Goal: Task Accomplishment & Management: Complete application form

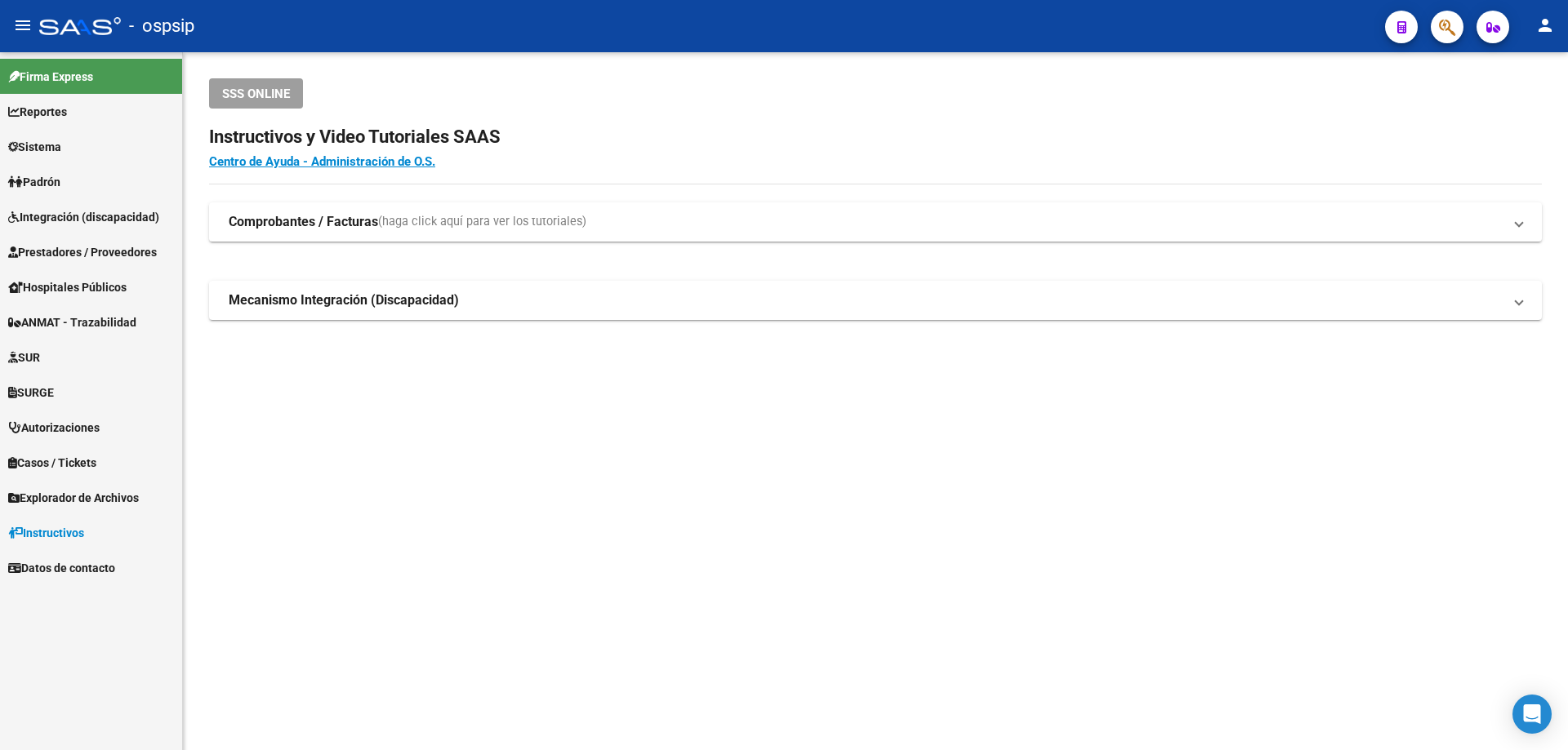
click at [59, 221] on span "Integración (discapacidad)" at bounding box center [83, 217] width 151 height 18
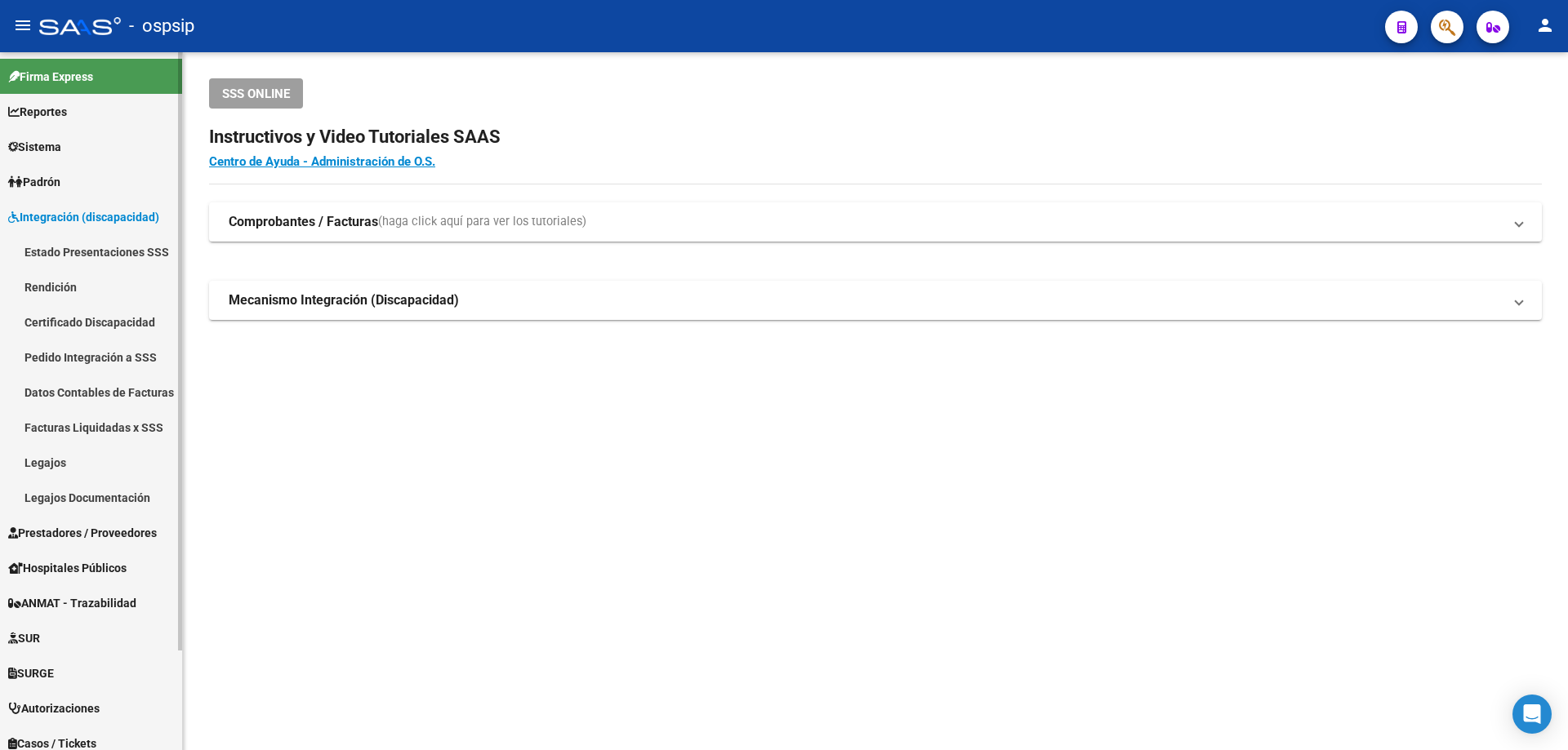
click at [47, 454] on link "Legajos" at bounding box center [91, 463] width 182 height 35
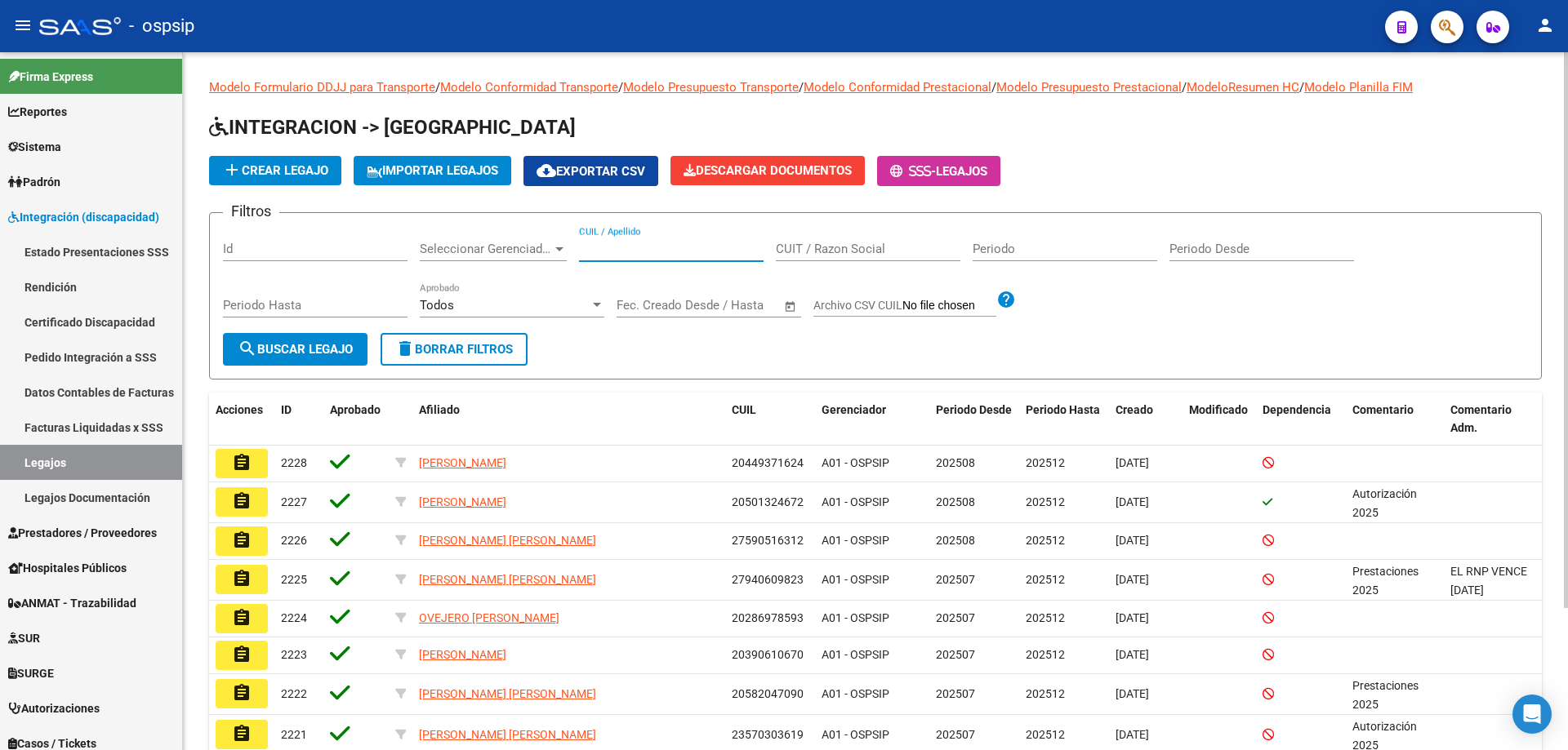
paste input "20556094110"
type input "20556094110"
click at [298, 344] on span "search Buscar Legajo" at bounding box center [295, 350] width 115 height 15
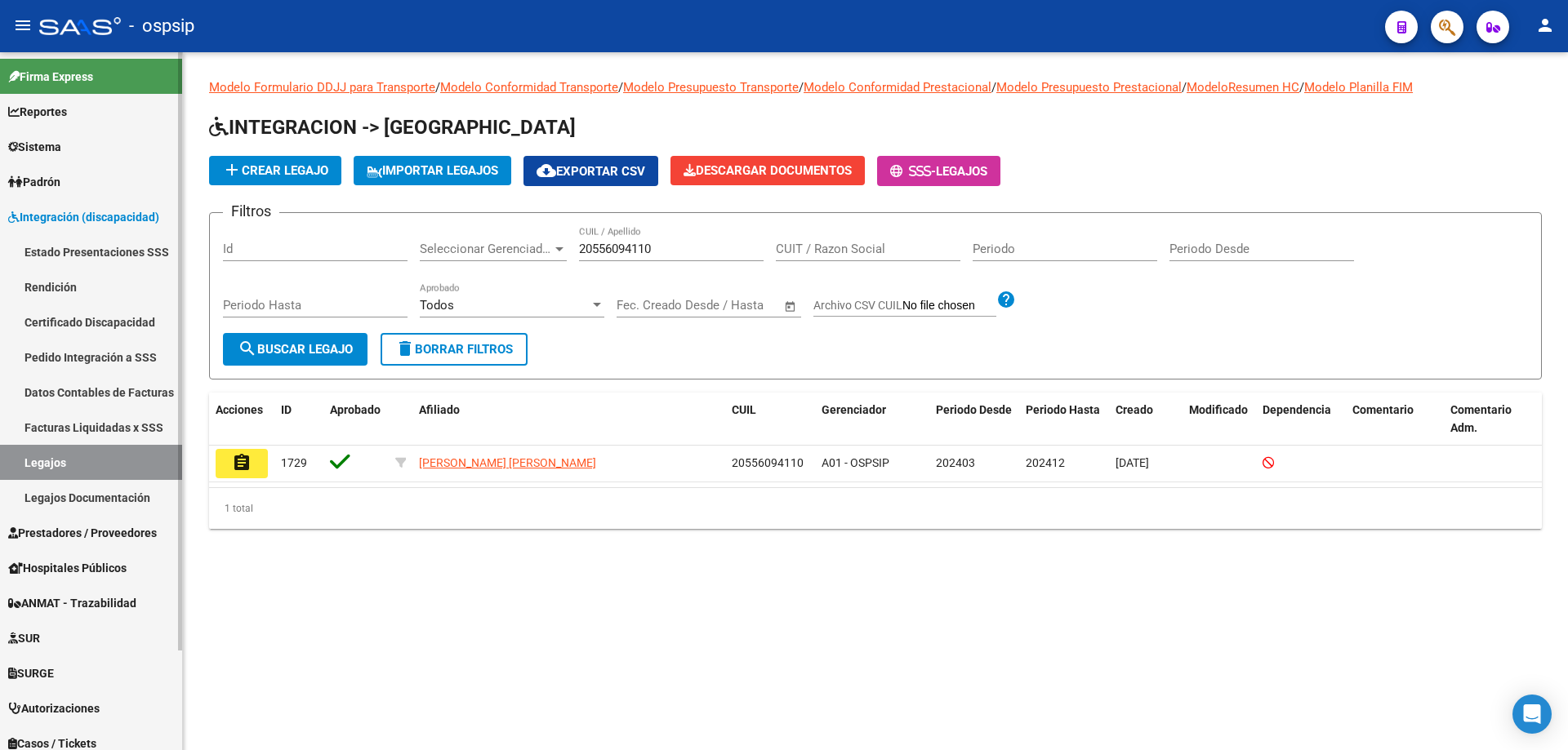
click at [81, 459] on link "Legajos" at bounding box center [91, 463] width 182 height 35
click at [303, 178] on button "add Crear Legajo" at bounding box center [275, 170] width 132 height 29
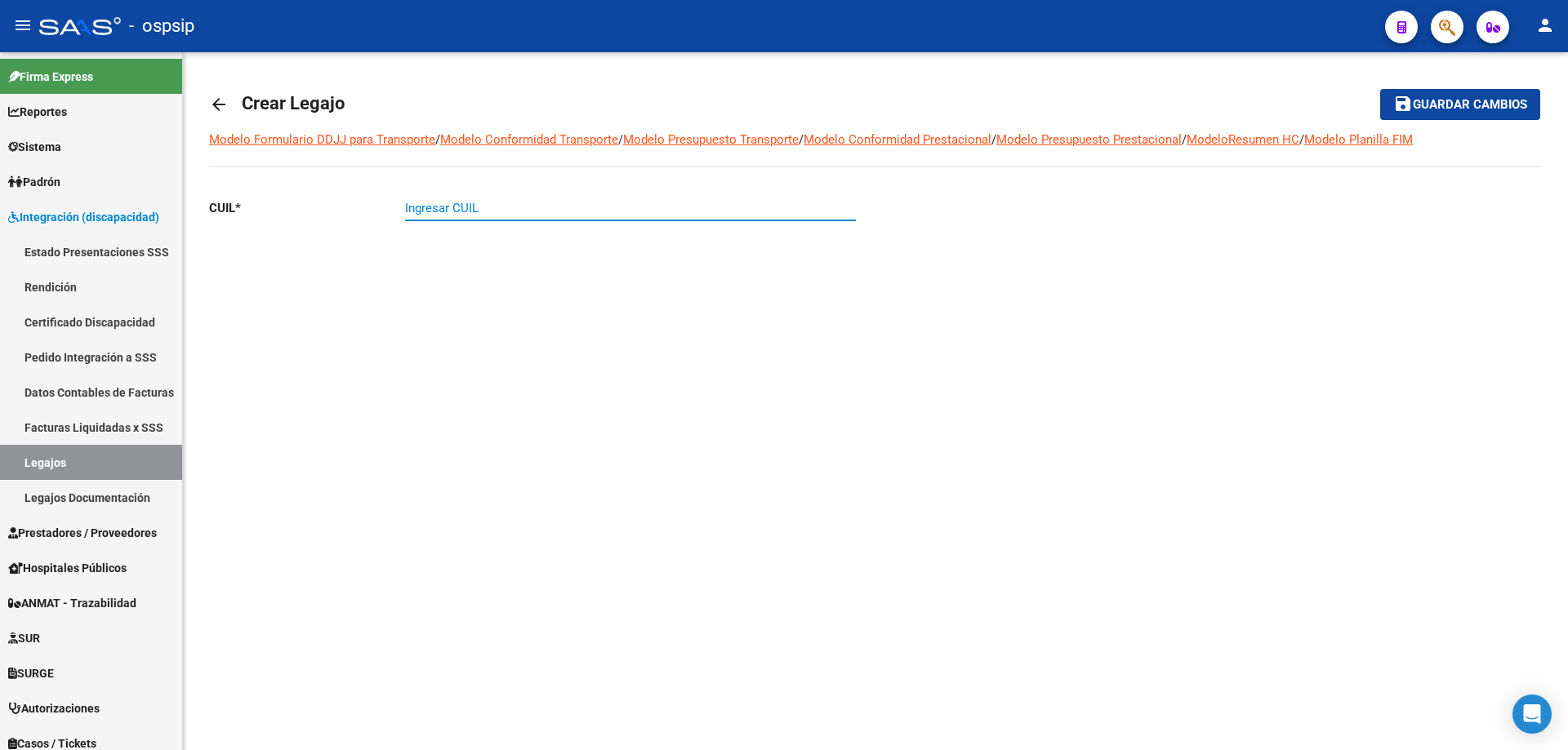
paste input "20-55609411-0"
type input "20-55609411-0"
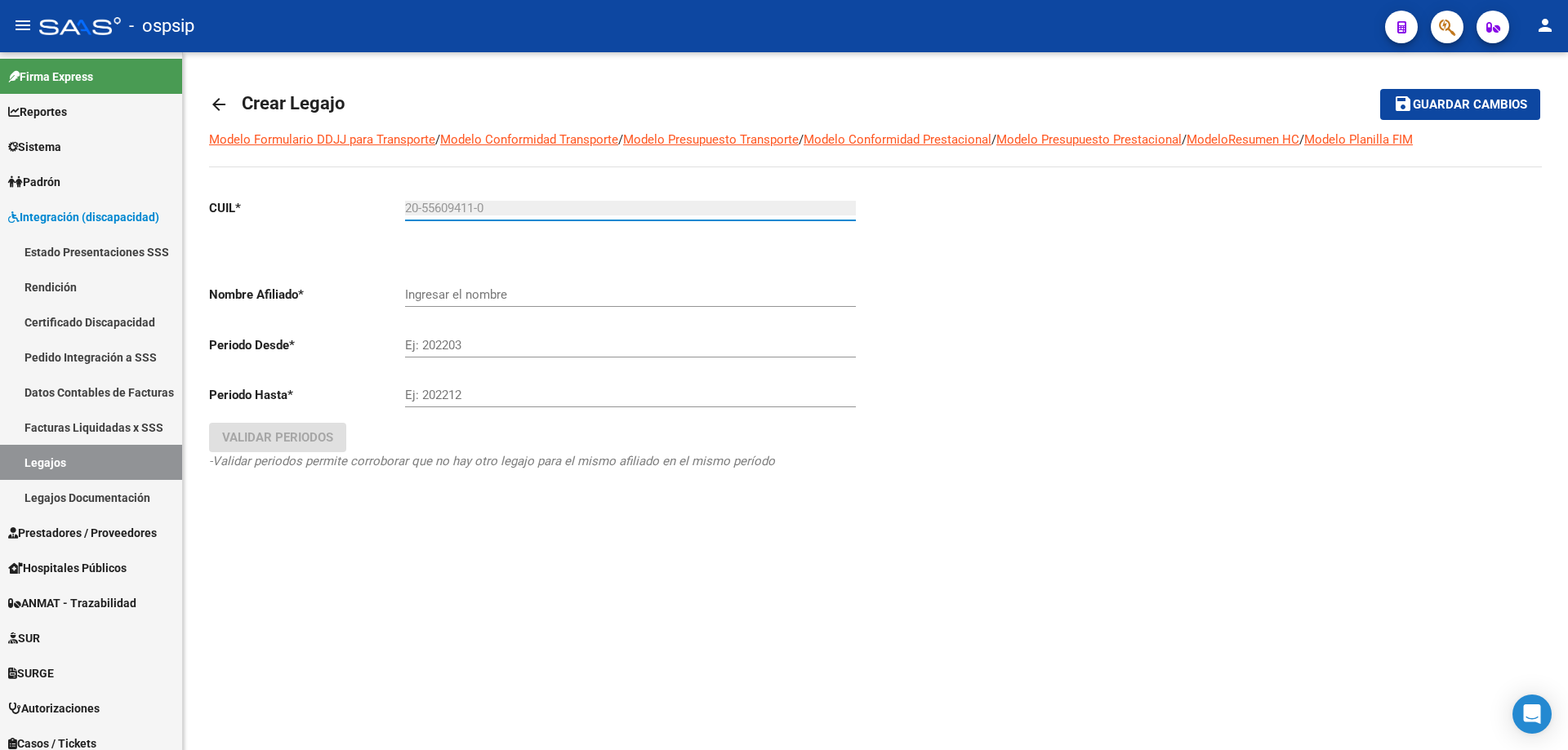
type input "[PERSON_NAME] [PERSON_NAME]"
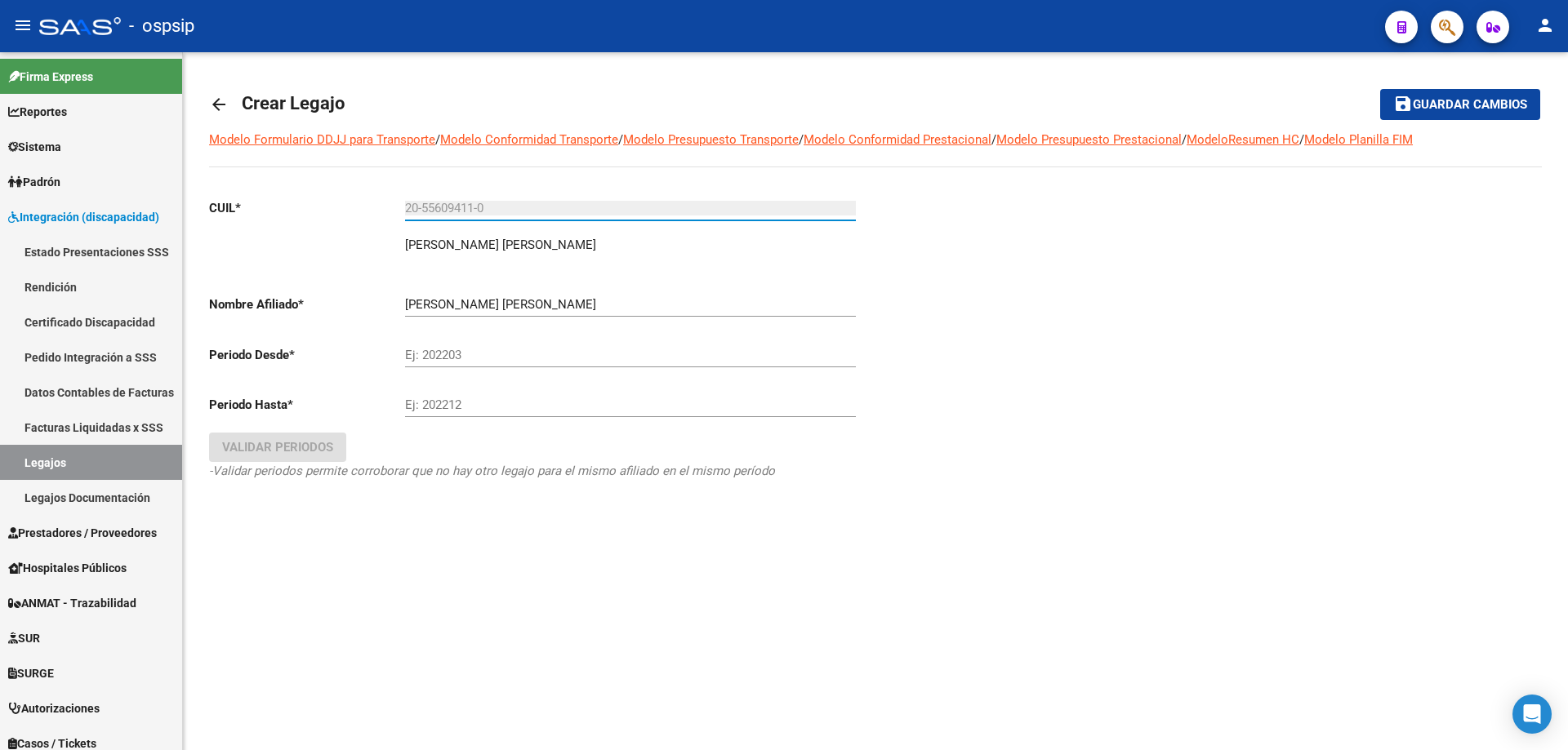
type input "20-55609411-0"
click at [456, 358] on input "Ej: 202203" at bounding box center [630, 355] width 450 height 15
type input "202508"
click at [545, 409] on input "Ej: 202212" at bounding box center [630, 405] width 450 height 15
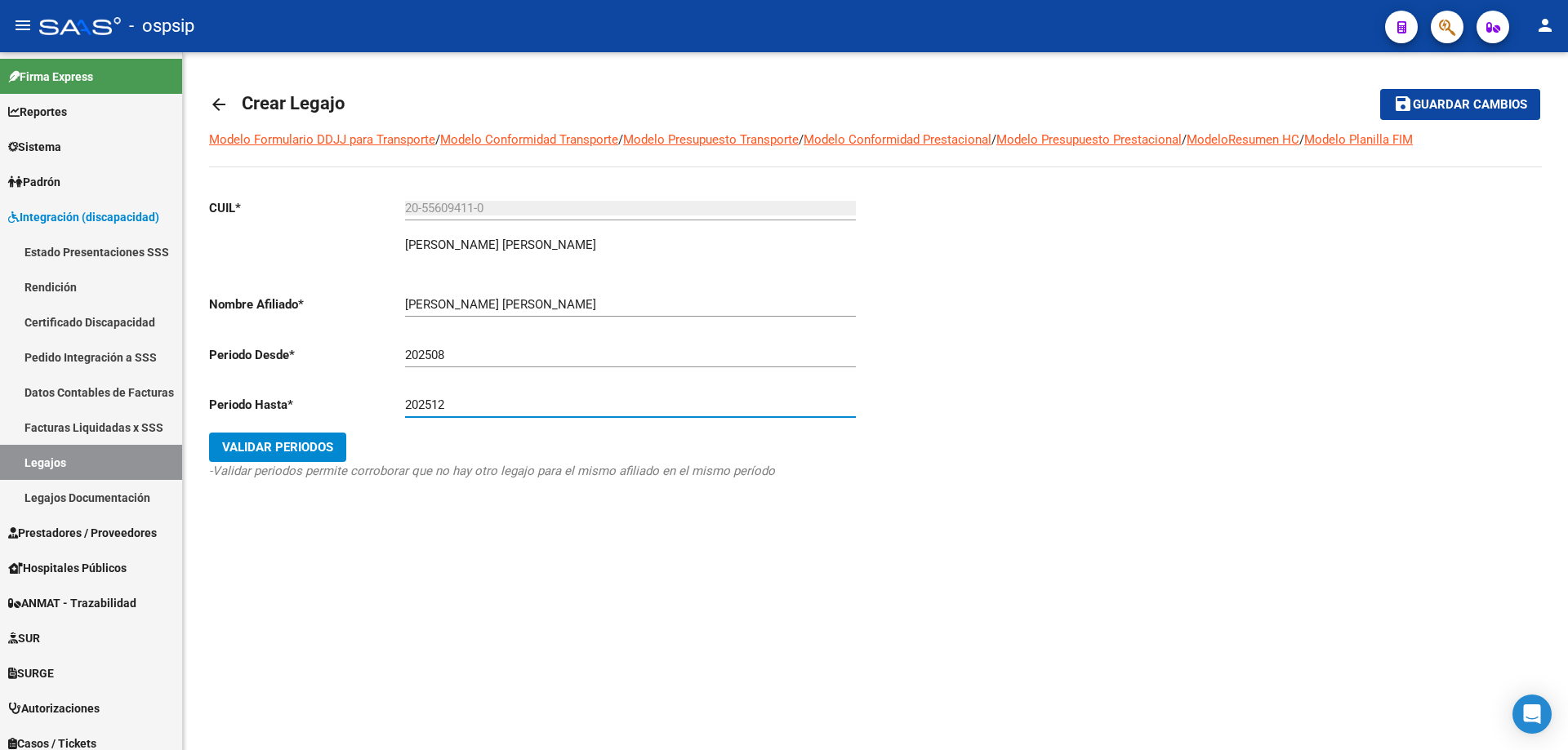
type input "202512"
click at [284, 452] on span "Validar Periodos" at bounding box center [277, 448] width 111 height 15
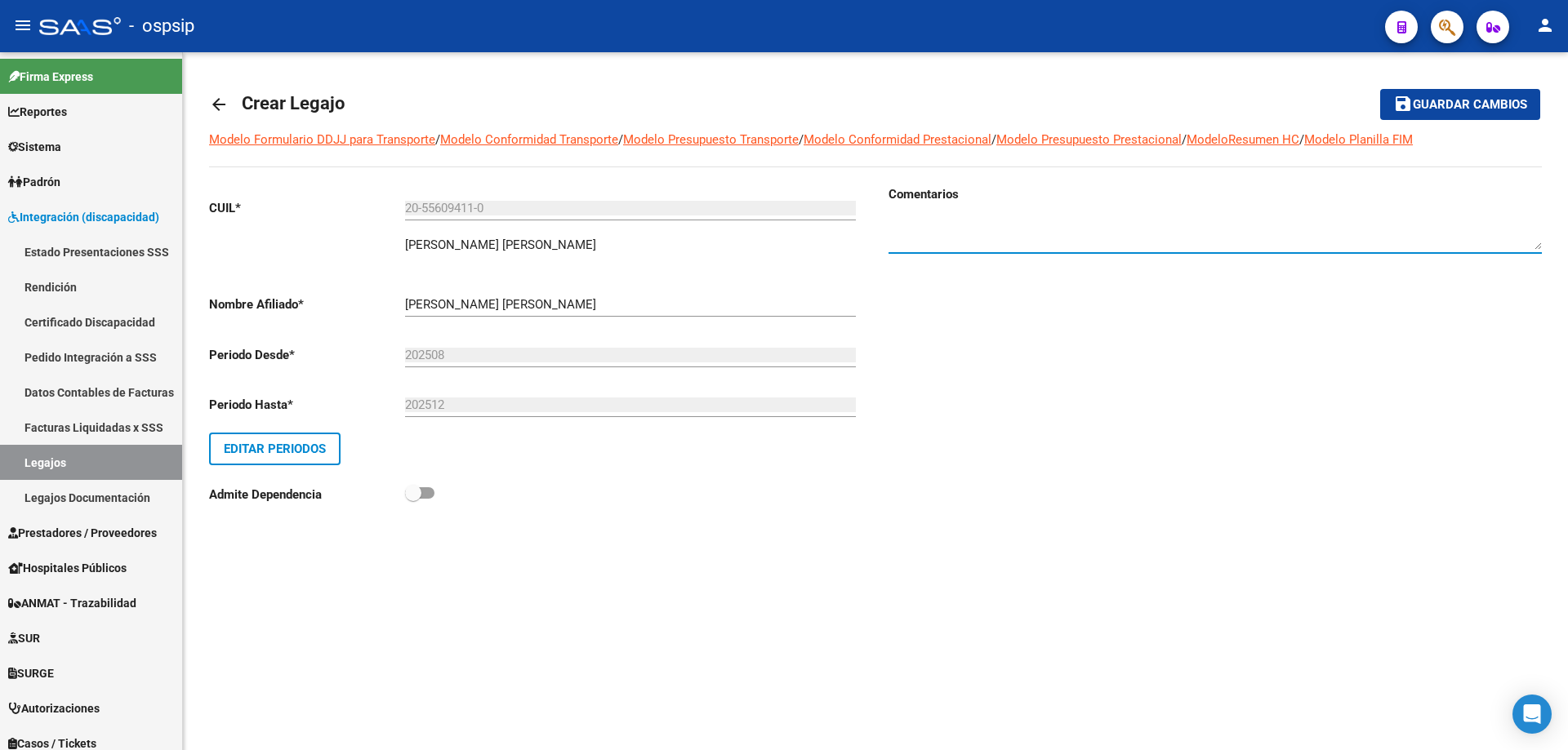
click at [906, 241] on textarea at bounding box center [1215, 233] width 654 height 32
type textarea "Prestaciones 2025"
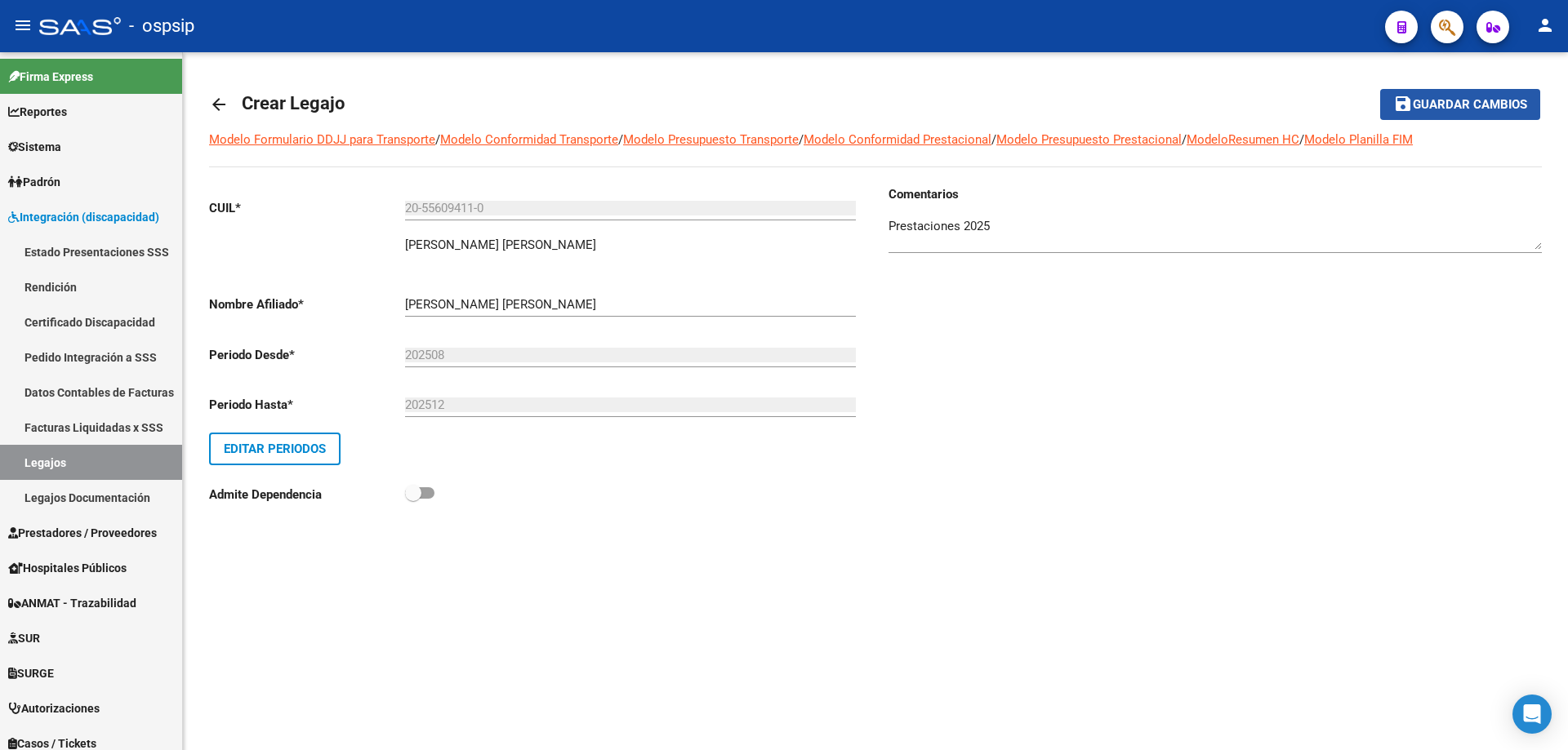
click at [1504, 98] on span "Guardar cambios" at bounding box center [1470, 106] width 114 height 15
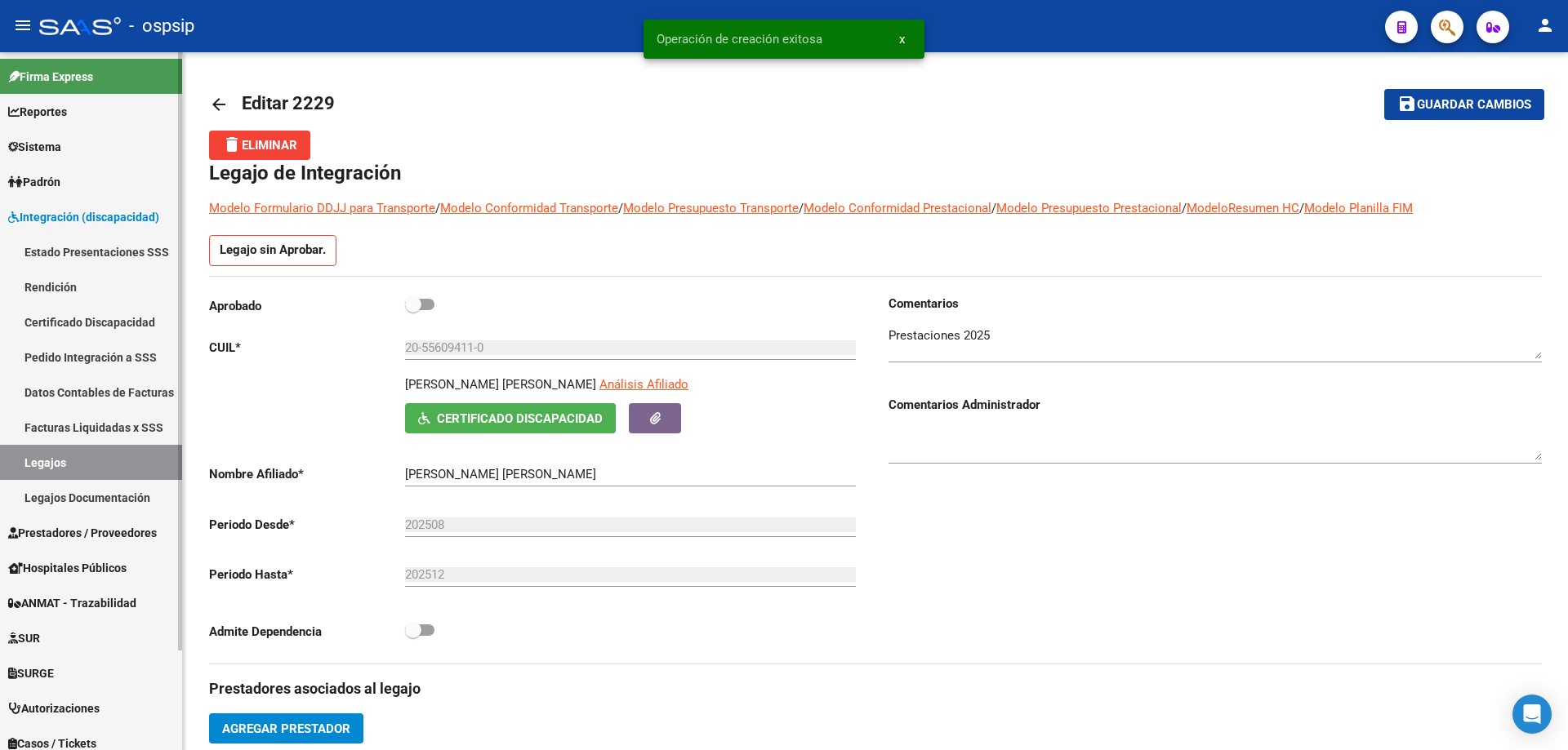
click at [71, 464] on link "Legajos" at bounding box center [91, 463] width 182 height 35
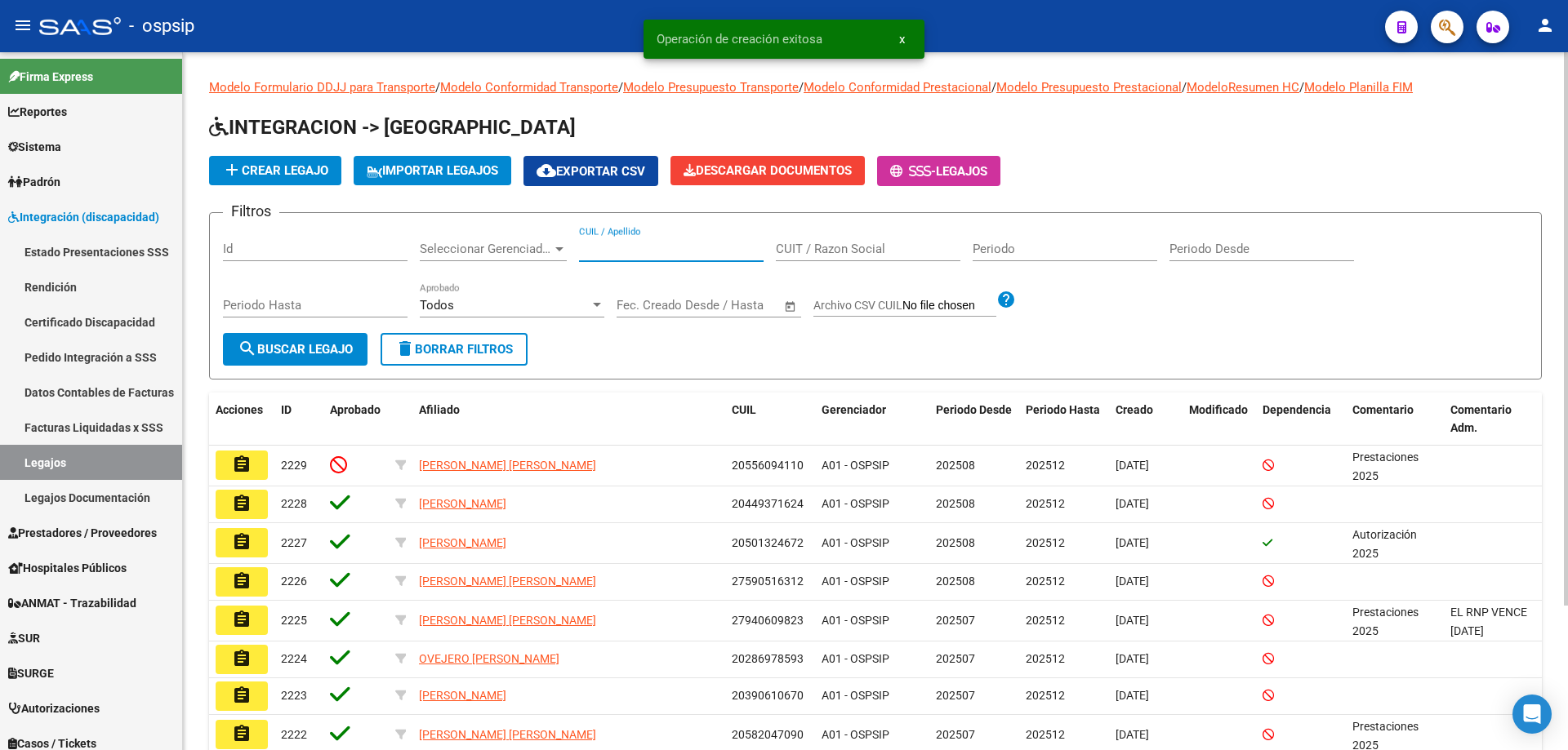
paste input "20556094110"
type input "20556094110"
click at [286, 355] on span "search Buscar Legajo" at bounding box center [295, 350] width 115 height 15
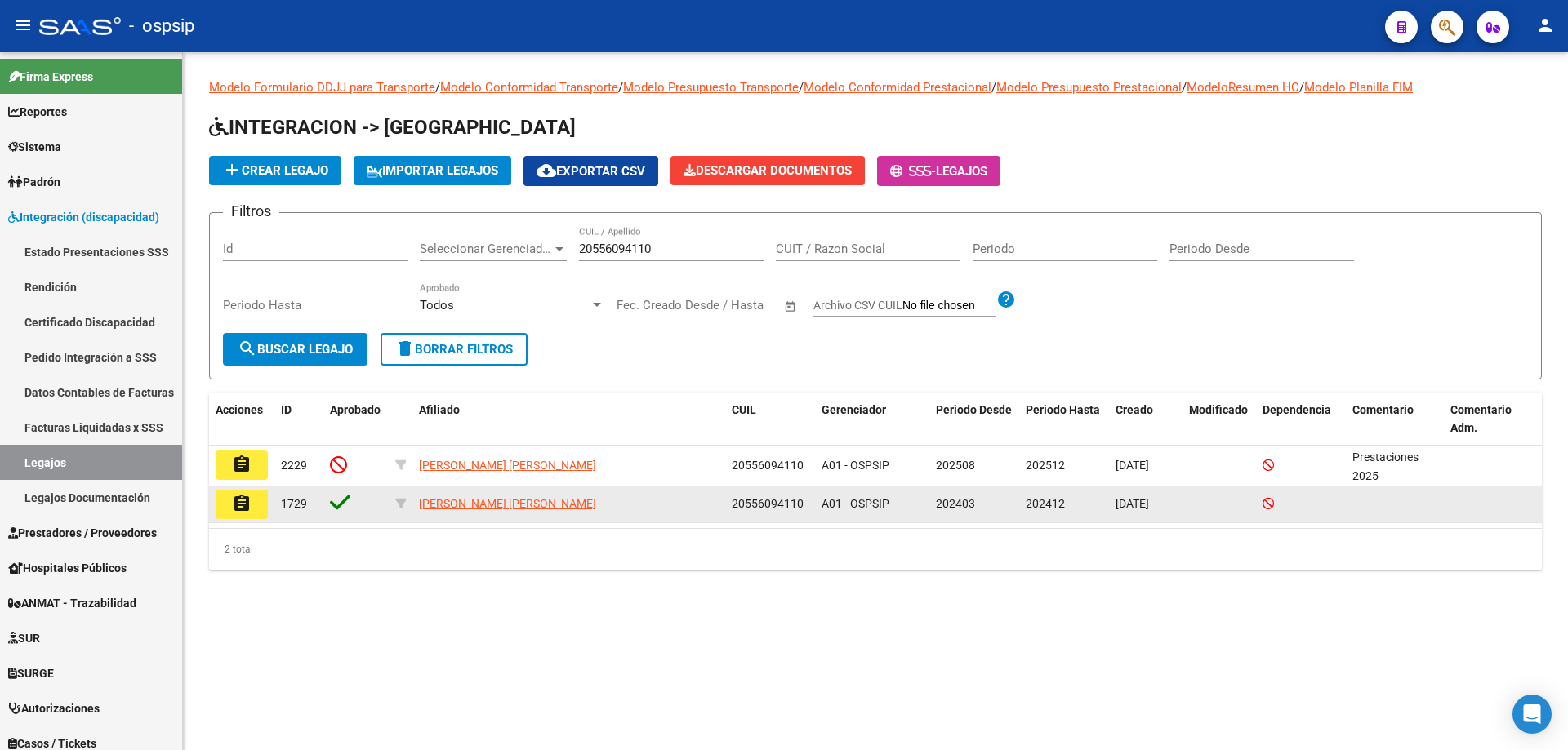
click at [231, 505] on button "assignment" at bounding box center [241, 504] width 52 height 29
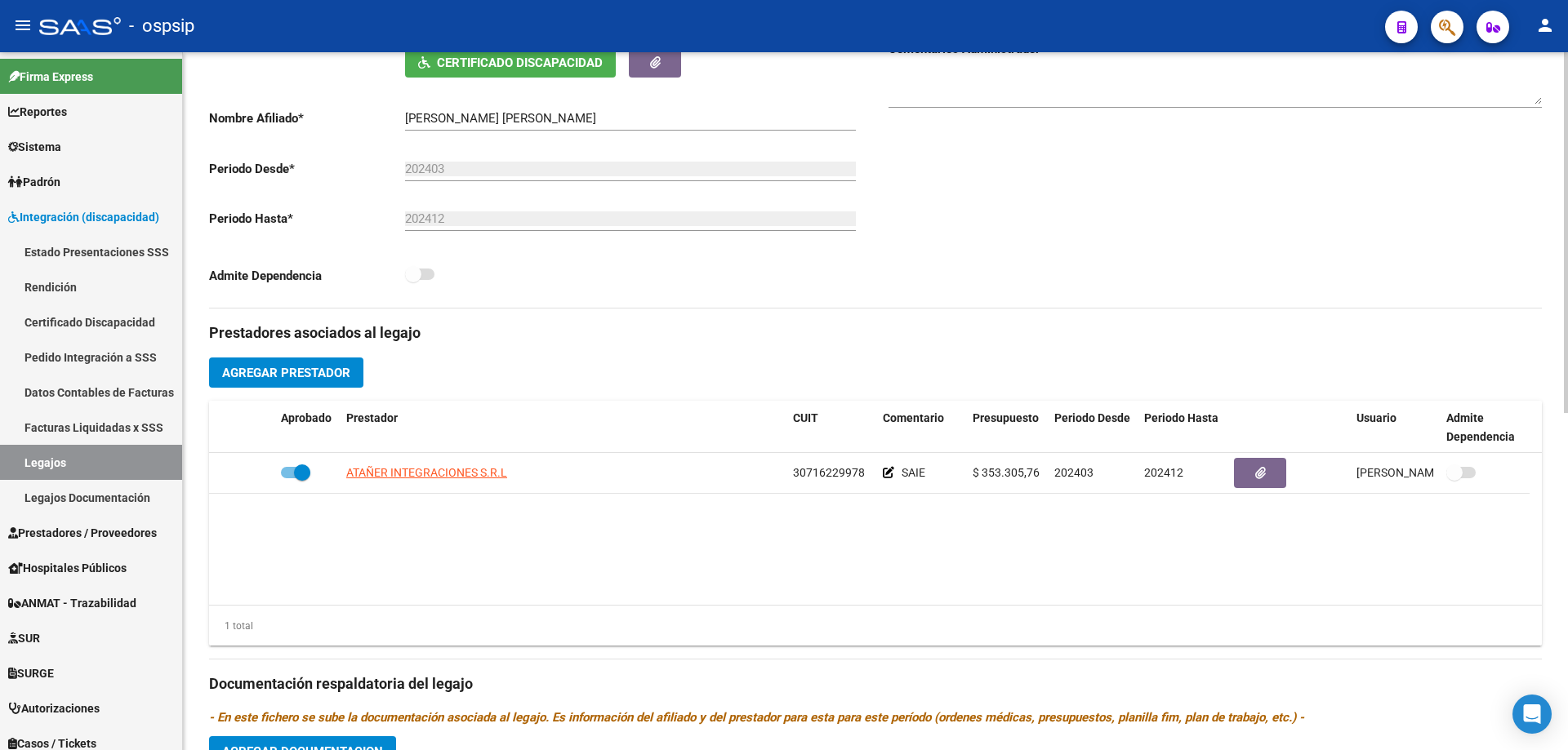
scroll to position [572, 0]
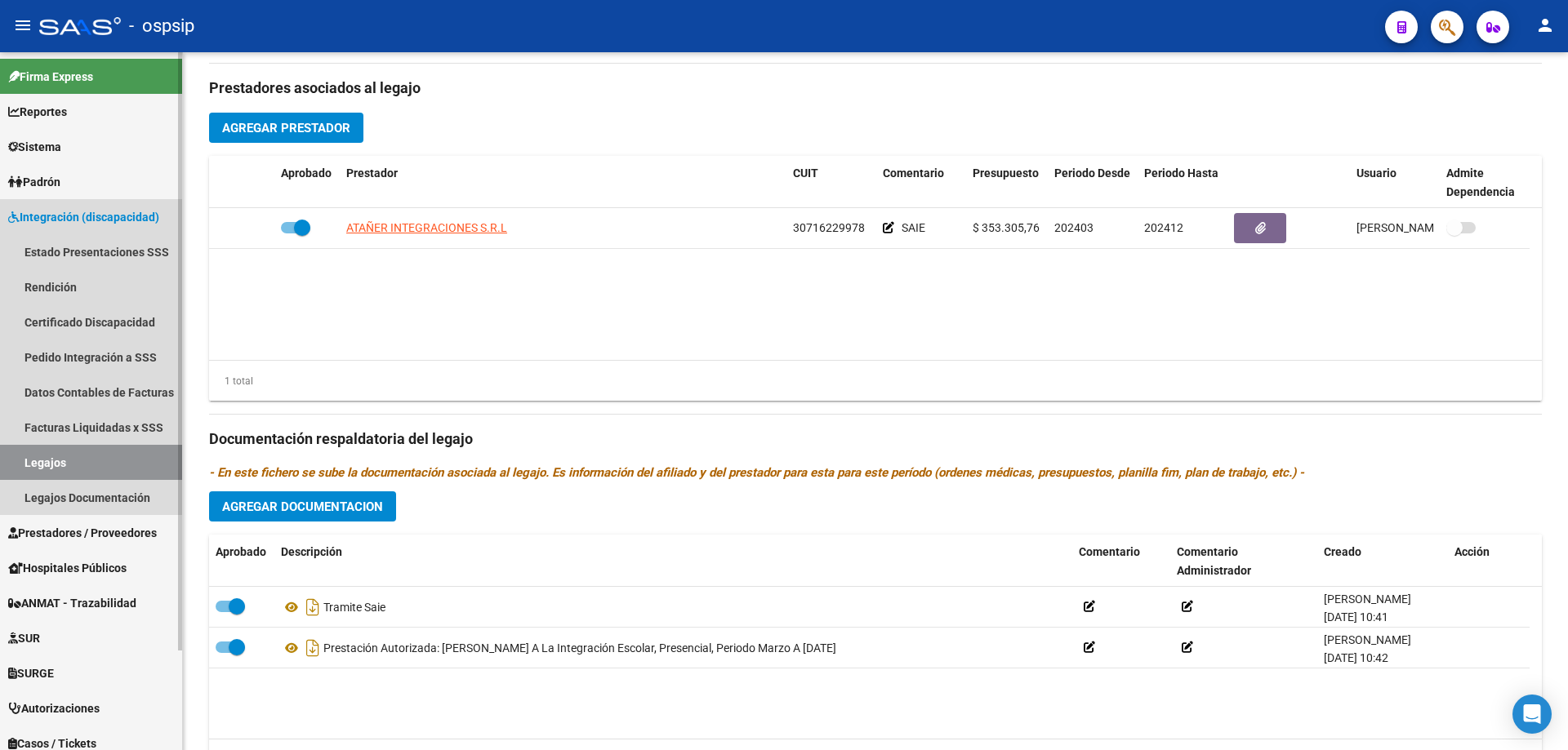
click at [62, 463] on link "Legajos" at bounding box center [91, 463] width 182 height 35
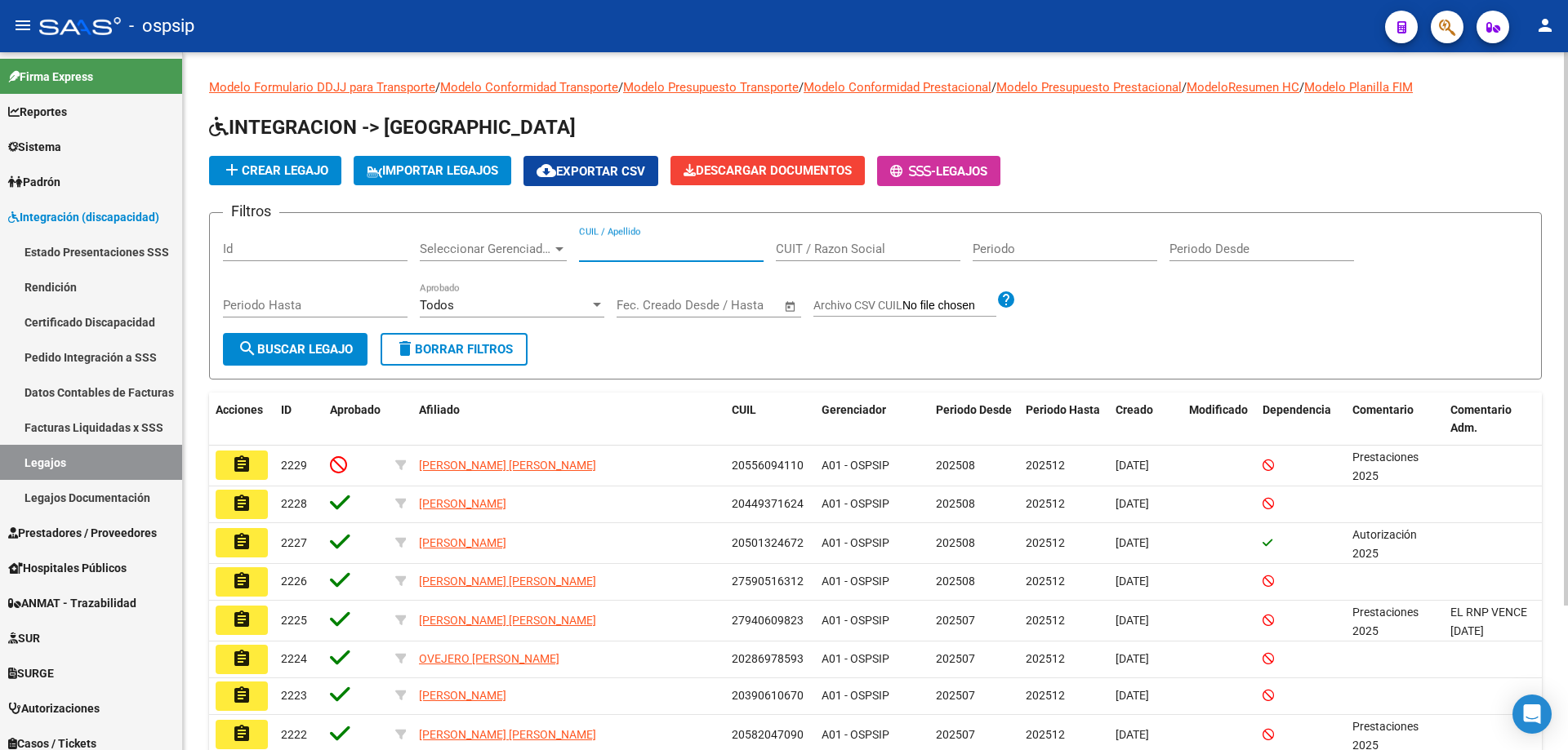
paste input "20556094110"
type input "20556094110"
click at [332, 342] on span "search Buscar Legajo" at bounding box center [295, 350] width 115 height 15
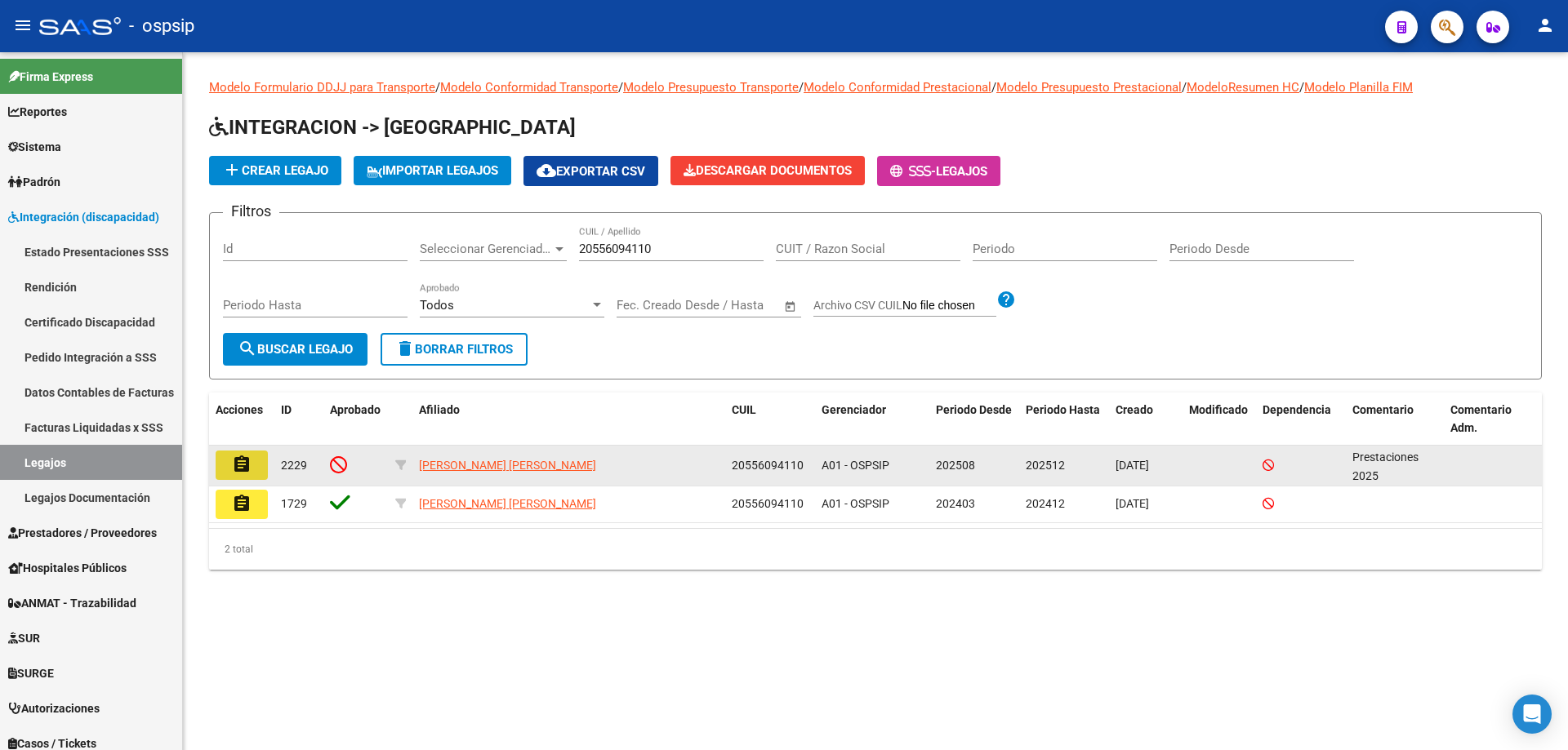
click at [252, 464] on button "assignment" at bounding box center [241, 464] width 52 height 29
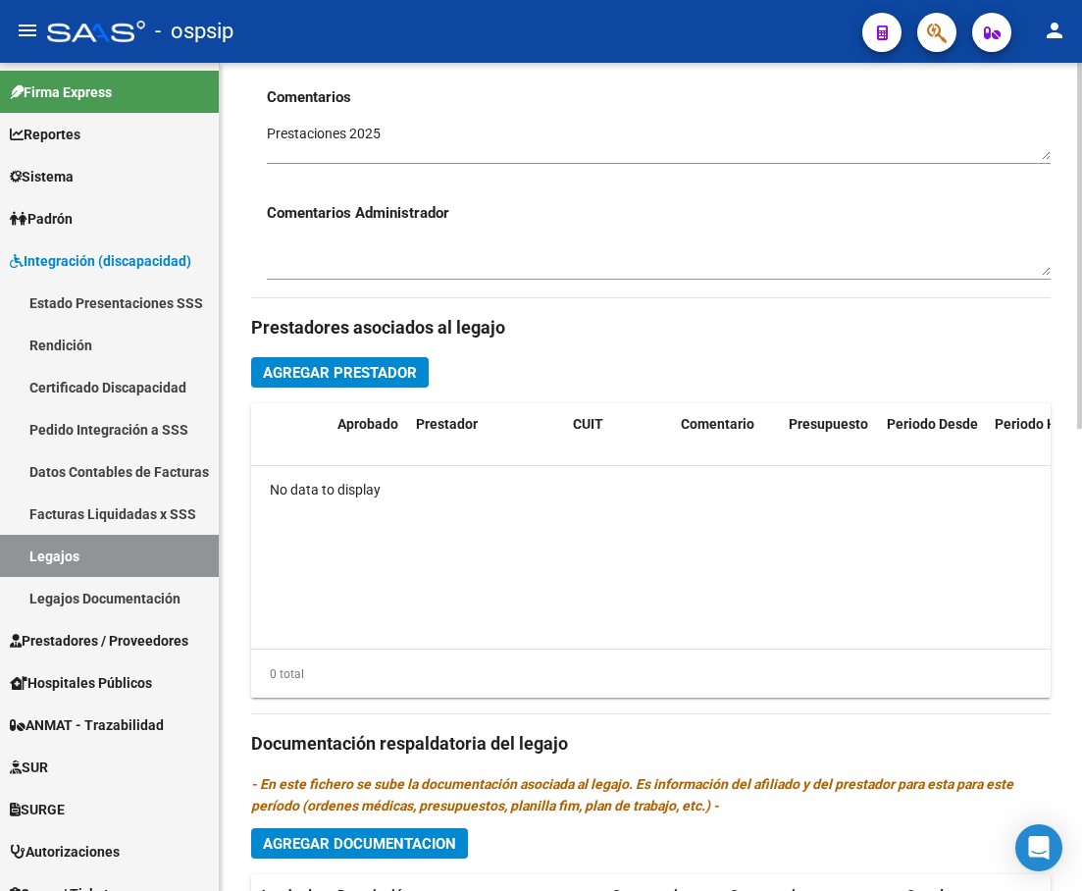
scroll to position [654, 0]
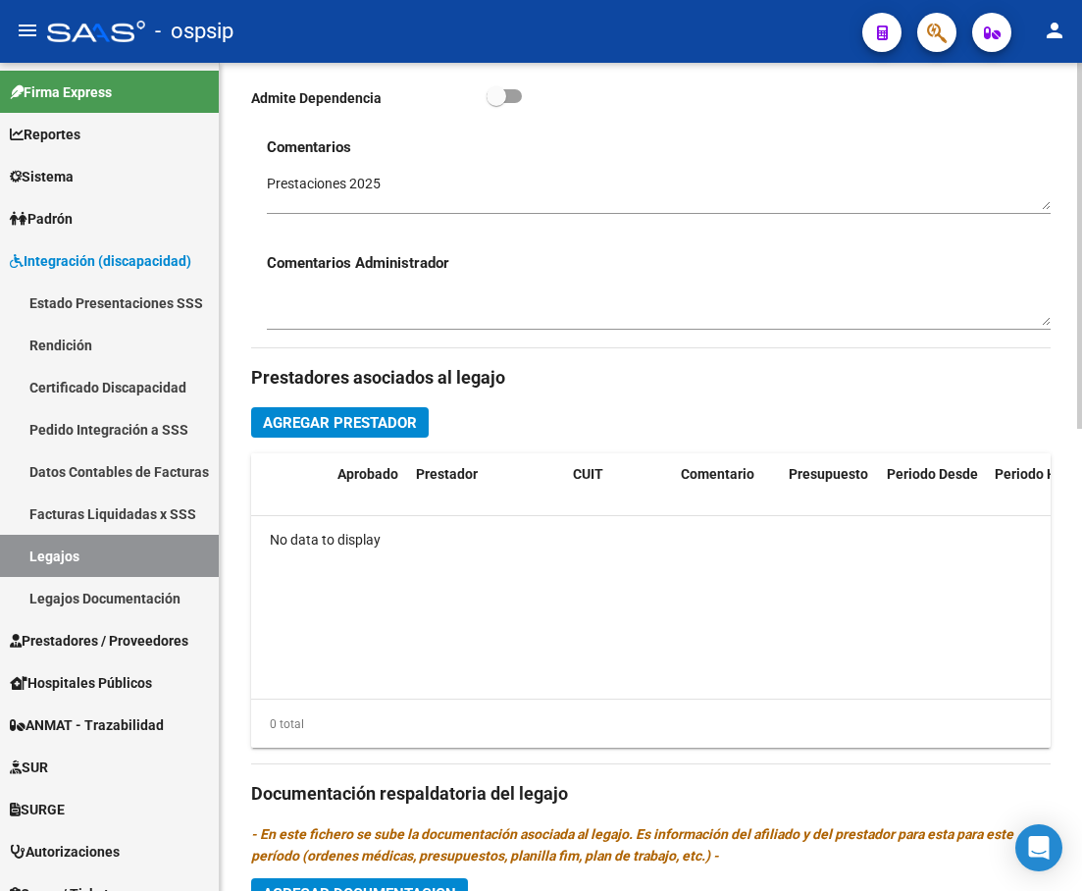
click at [324, 432] on span "Agregar Prestador" at bounding box center [340, 423] width 154 height 18
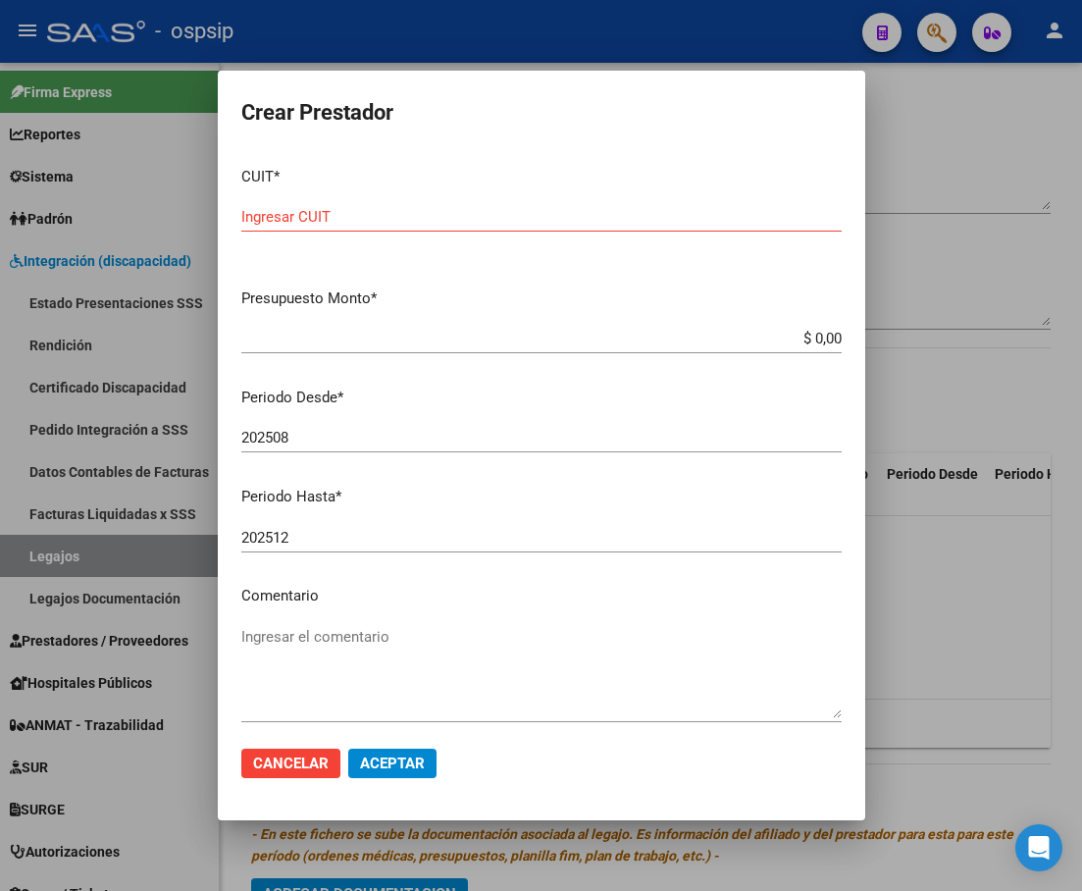
click at [297, 221] on input "Ingresar CUIT" at bounding box center [541, 217] width 600 height 18
type input "30-71623110-7"
click at [824, 336] on input "$ 0,00" at bounding box center [541, 339] width 600 height 18
type input "$ 475.830,36"
click at [349, 662] on textarea "Ingresar el comentario" at bounding box center [541, 672] width 600 height 92
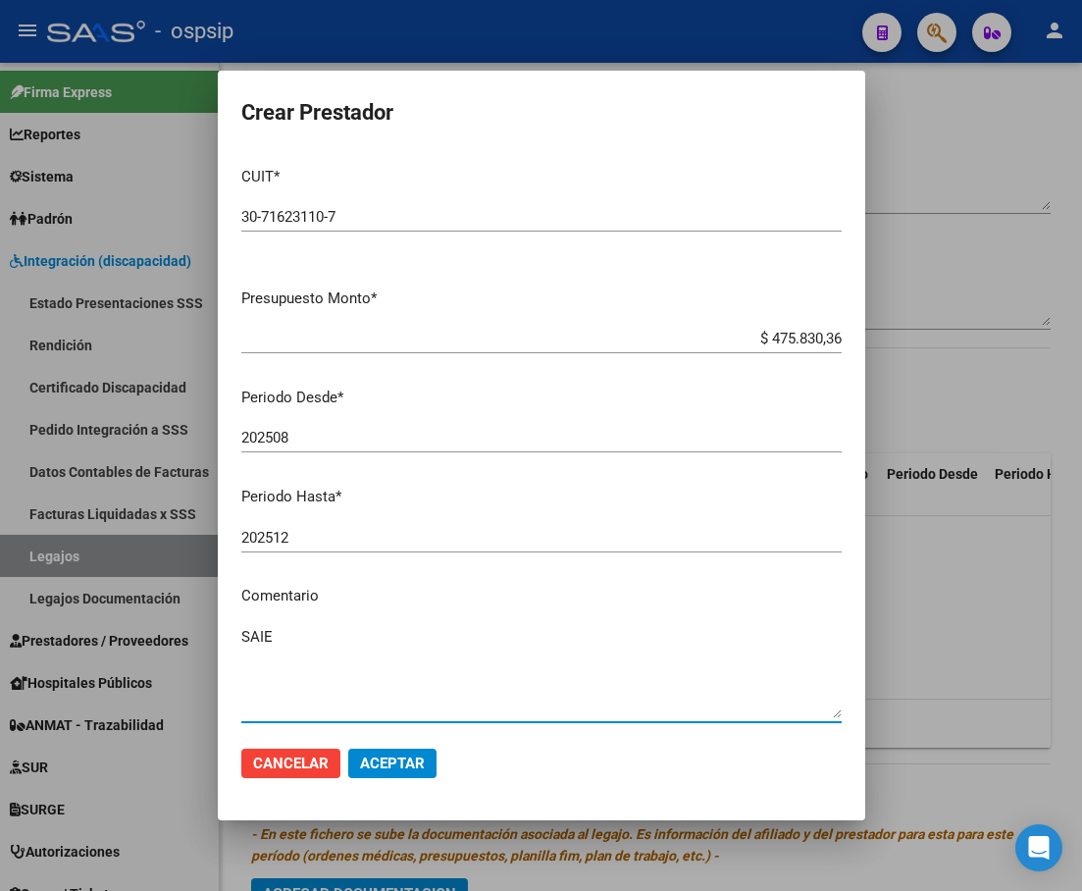
type textarea "SAIE"
click at [406, 770] on span "Aceptar" at bounding box center [392, 763] width 65 height 18
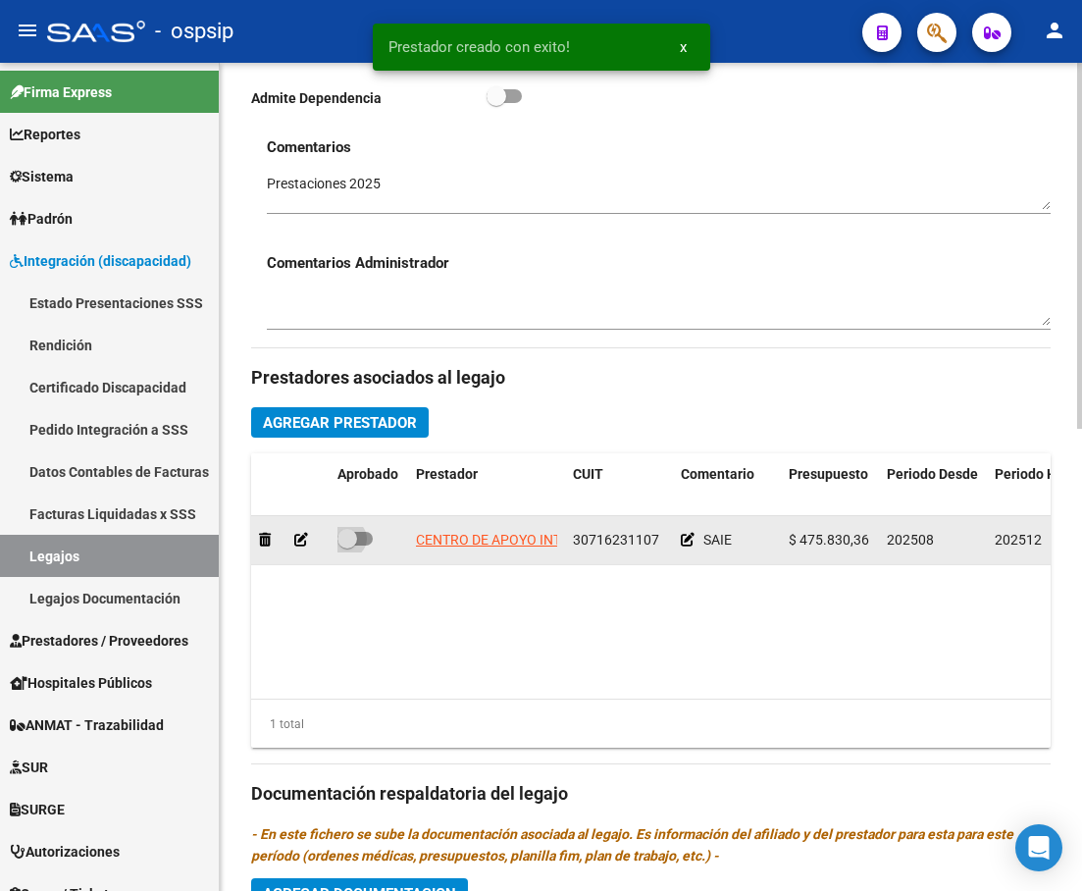
click at [350, 537] on span at bounding box center [347, 539] width 20 height 20
click at [347, 545] on input "checkbox" at bounding box center [346, 545] width 1 height 1
checkbox input "true"
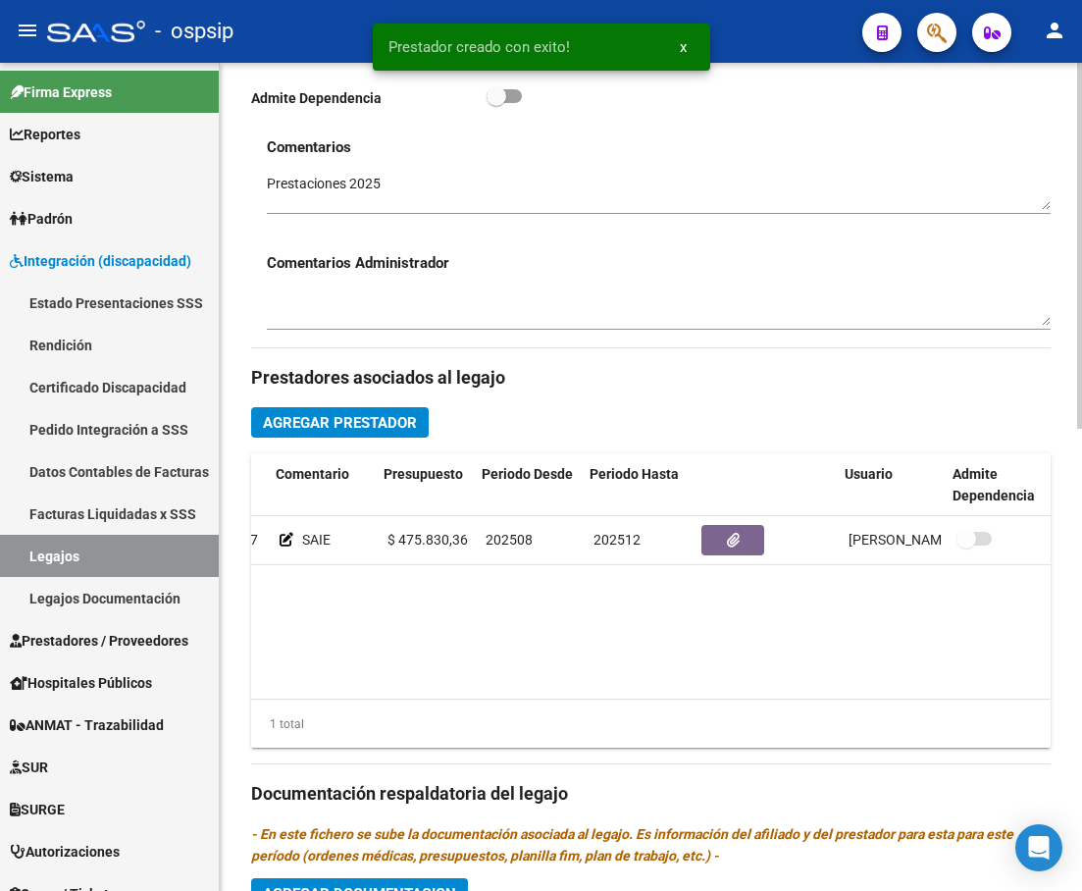
scroll to position [0, 405]
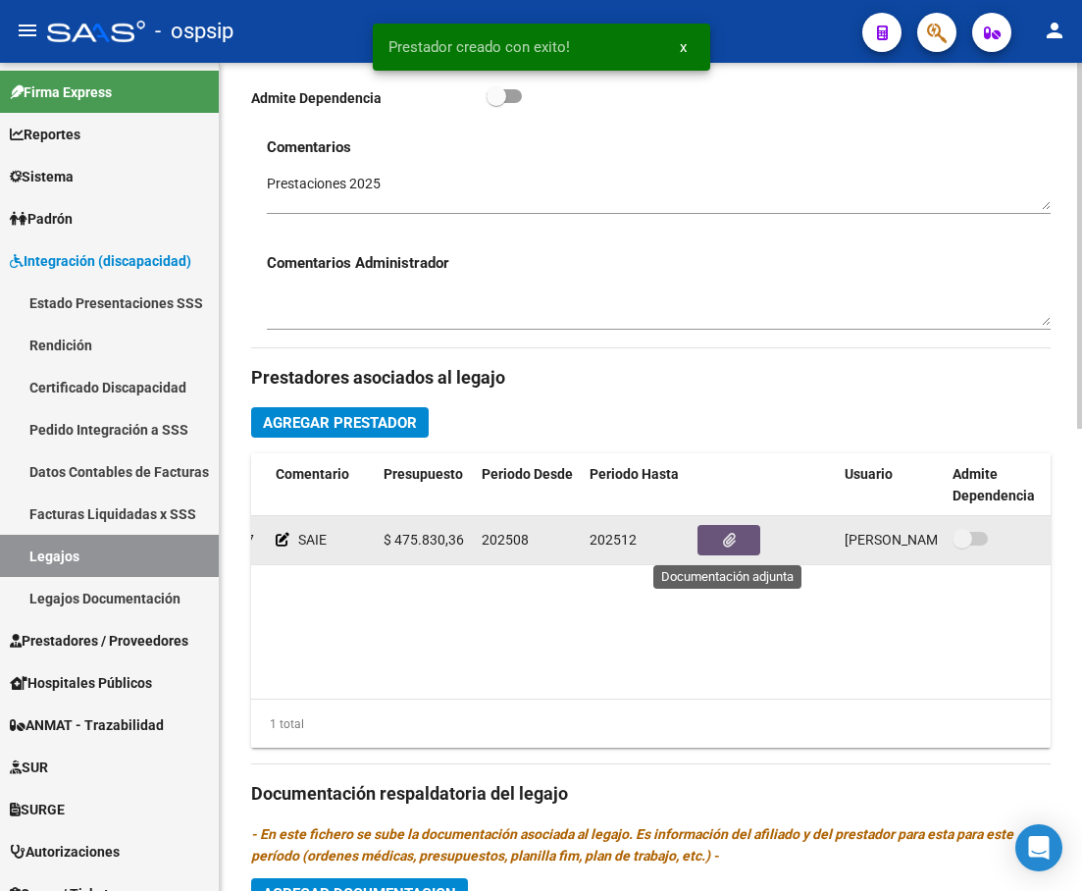
click at [723, 546] on icon "button" at bounding box center [729, 540] width 13 height 15
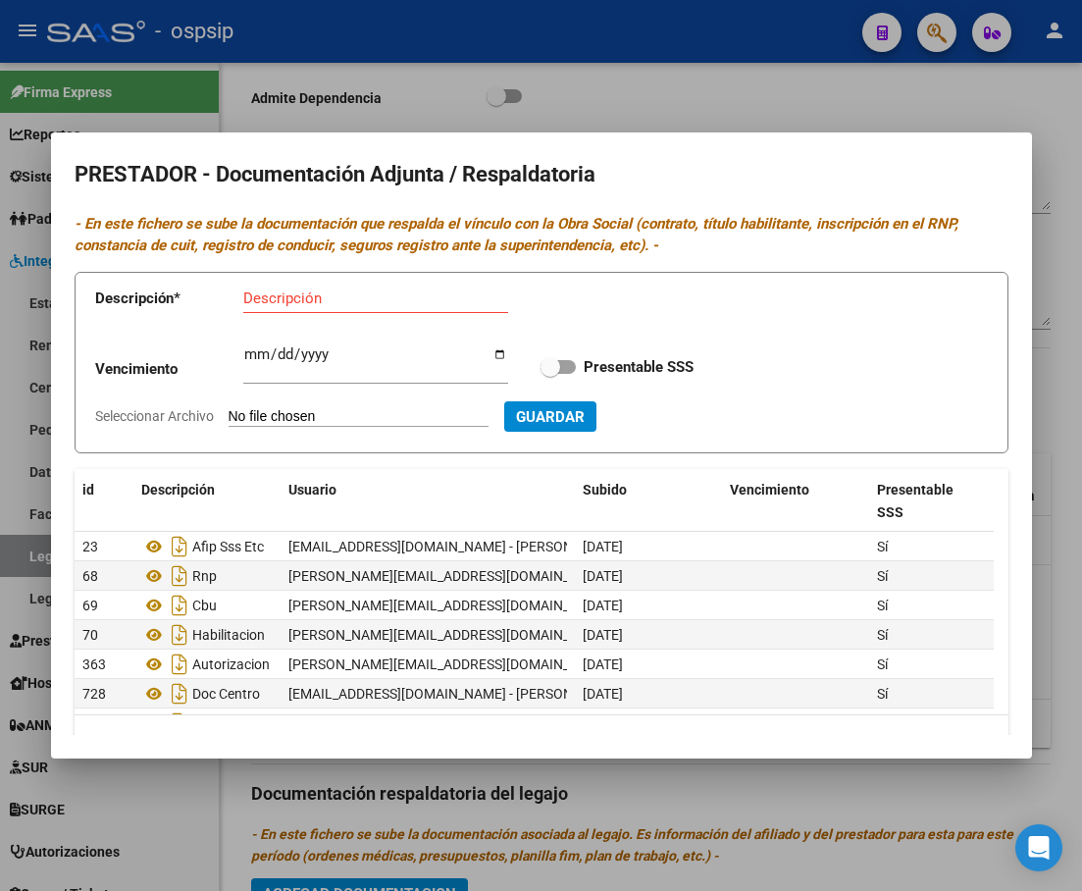
click at [946, 110] on div at bounding box center [541, 445] width 1082 height 891
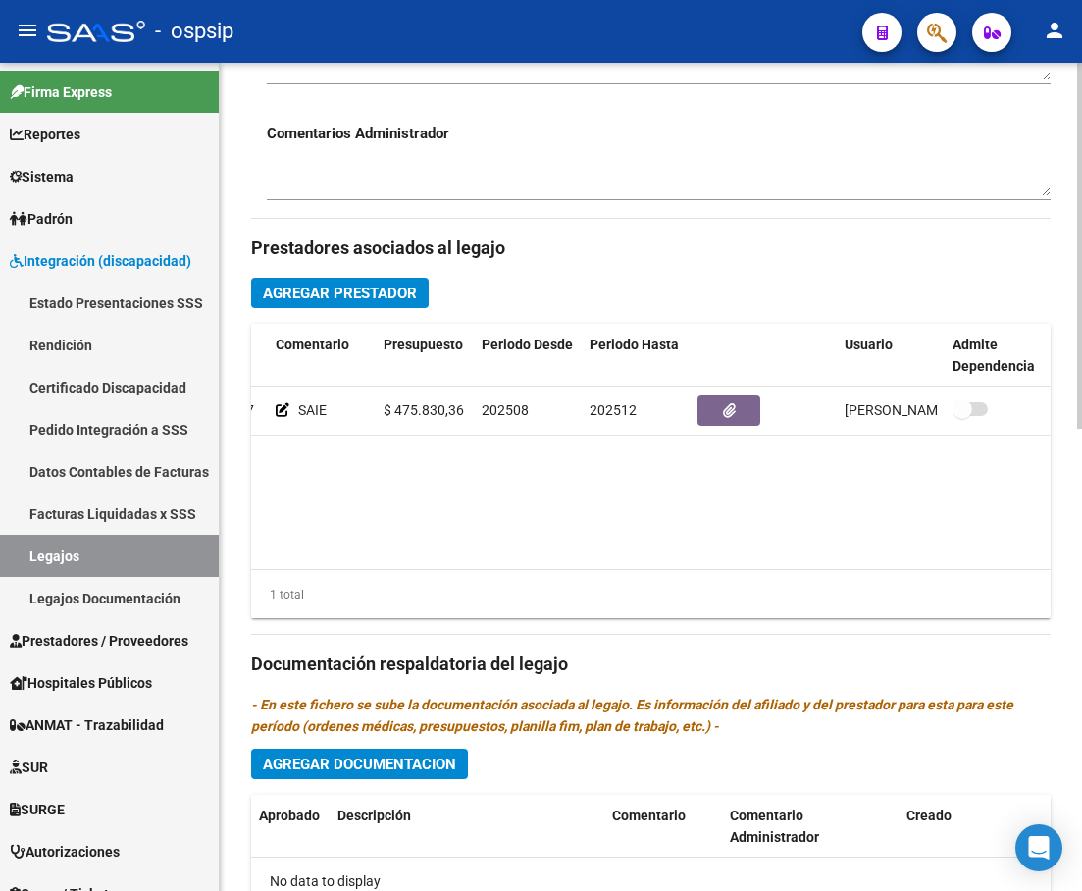
scroll to position [948, 0]
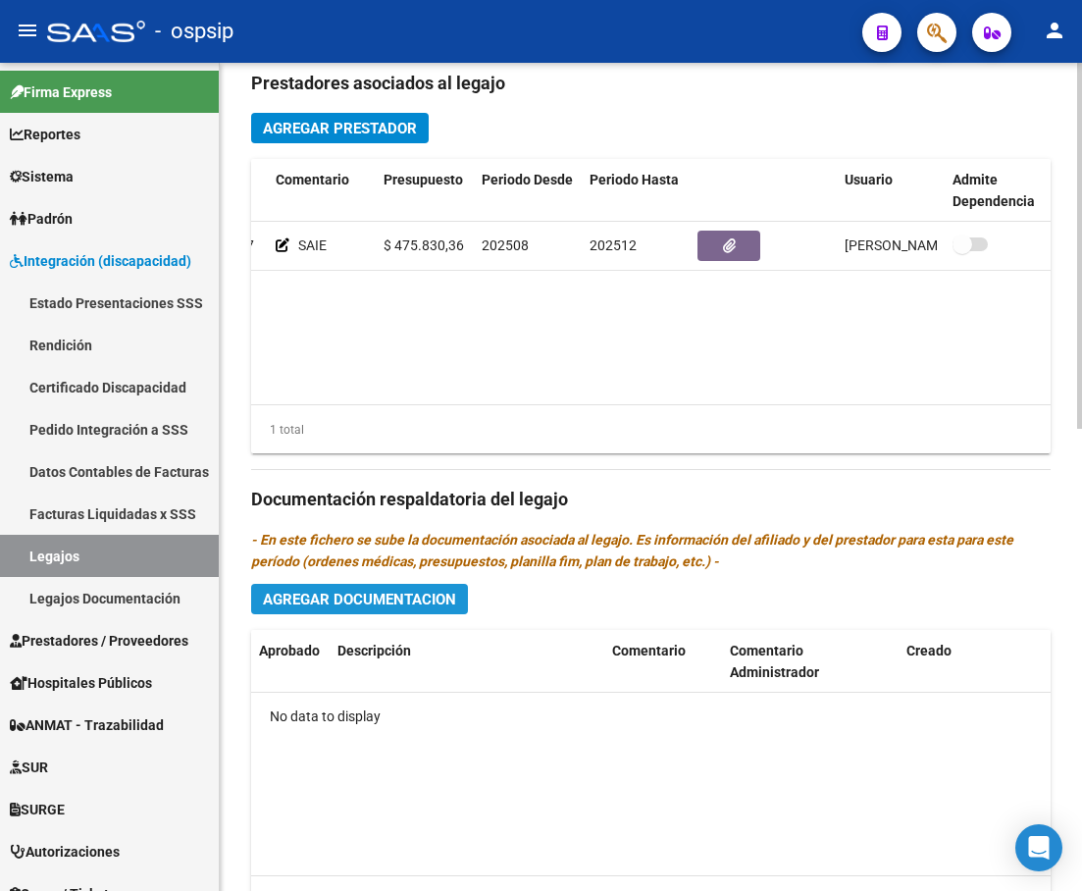
click at [354, 599] on span "Agregar Documentacion" at bounding box center [359, 599] width 193 height 18
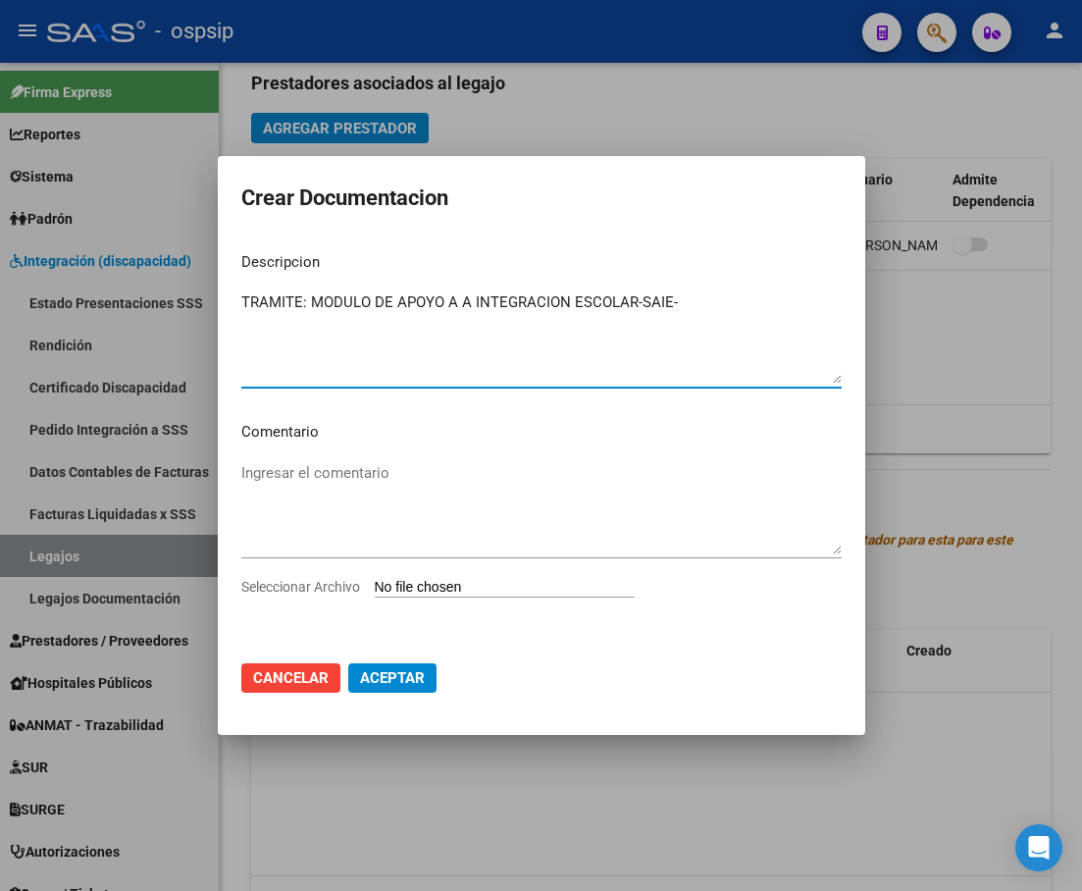
type textarea "TRAMITE: MODULO DE APOYO A A INTEGRACION ESCOLAR-SAIE-"
click at [485, 581] on input "Seleccionar Archivo" at bounding box center [505, 588] width 260 height 19
type input "C:\fakepath\[PERSON_NAME].pdf"
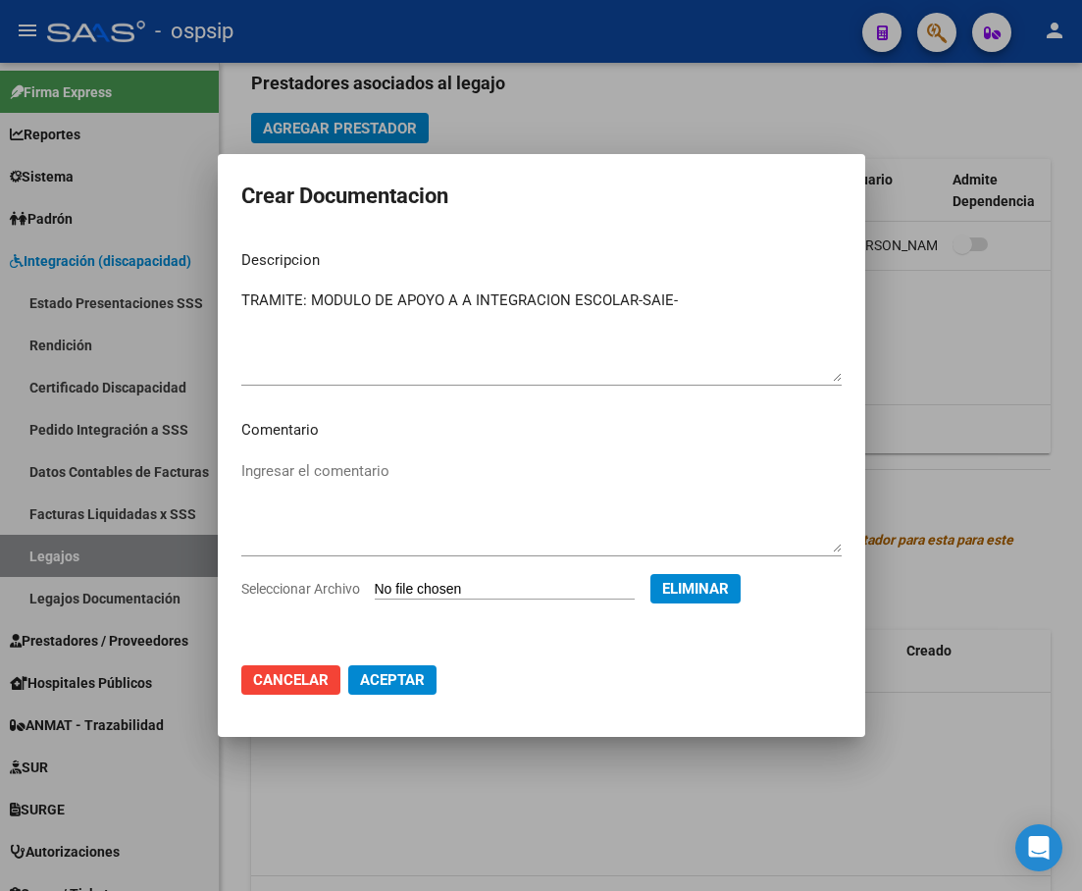
click at [413, 689] on span "Aceptar" at bounding box center [392, 680] width 65 height 18
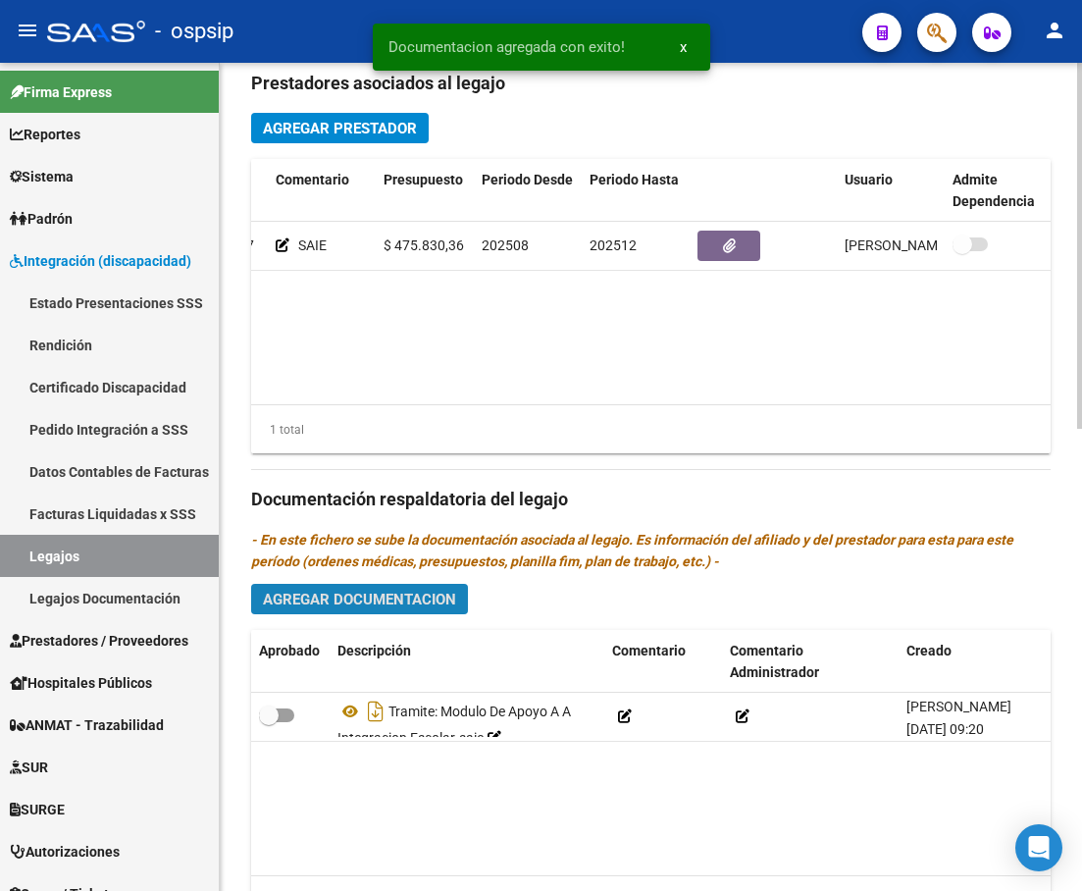
click at [378, 613] on button "Agregar Documentacion" at bounding box center [359, 599] width 217 height 30
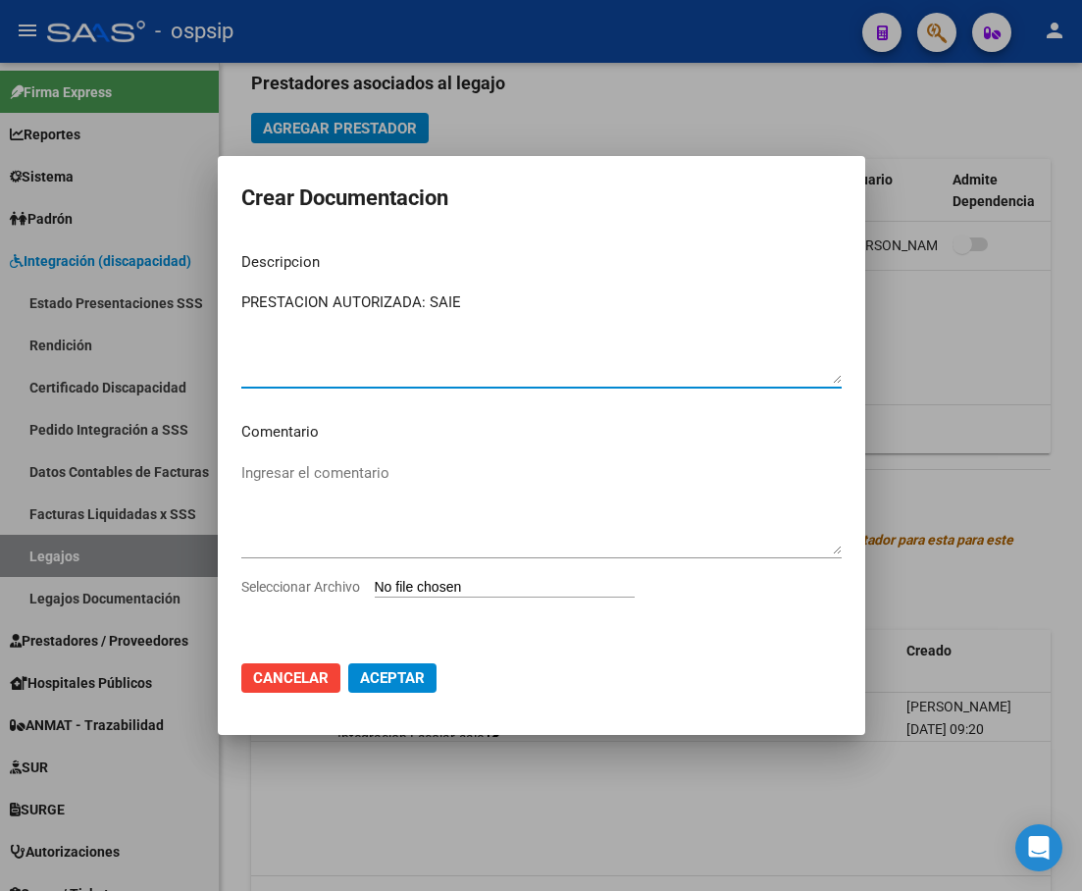
type textarea "PRESTACION AUTORIZADA: SAIE"
click at [562, 592] on input "Seleccionar Archivo" at bounding box center [505, 588] width 260 height 19
type input "C:\fakepath\[PERSON_NAME]- AUTORIZACION 2025 SEGUN RESOLUCION 360 22_firmado.pdf"
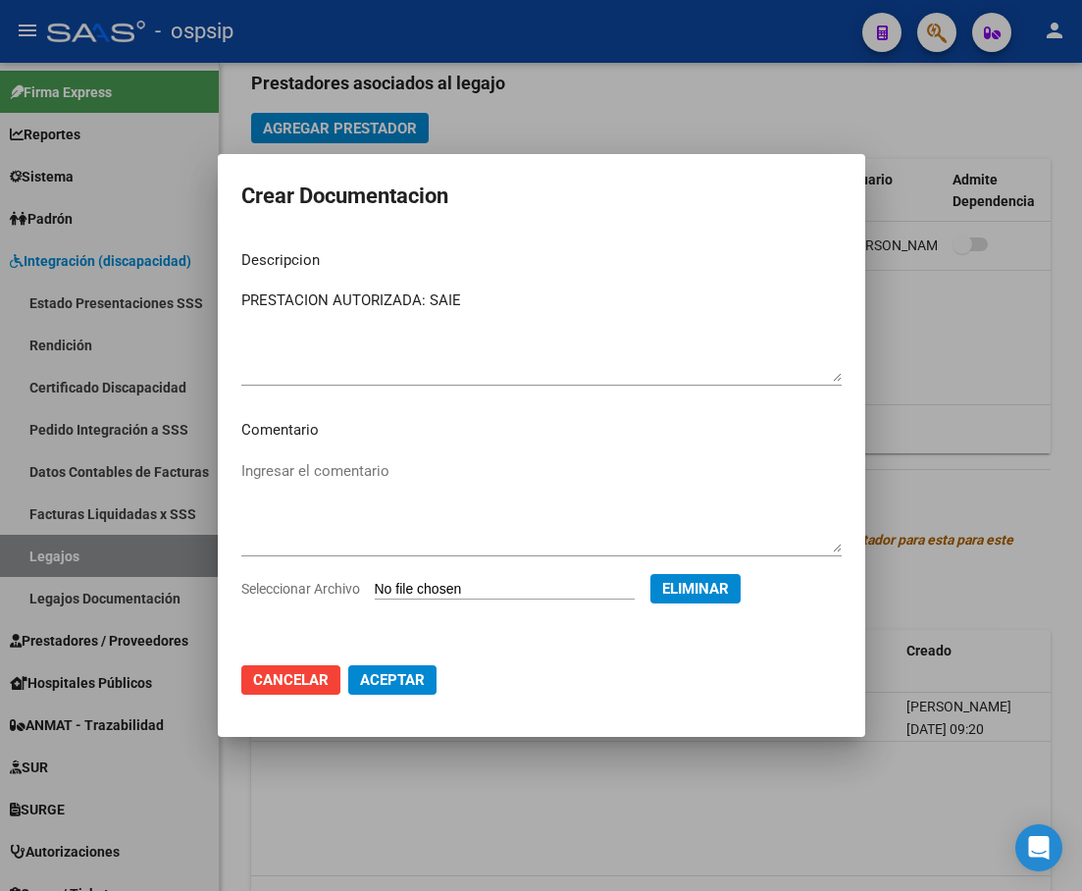
click at [485, 303] on textarea "PRESTACION AUTORIZADA: SAIE" at bounding box center [541, 335] width 600 height 92
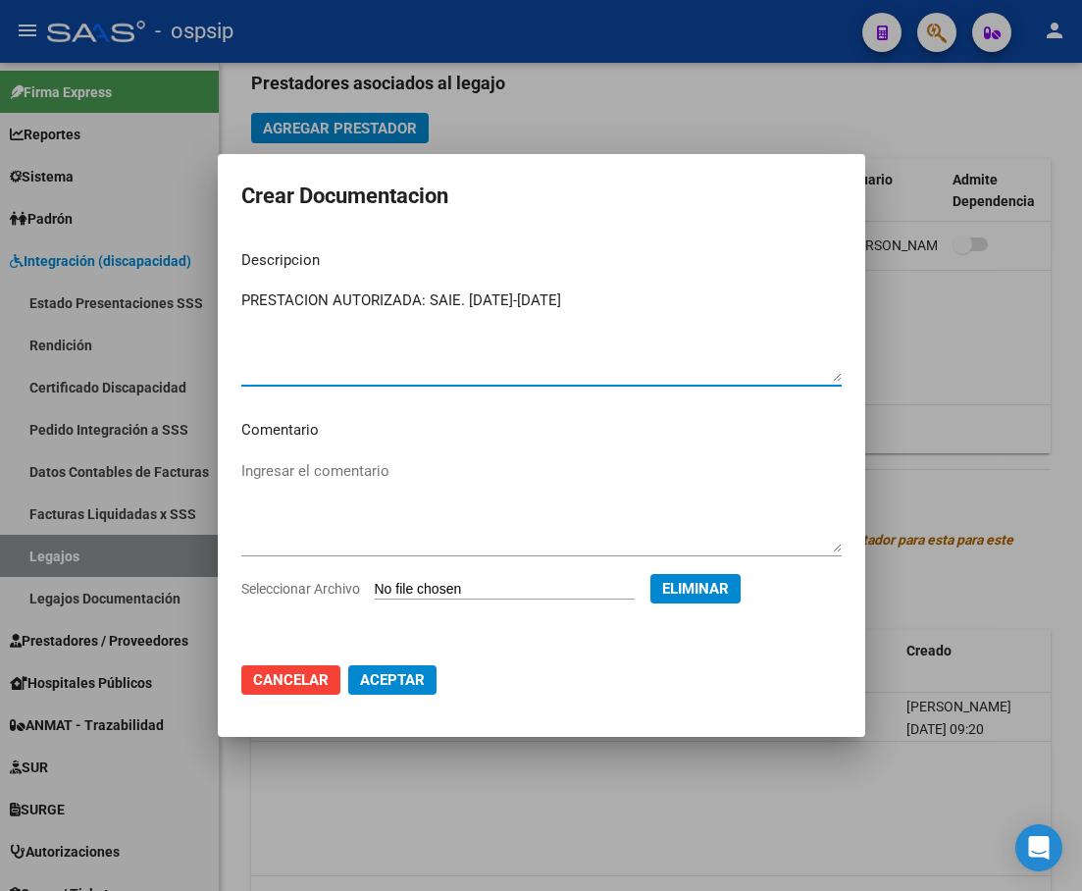
type textarea "PRESTACION AUTORIZADA: SAIE. [DATE]-[DATE]"
click at [358, 682] on button "Aceptar" at bounding box center [392, 679] width 88 height 29
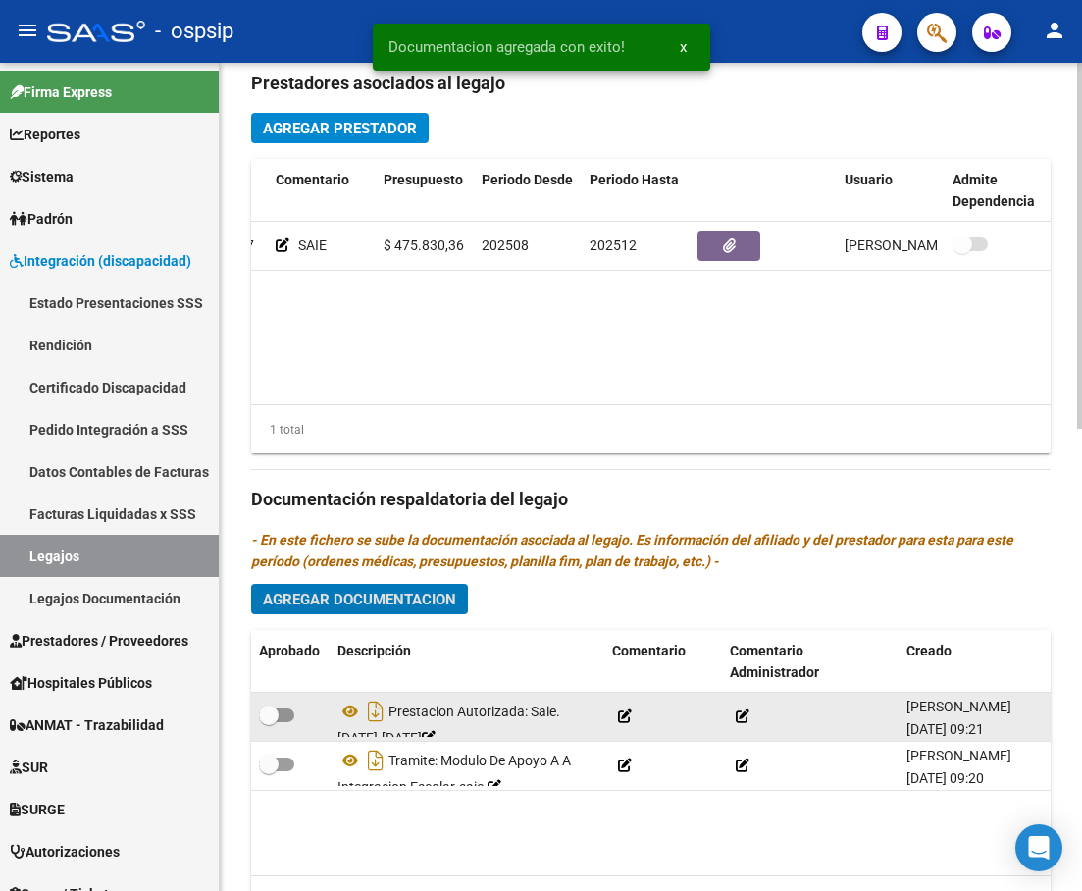
click at [287, 724] on label at bounding box center [276, 715] width 35 height 24
click at [269, 723] on input "checkbox" at bounding box center [268, 722] width 1 height 1
checkbox input "true"
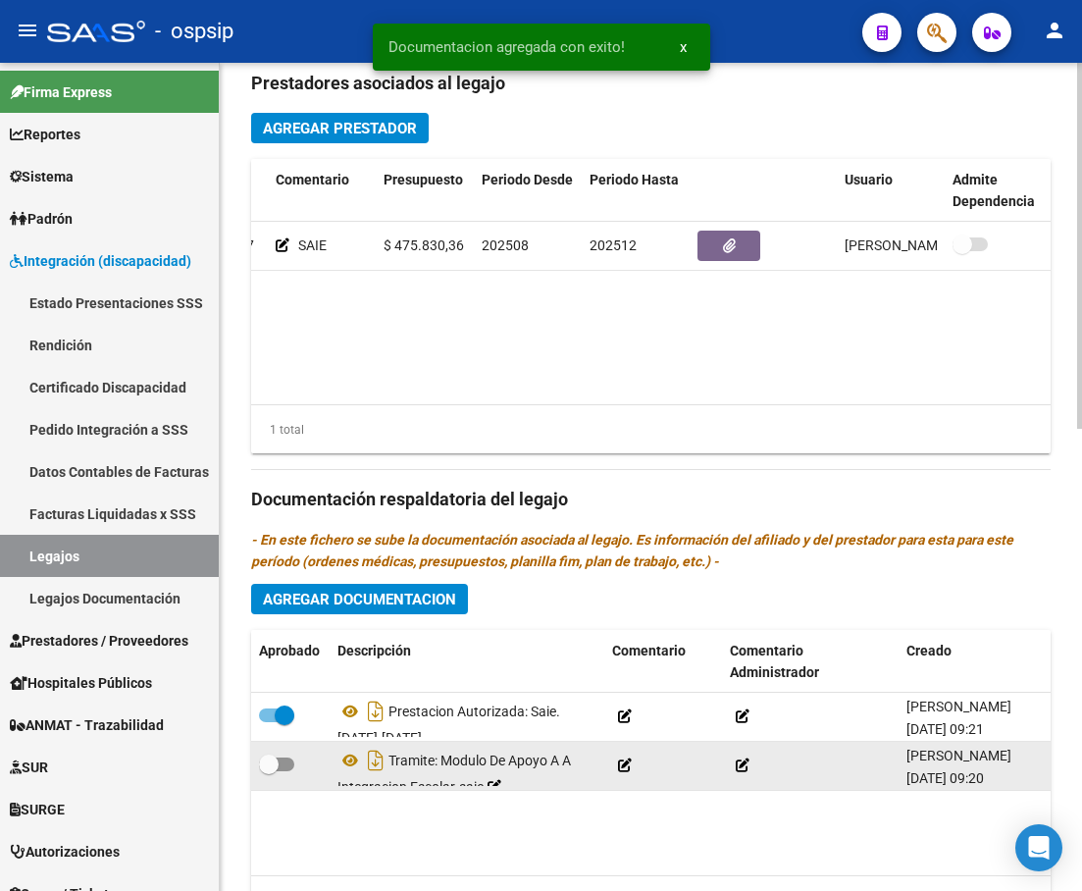
click at [286, 768] on span at bounding box center [276, 764] width 35 height 14
click at [269, 771] on input "checkbox" at bounding box center [268, 771] width 1 height 1
checkbox input "true"
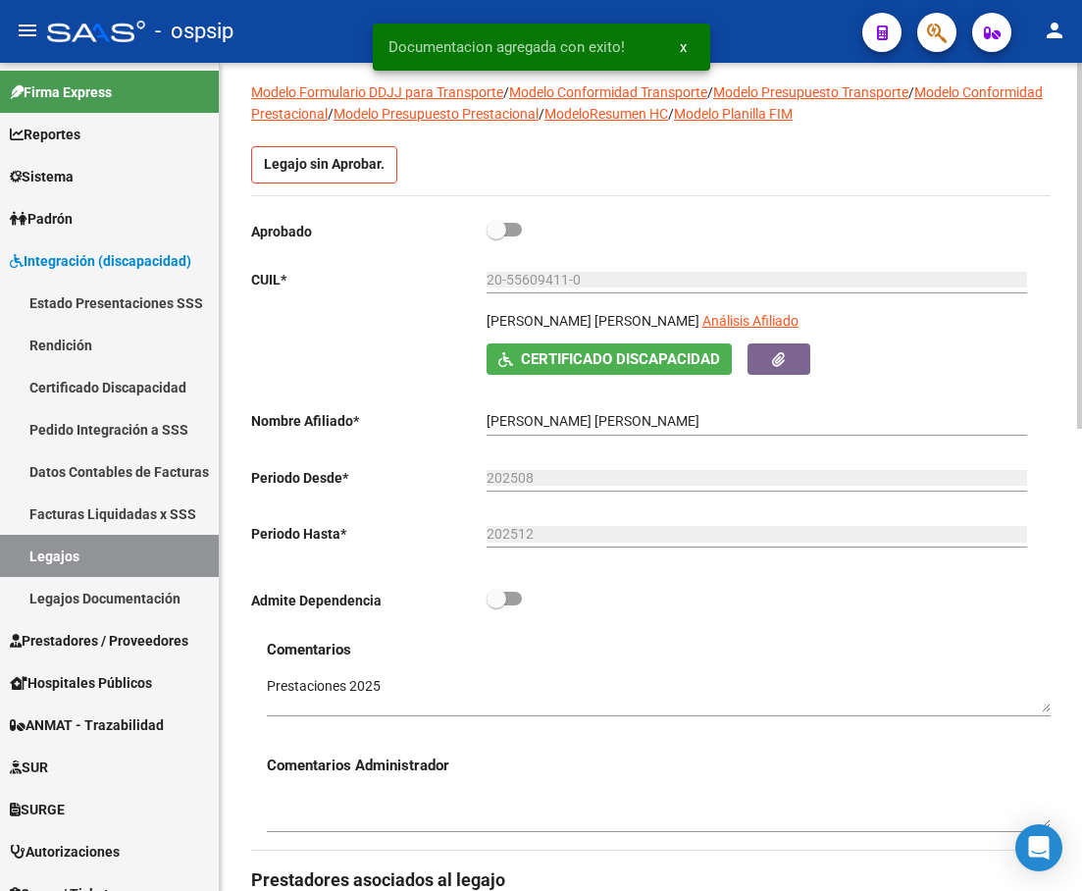
scroll to position [66, 0]
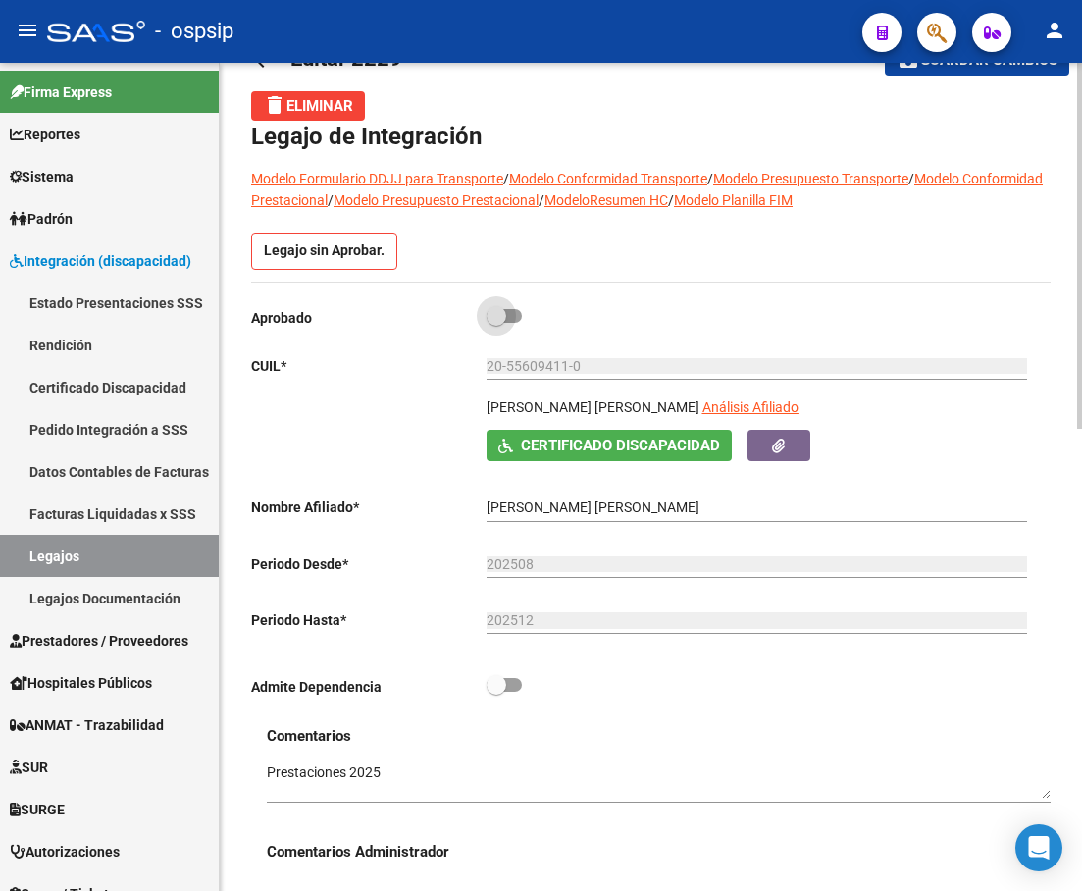
click at [511, 317] on span at bounding box center [503, 316] width 35 height 14
click at [496, 323] on input "checkbox" at bounding box center [495, 323] width 1 height 1
checkbox input "true"
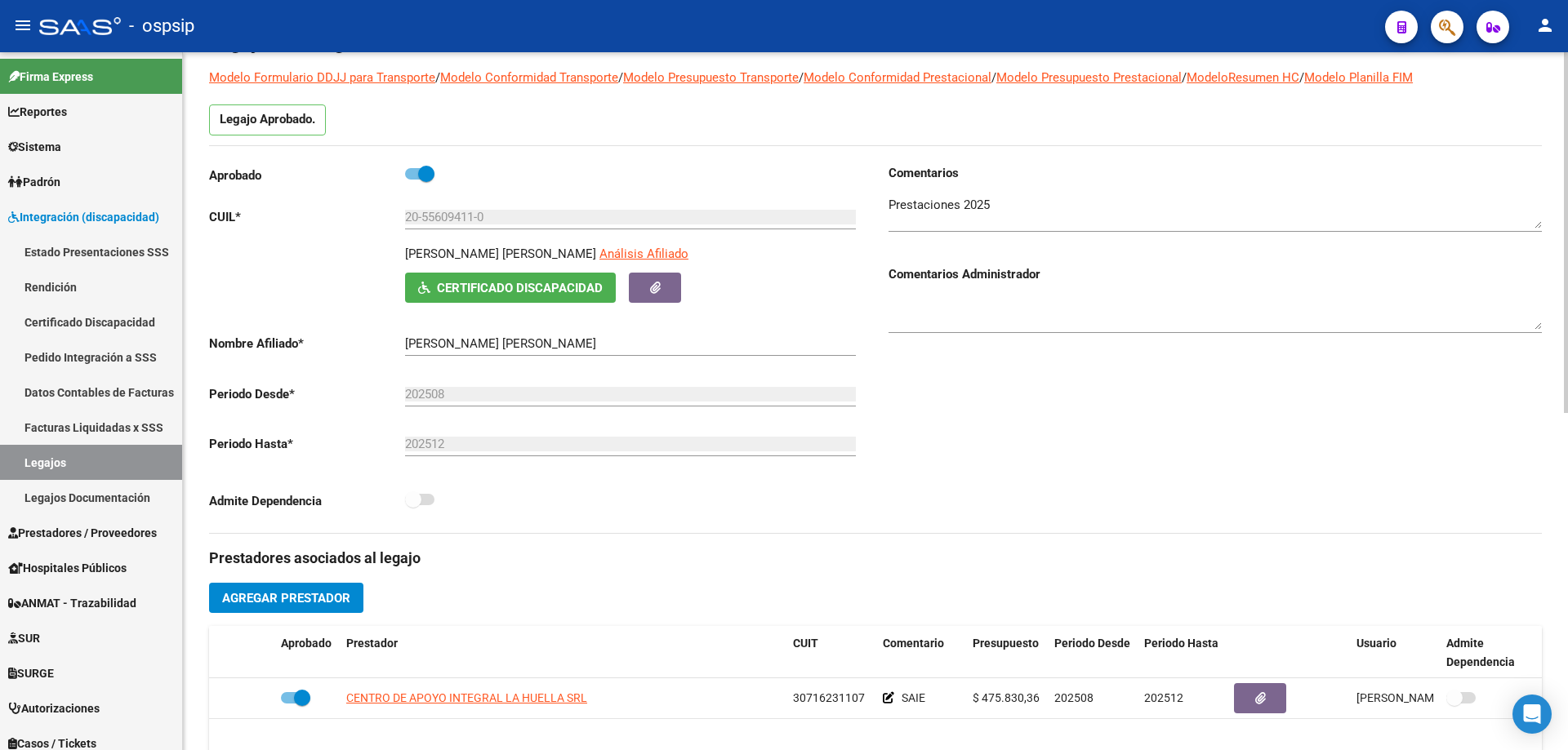
scroll to position [0, 0]
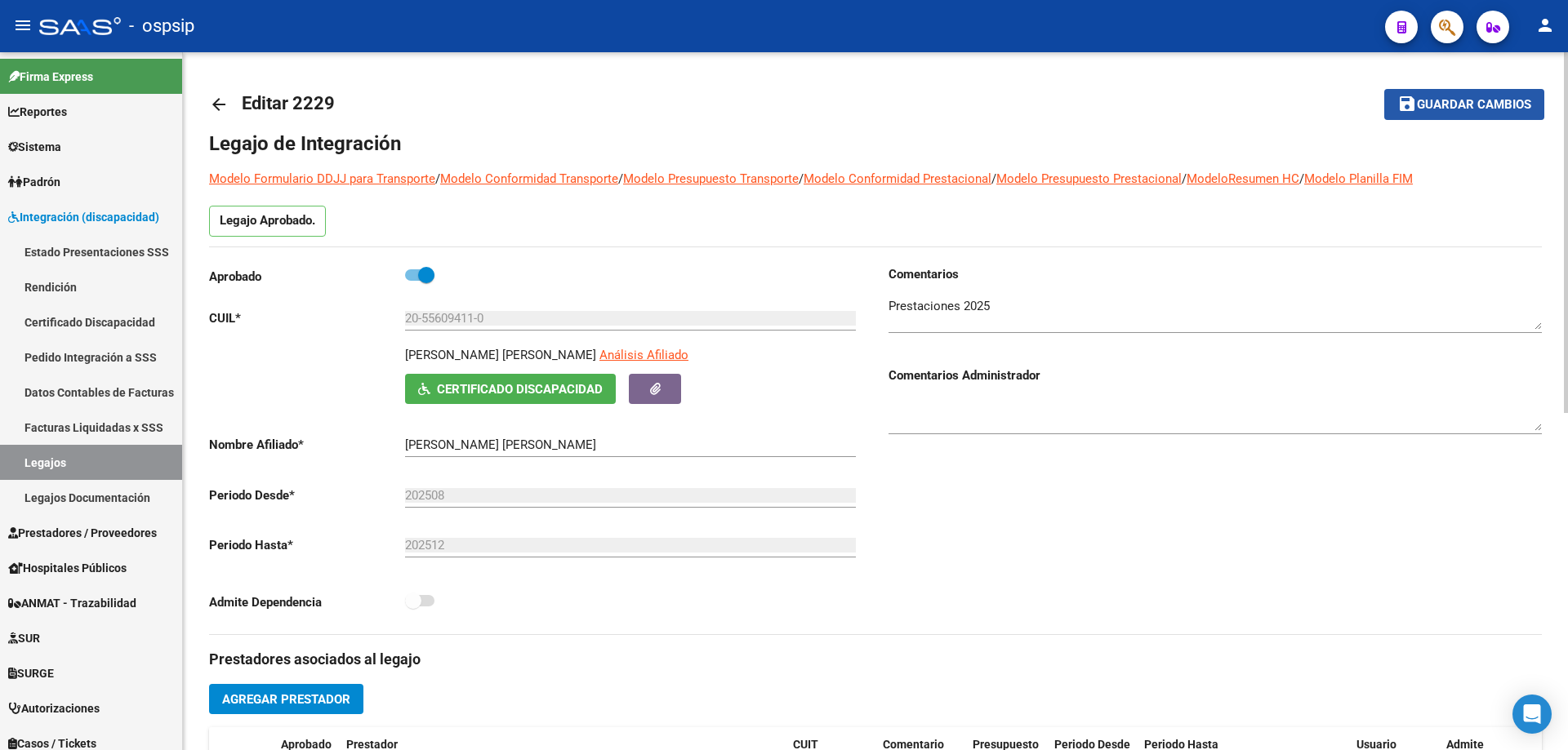
click at [1493, 112] on button "save Guardar cambios" at bounding box center [1465, 104] width 160 height 30
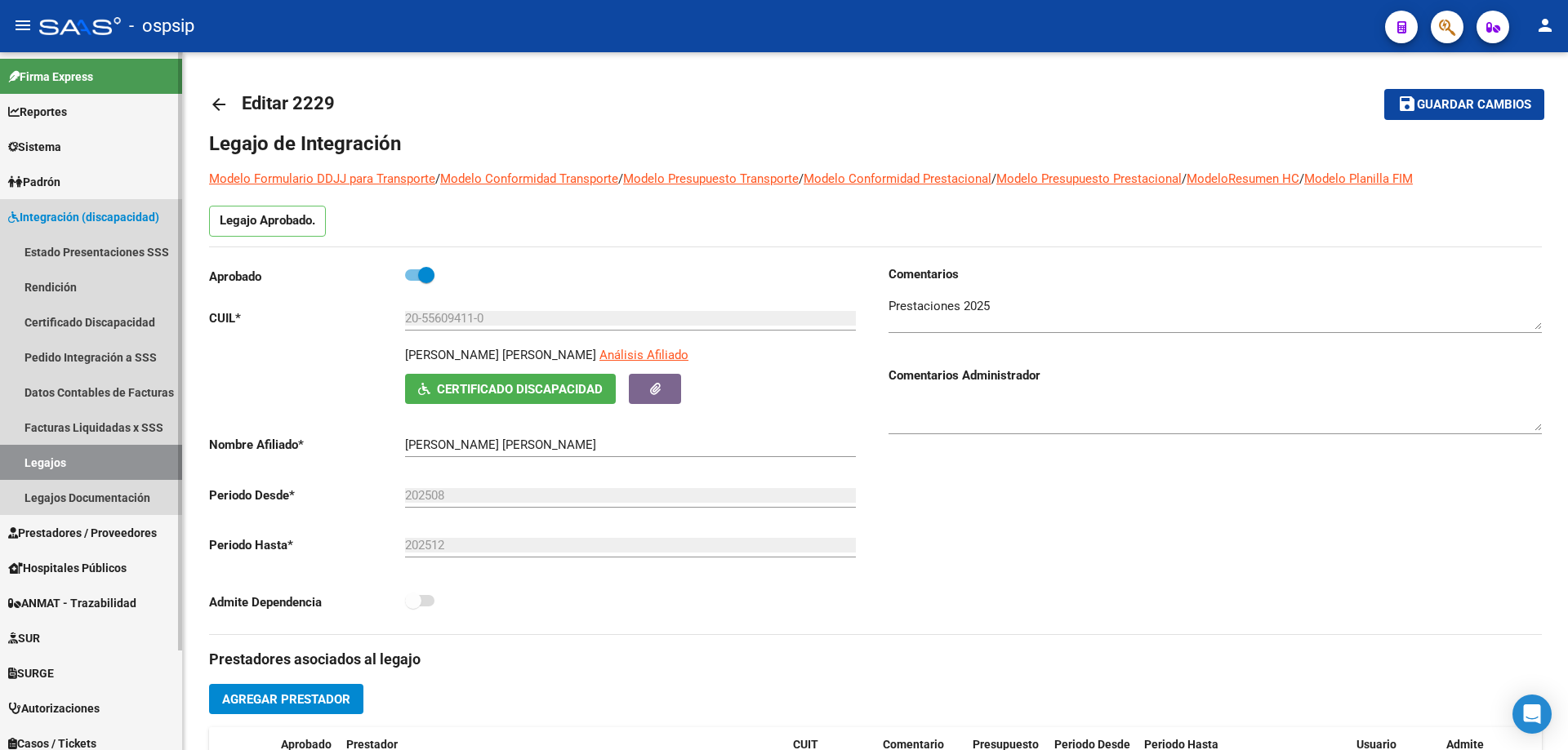
click at [96, 463] on link "Legajos" at bounding box center [91, 463] width 182 height 35
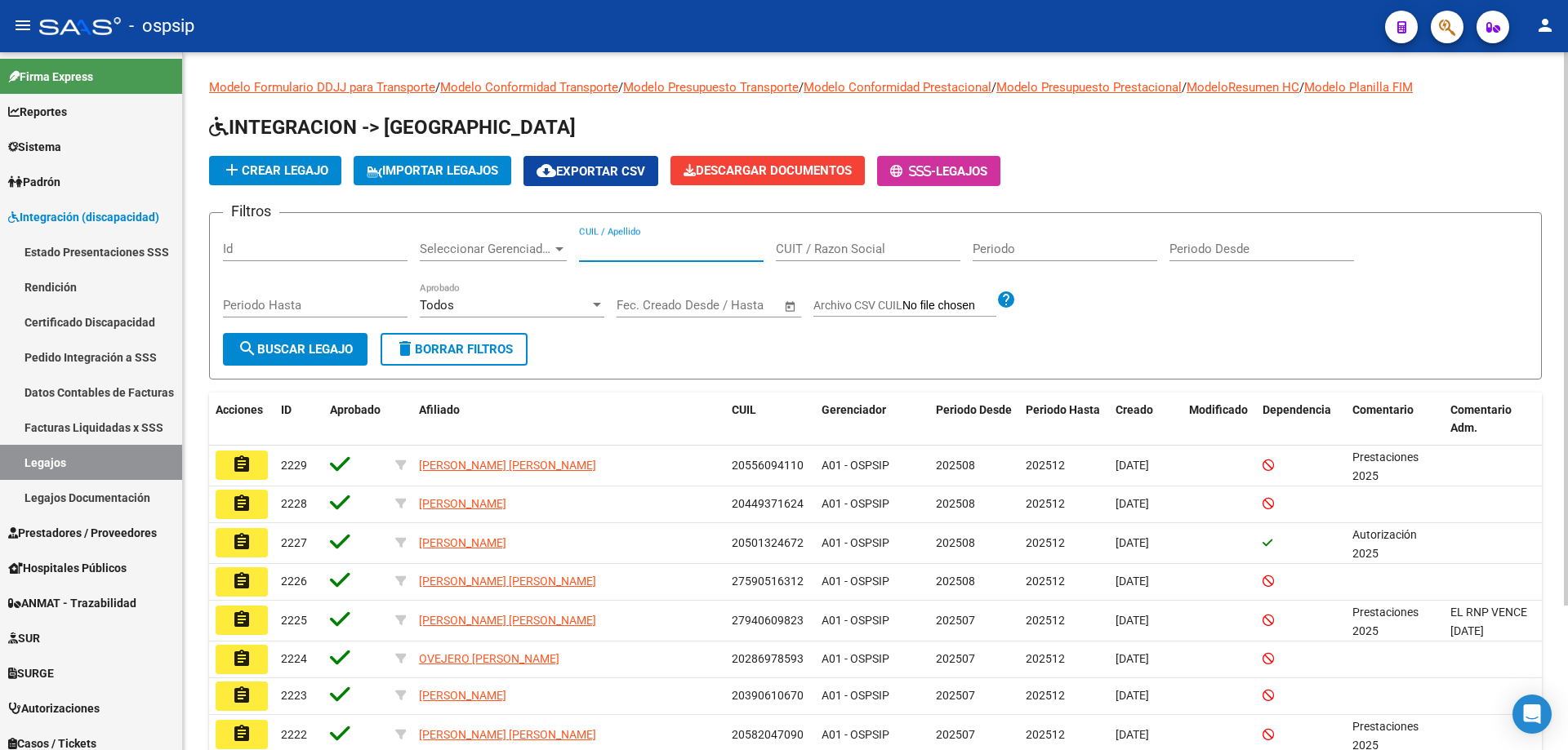
paste input "27576609448"
type input "27576609448"
click at [331, 353] on span "search Buscar Legajo" at bounding box center [295, 350] width 115 height 15
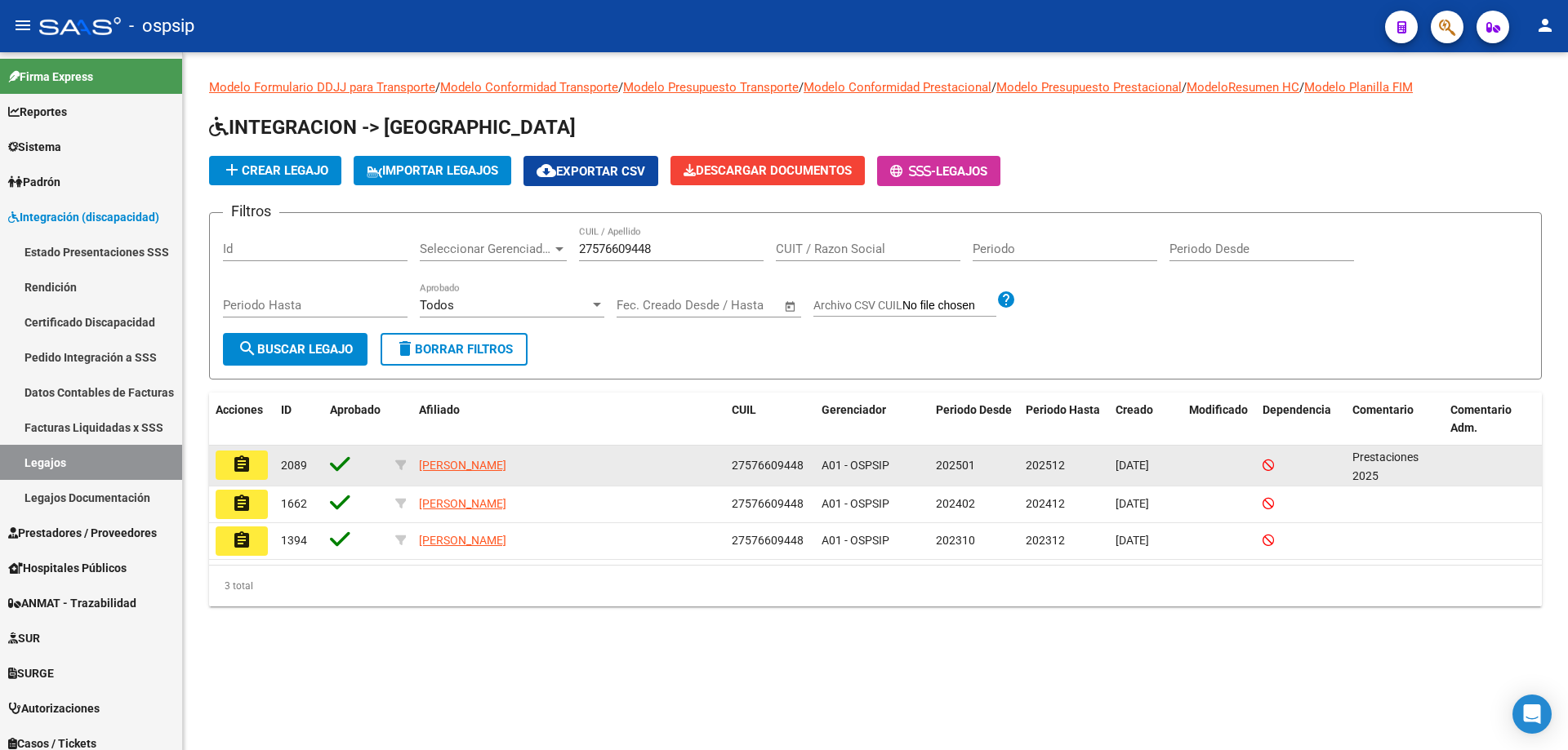
click at [223, 469] on button "assignment" at bounding box center [241, 464] width 52 height 29
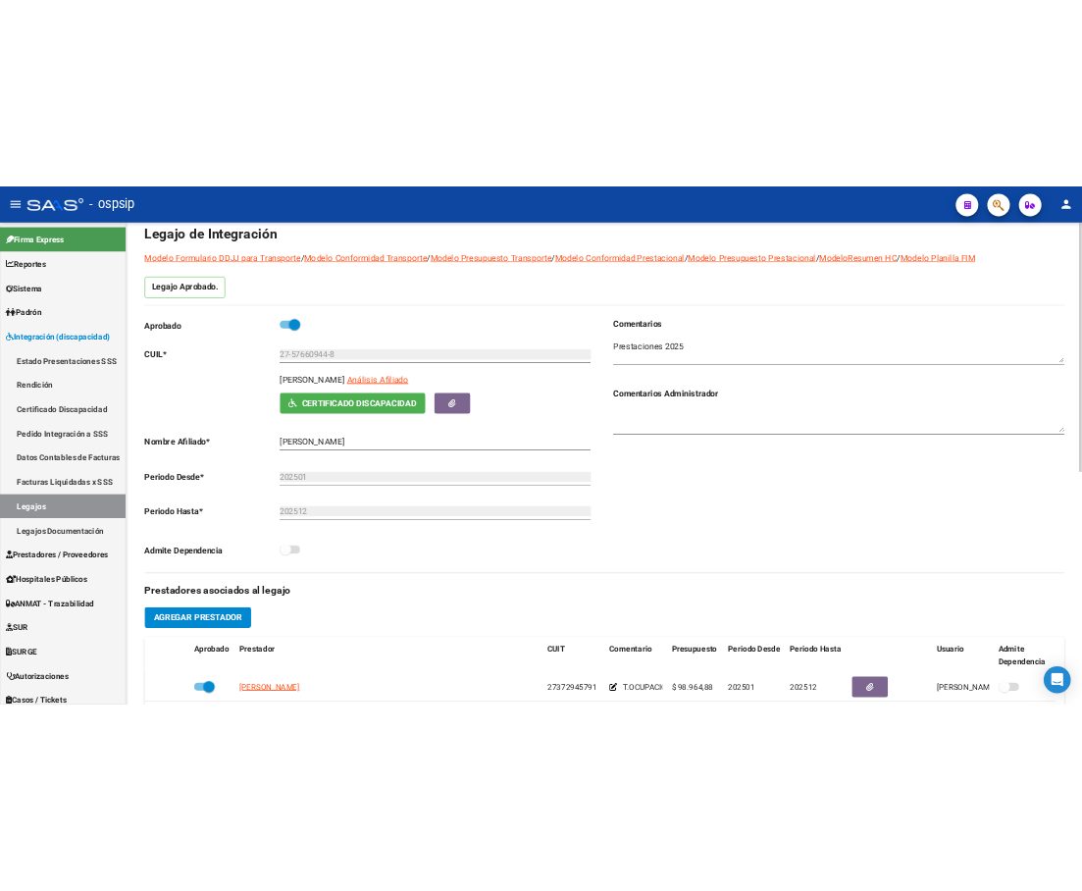
scroll to position [294, 0]
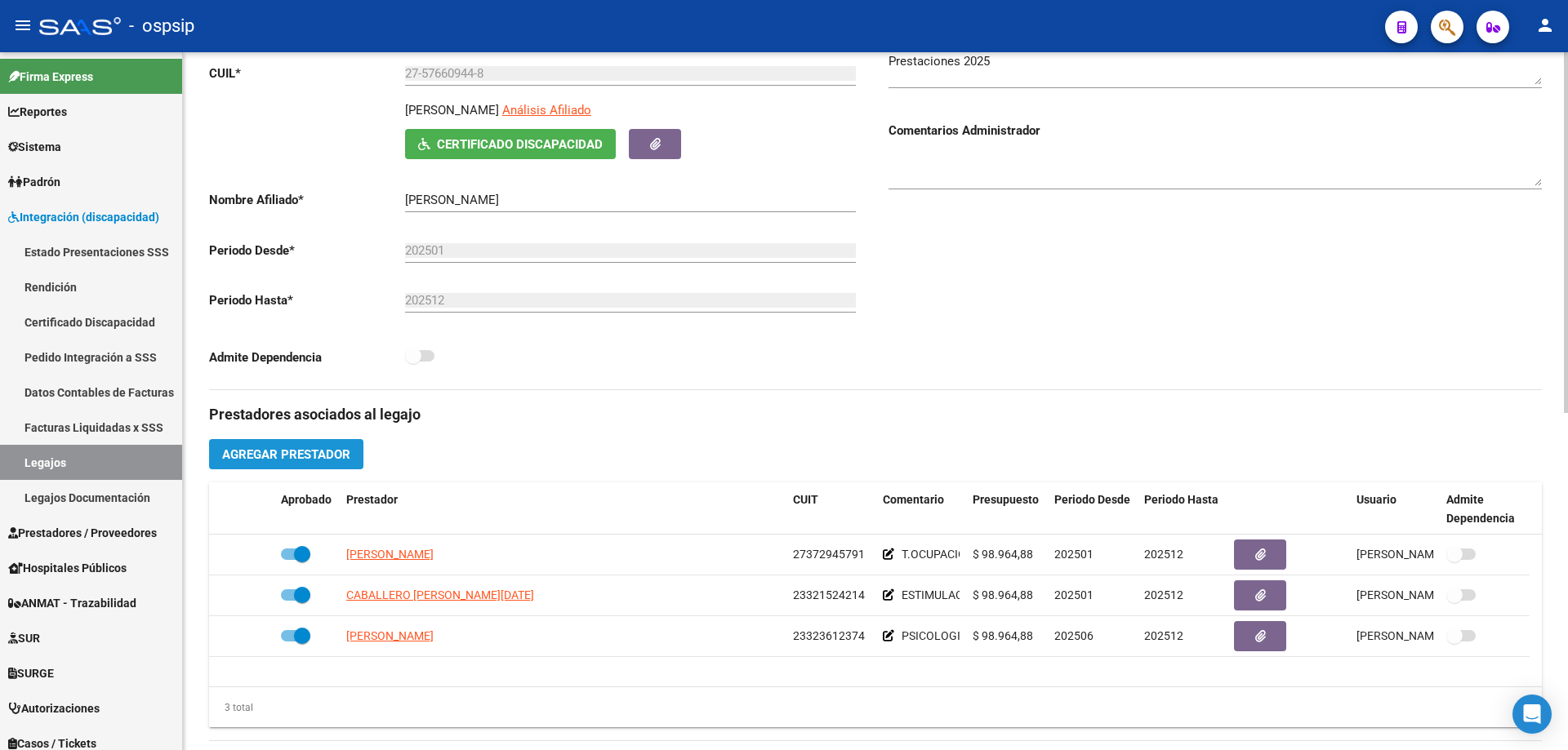
click at [258, 460] on span "Agregar Prestador" at bounding box center [286, 455] width 128 height 15
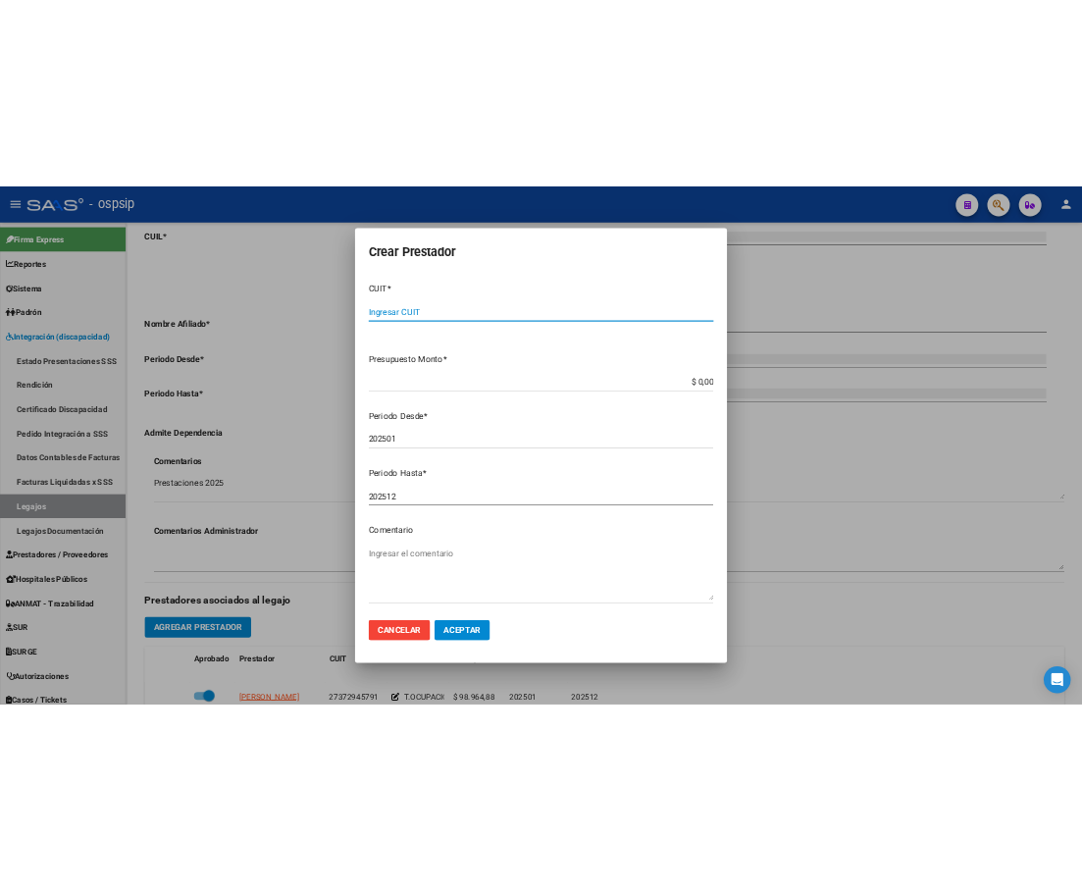
scroll to position [300, 0]
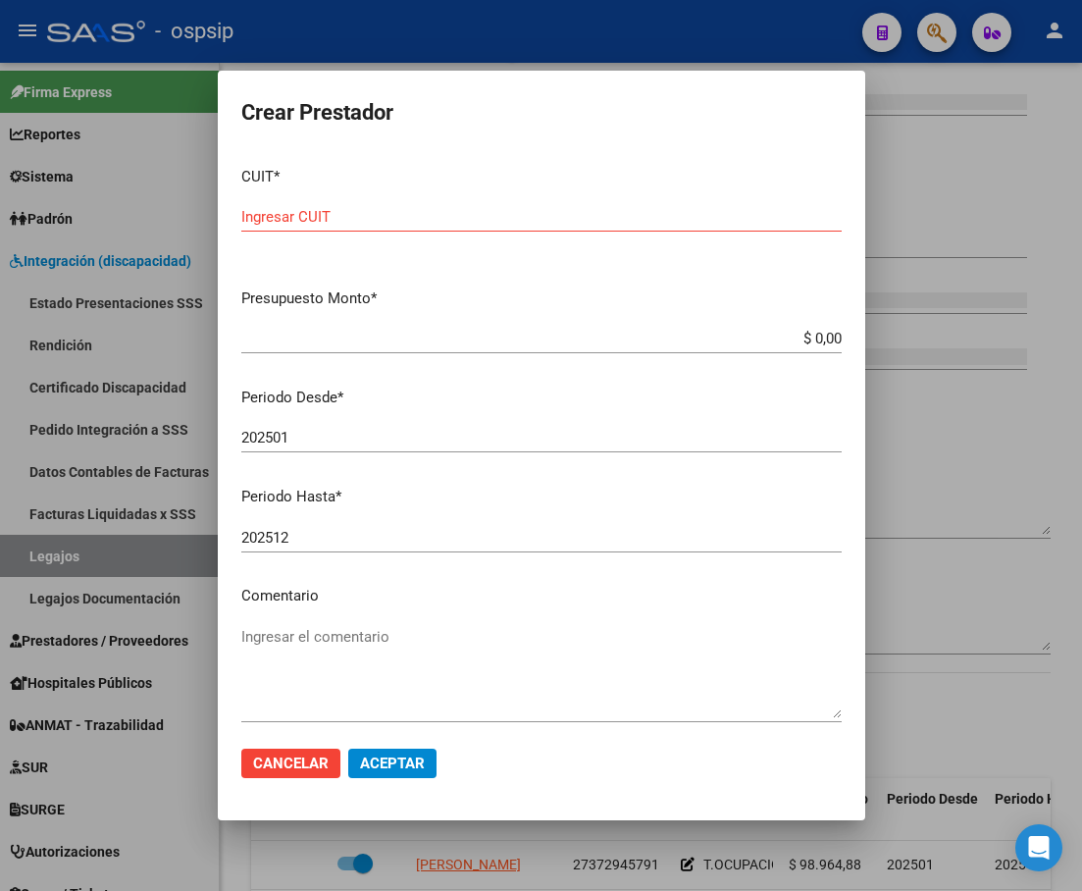
click at [291, 222] on input "Ingresar CUIT" at bounding box center [541, 217] width 600 height 18
type input "20-22718708-6"
click at [827, 332] on app-form-text-field "Presupuesto Monto * $ 0,00 Ingresar el monto" at bounding box center [549, 317] width 616 height 61
click at [825, 336] on input "$ 0,00" at bounding box center [541, 339] width 600 height 18
type input "$ 98.964,88"
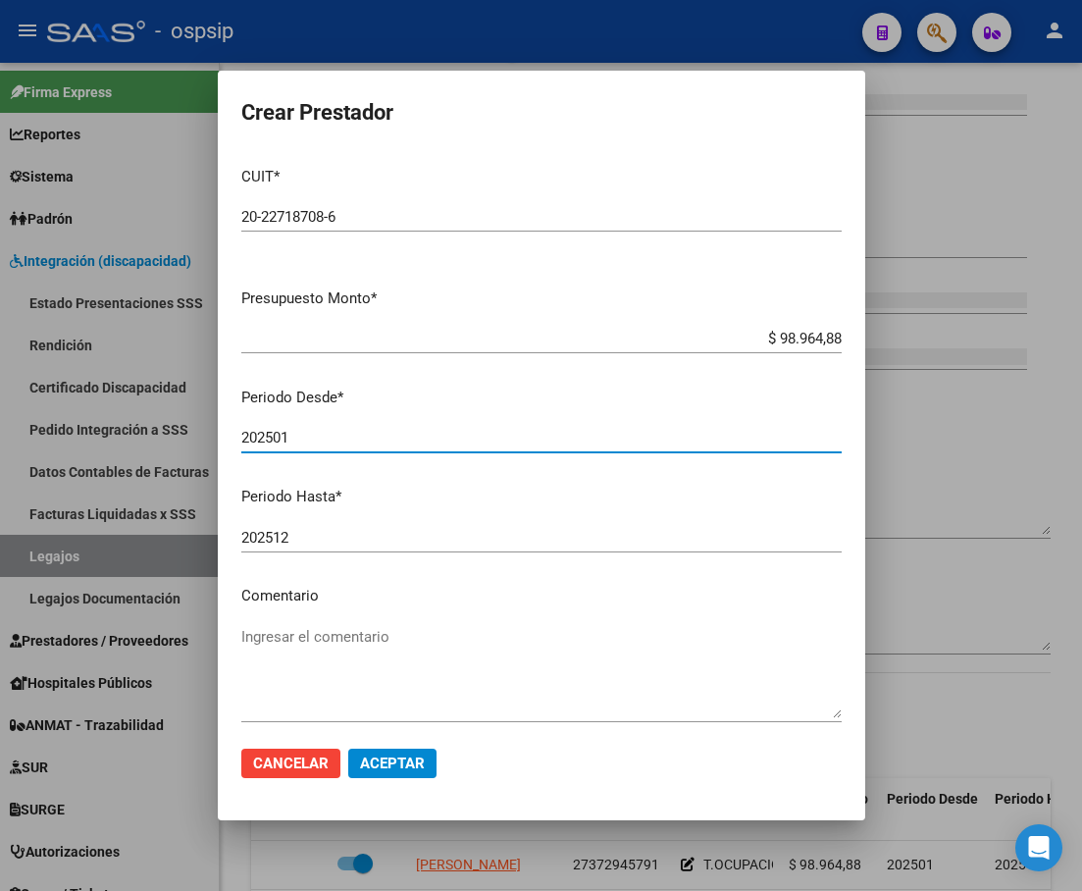
click at [312, 433] on input "202501" at bounding box center [541, 438] width 600 height 18
type input "202508"
click at [314, 691] on textarea "Ingresar el comentario" at bounding box center [541, 672] width 600 height 92
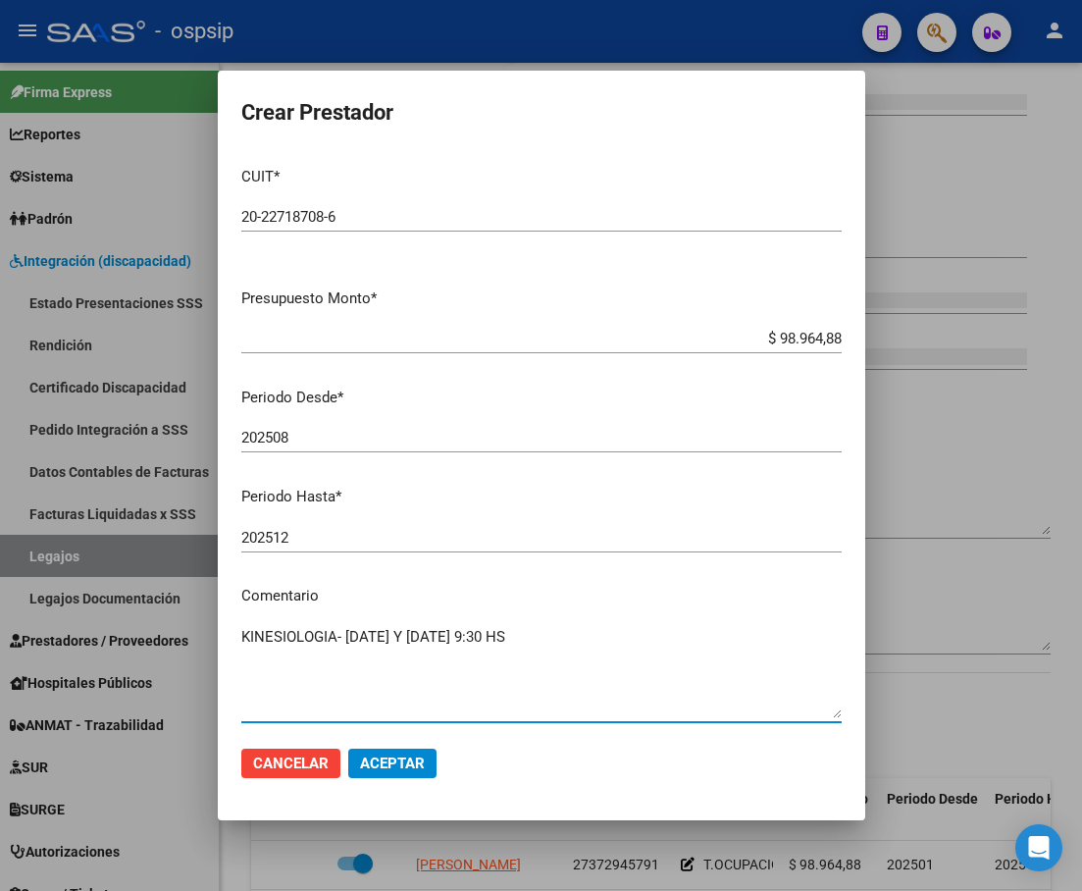
type textarea "KINESIOLOGIA- [DATE] Y [DATE] 9:30 HS"
click at [389, 762] on span "Aceptar" at bounding box center [392, 763] width 65 height 18
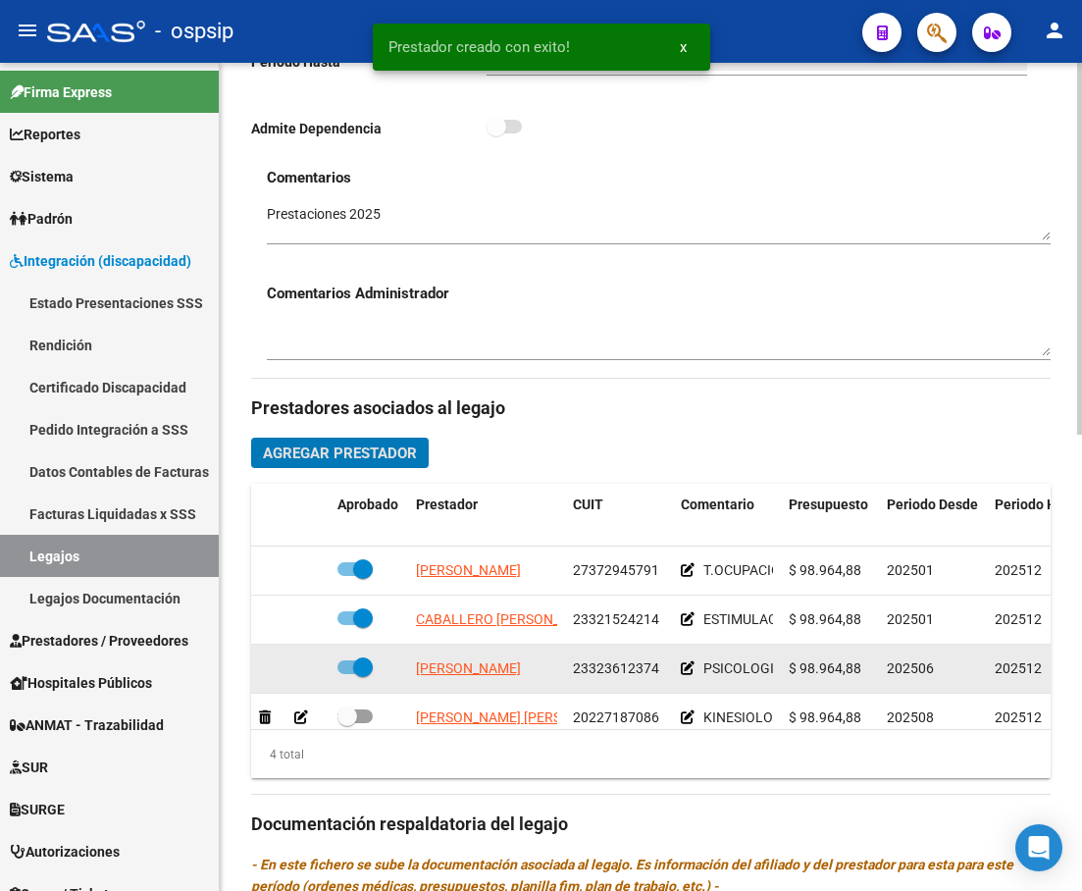
scroll to position [35, 0]
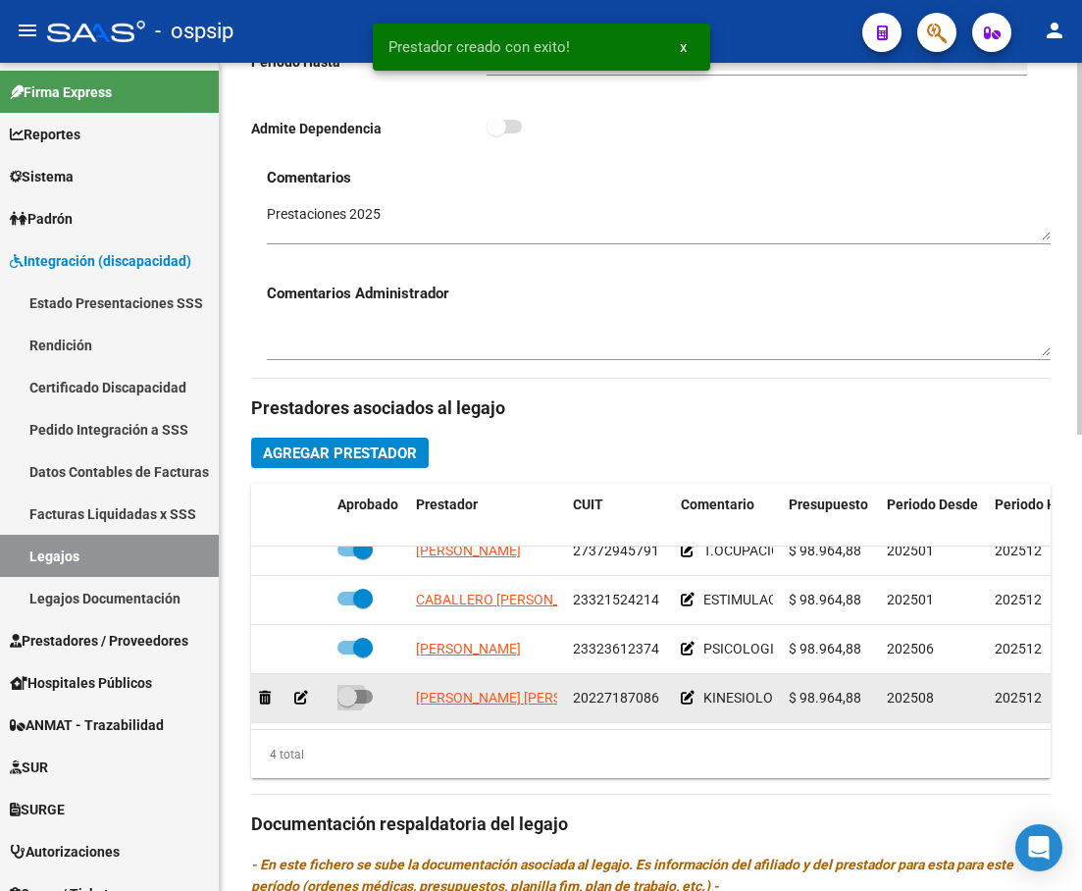
click at [364, 690] on span at bounding box center [354, 697] width 35 height 14
click at [347, 703] on input "checkbox" at bounding box center [346, 703] width 1 height 1
checkbox input "true"
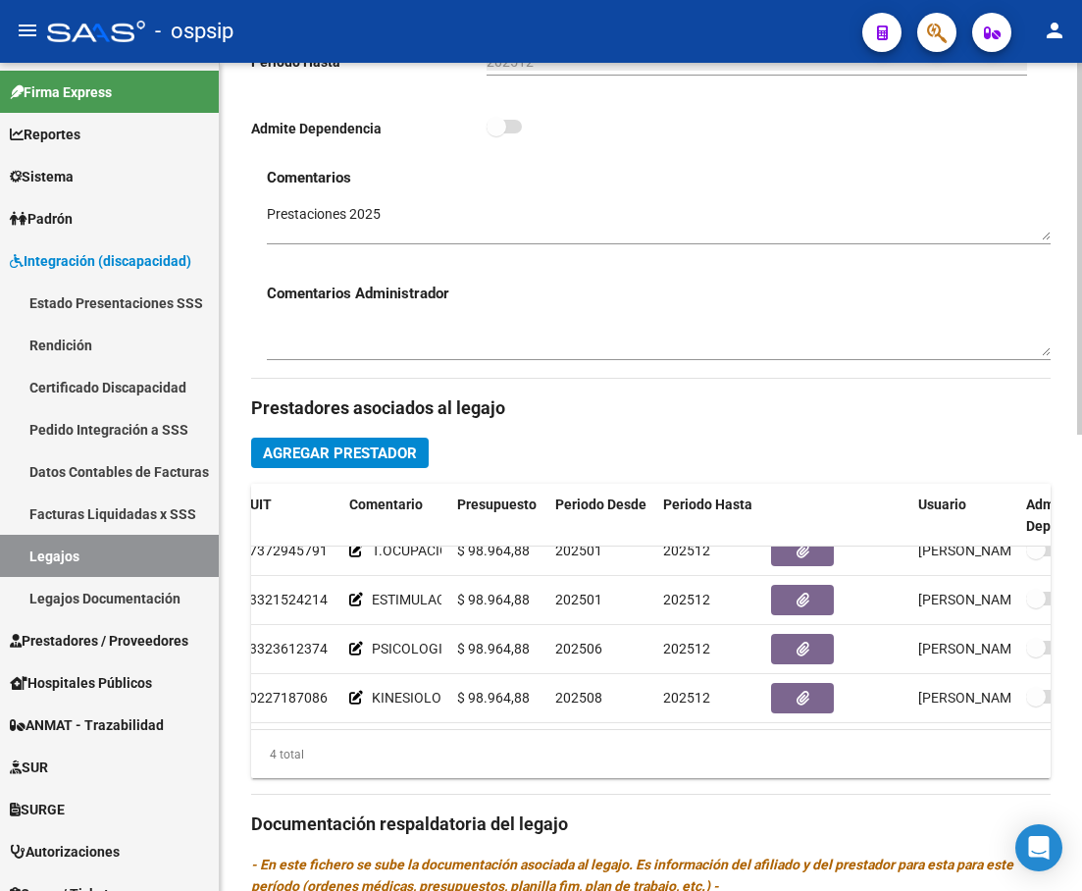
scroll to position [35, 422]
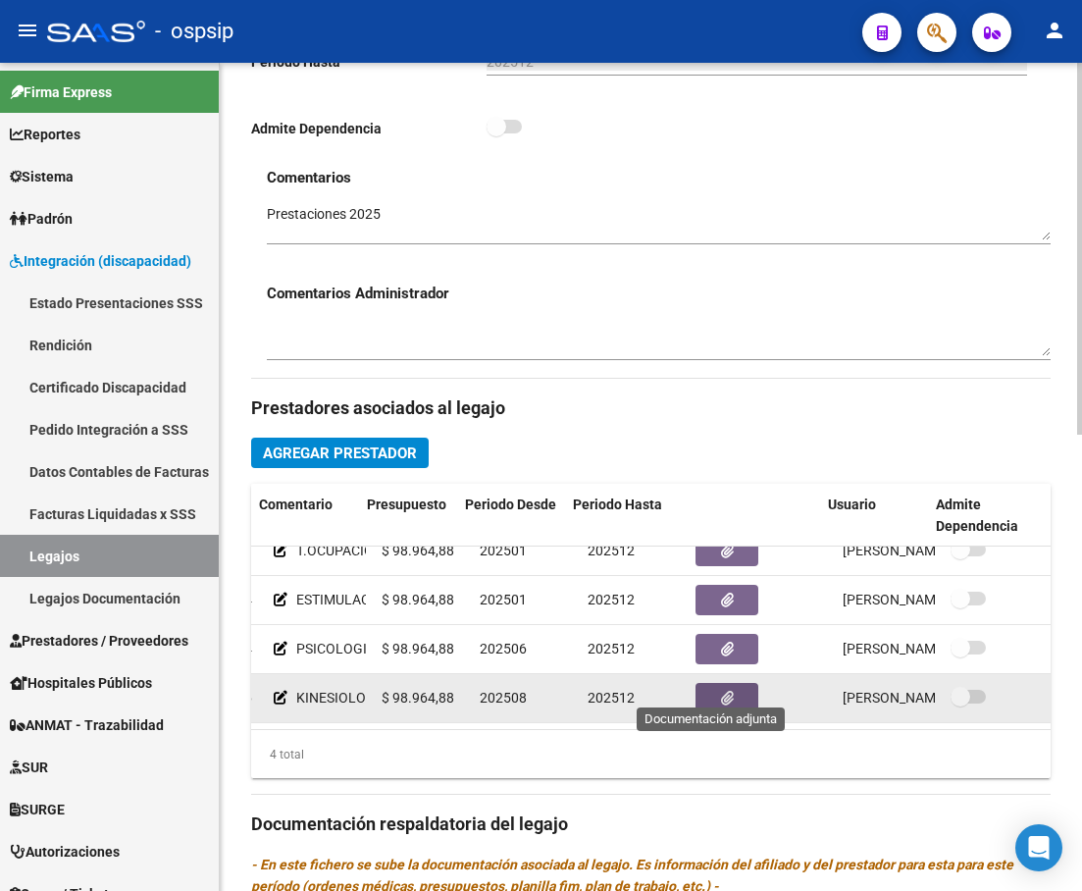
click at [709, 695] on button "button" at bounding box center [726, 698] width 63 height 30
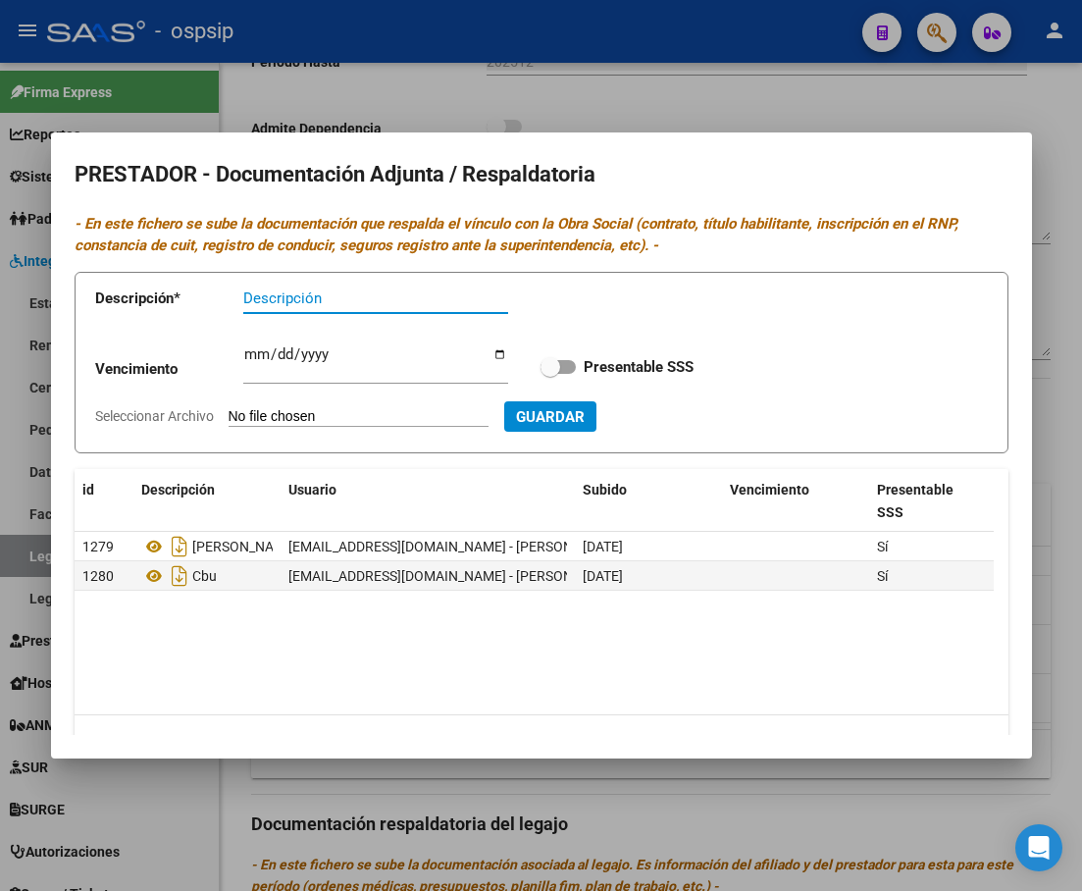
click at [668, 783] on div at bounding box center [541, 445] width 1082 height 891
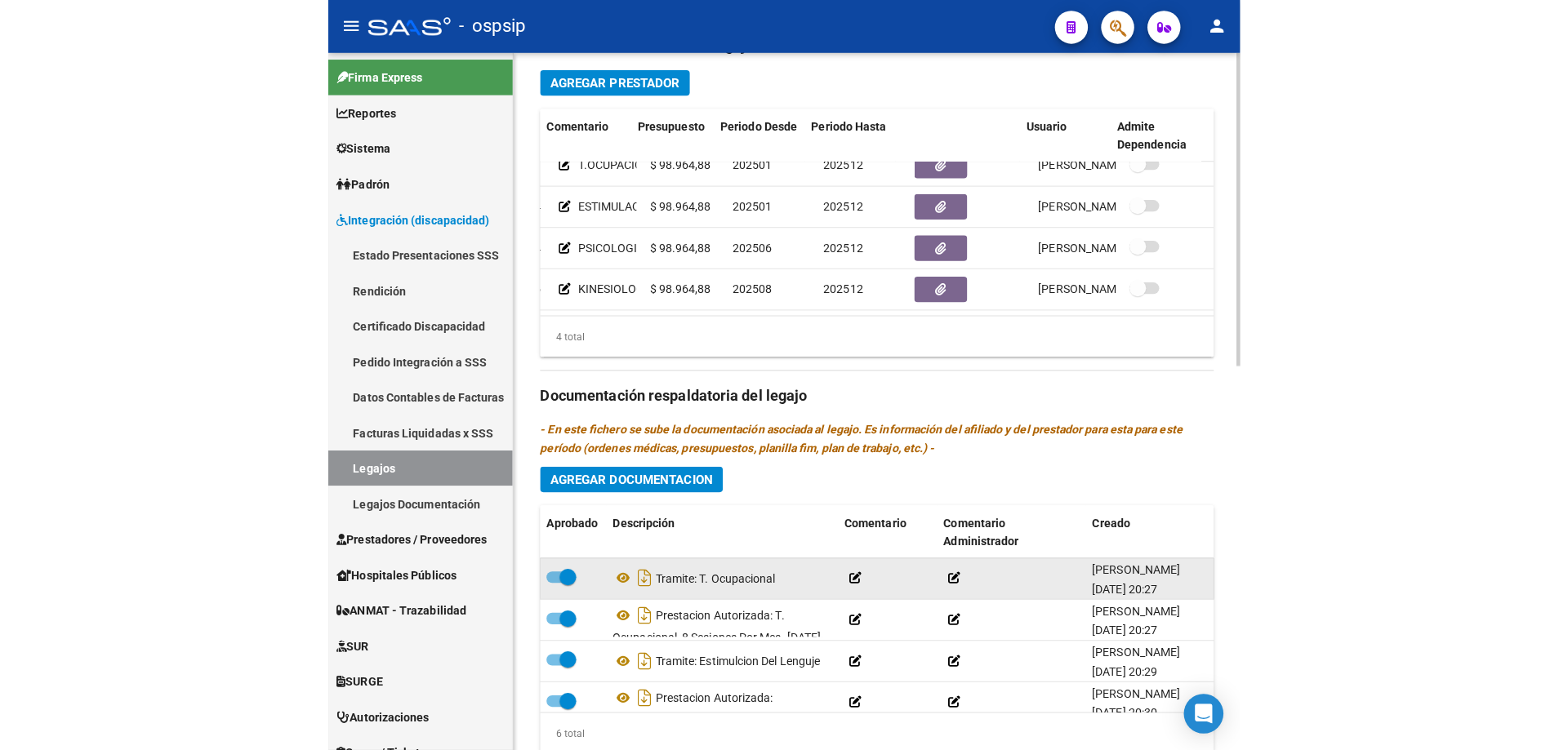
scroll to position [765, 0]
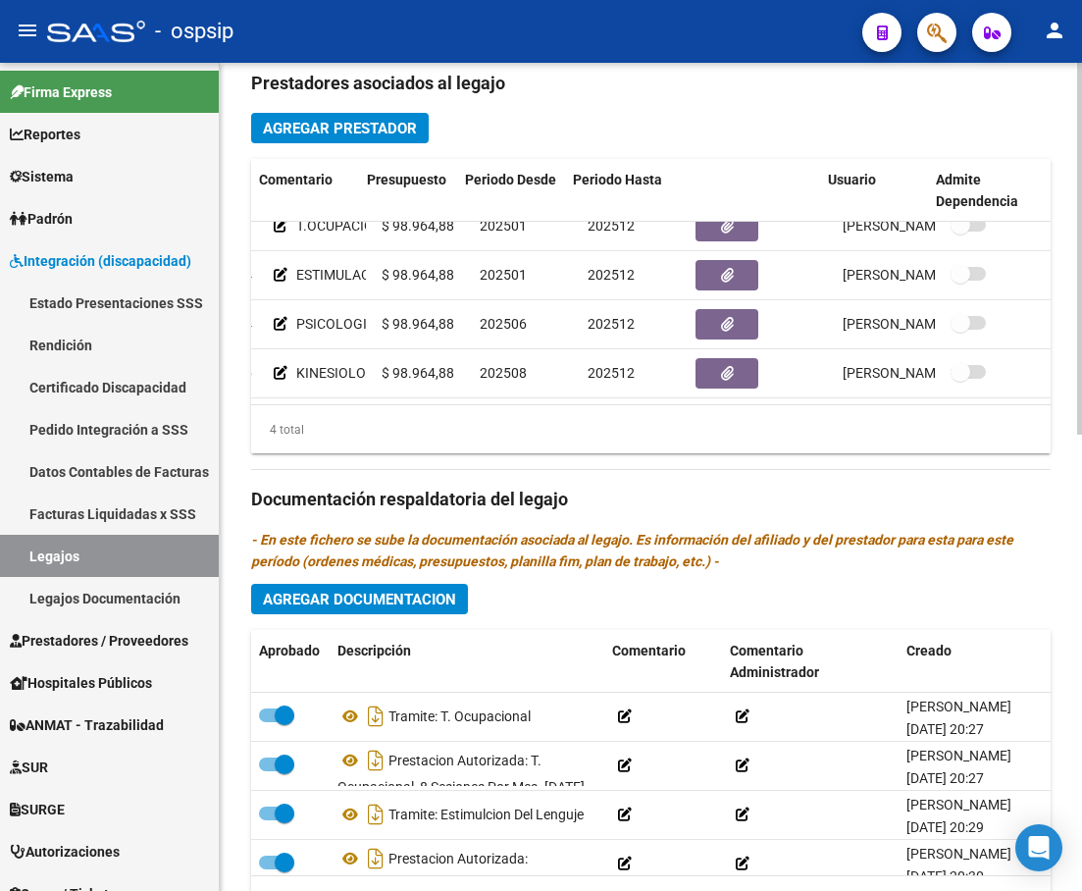
click at [392, 591] on span "Agregar Documentacion" at bounding box center [359, 599] width 193 height 18
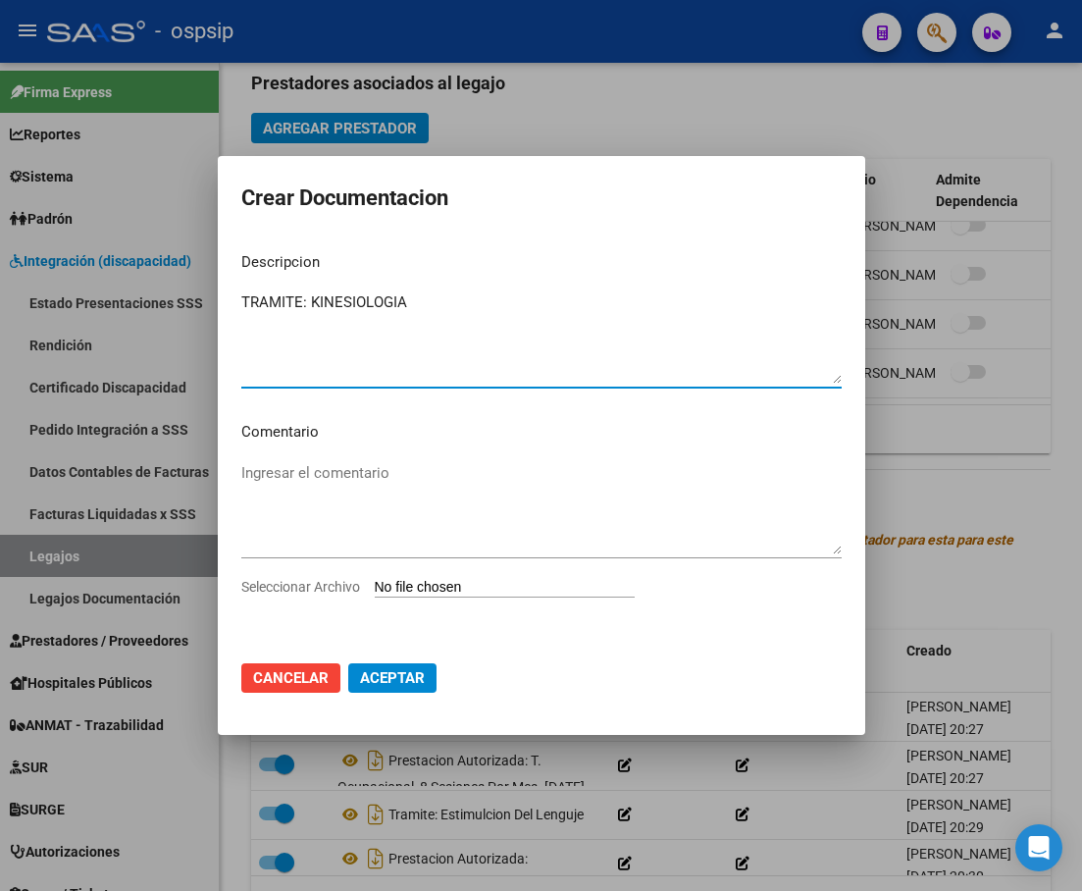
type textarea "TRAMITE: KINESIOLOGIA"
click at [458, 589] on input "Seleccionar Archivo" at bounding box center [505, 588] width 260 height 19
type input "C:\fakepath\[PERSON_NAME]-KINESIOLOGIA (1).pdf"
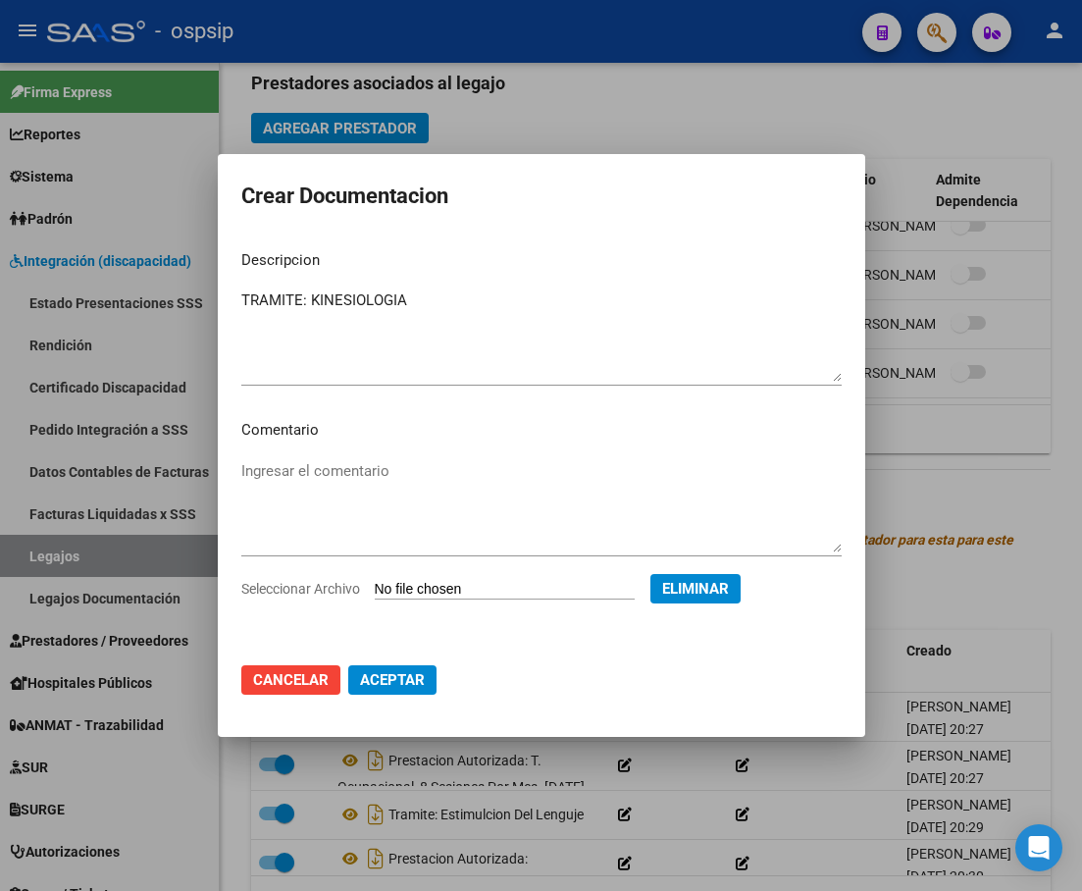
click at [413, 702] on mat-dialog-actions "Cancelar Aceptar" at bounding box center [541, 679] width 600 height 67
click at [414, 686] on span "Aceptar" at bounding box center [392, 680] width 65 height 18
checkbox input "false"
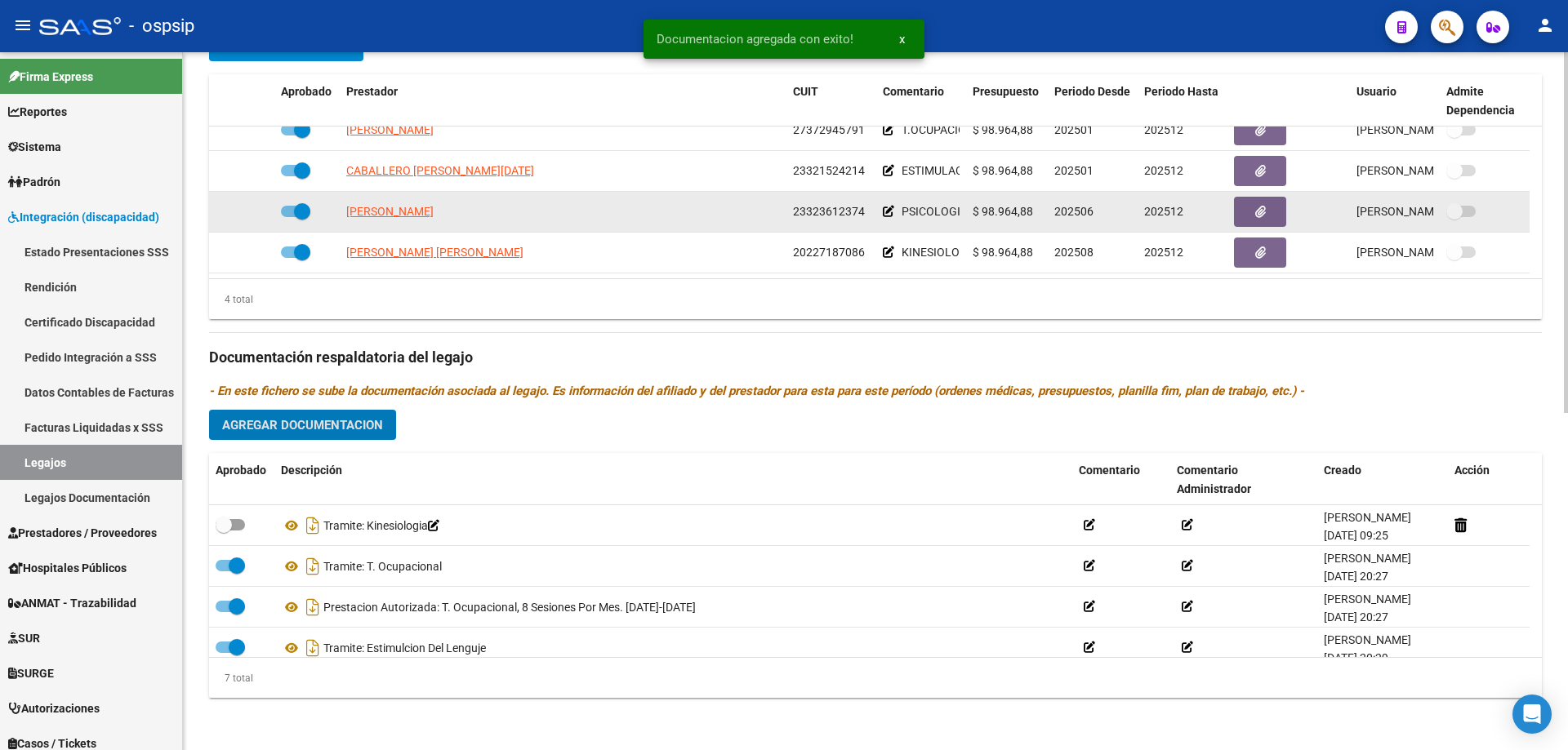
scroll to position [589, 0]
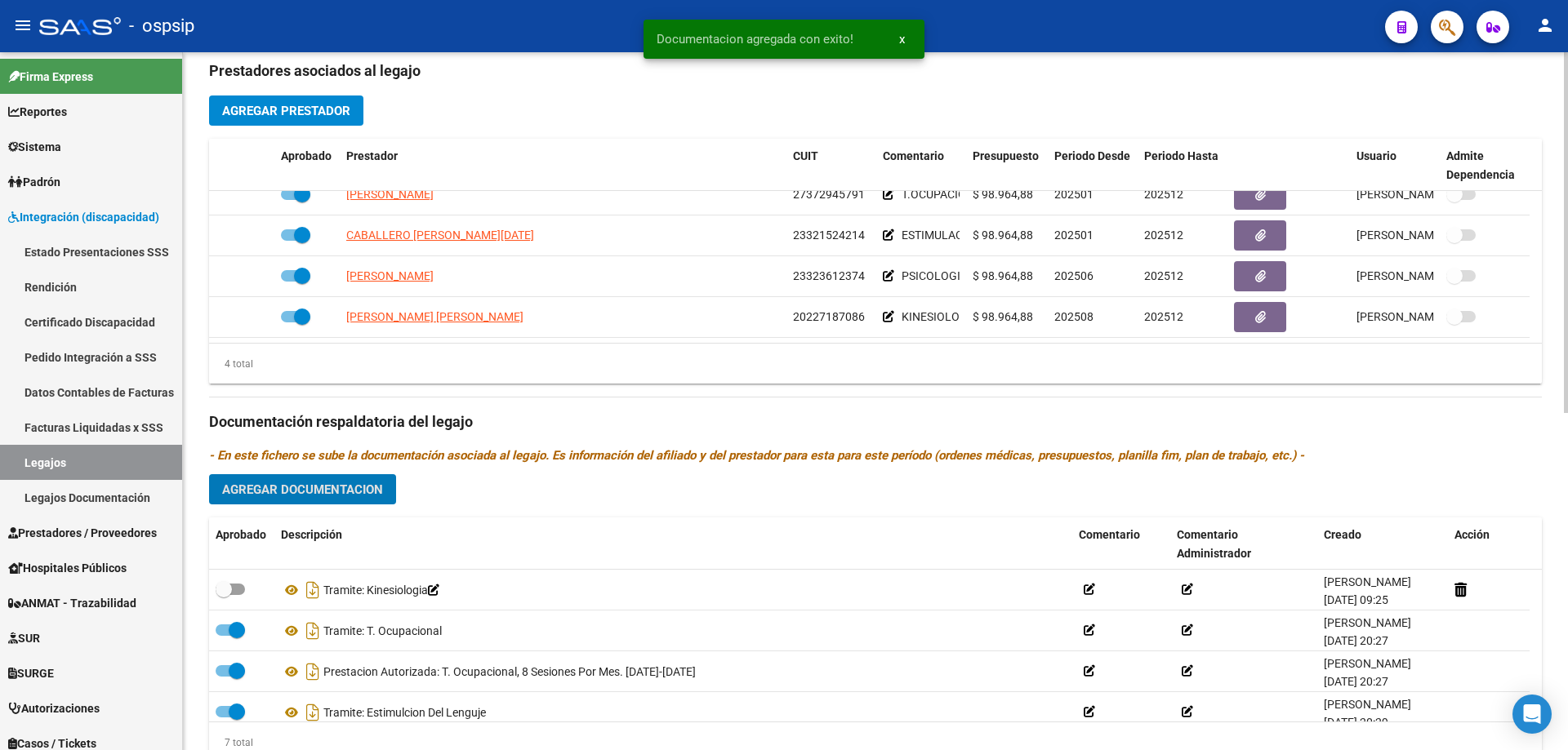
click at [329, 491] on span "Agregar Documentacion" at bounding box center [302, 490] width 161 height 15
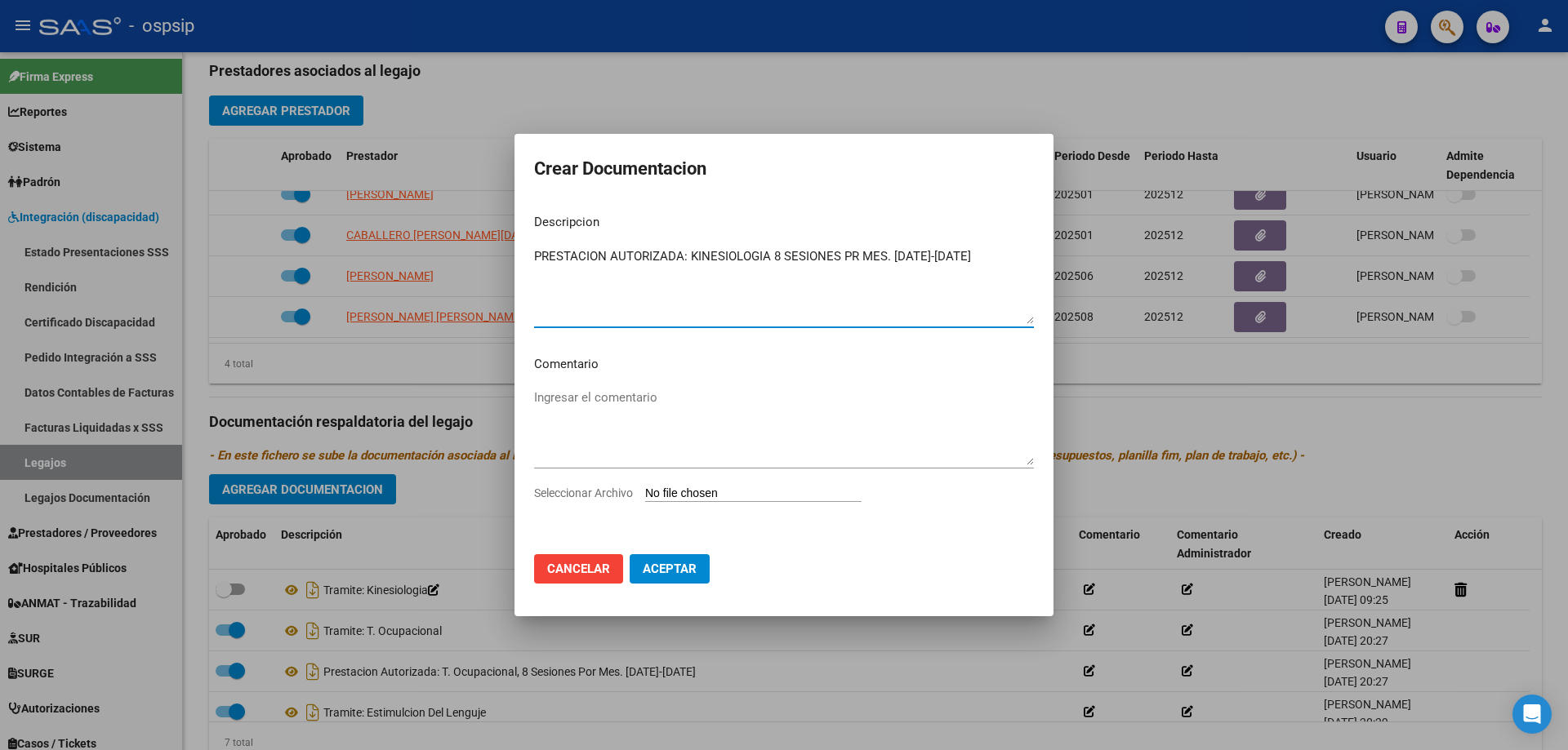
click at [851, 256] on textarea "PRESTACION AUTORIZADA: KINESIOLOGIA 8 SESIONES PR MES. [DATE]-[DATE]" at bounding box center [784, 286] width 500 height 77
type textarea "PRESTACION AUTORIZADA: KINESIOLOGIA 8 SESIONES POR MES. [DATE]-[DATE]"
click at [698, 489] on input "Seleccionar Archivo" at bounding box center [754, 494] width 217 height 16
type input "C:\fakepath\[PERSON_NAME]- AUTORIZACION 2025 SEGUN RESOLUCION 360 22_firmado.pdf"
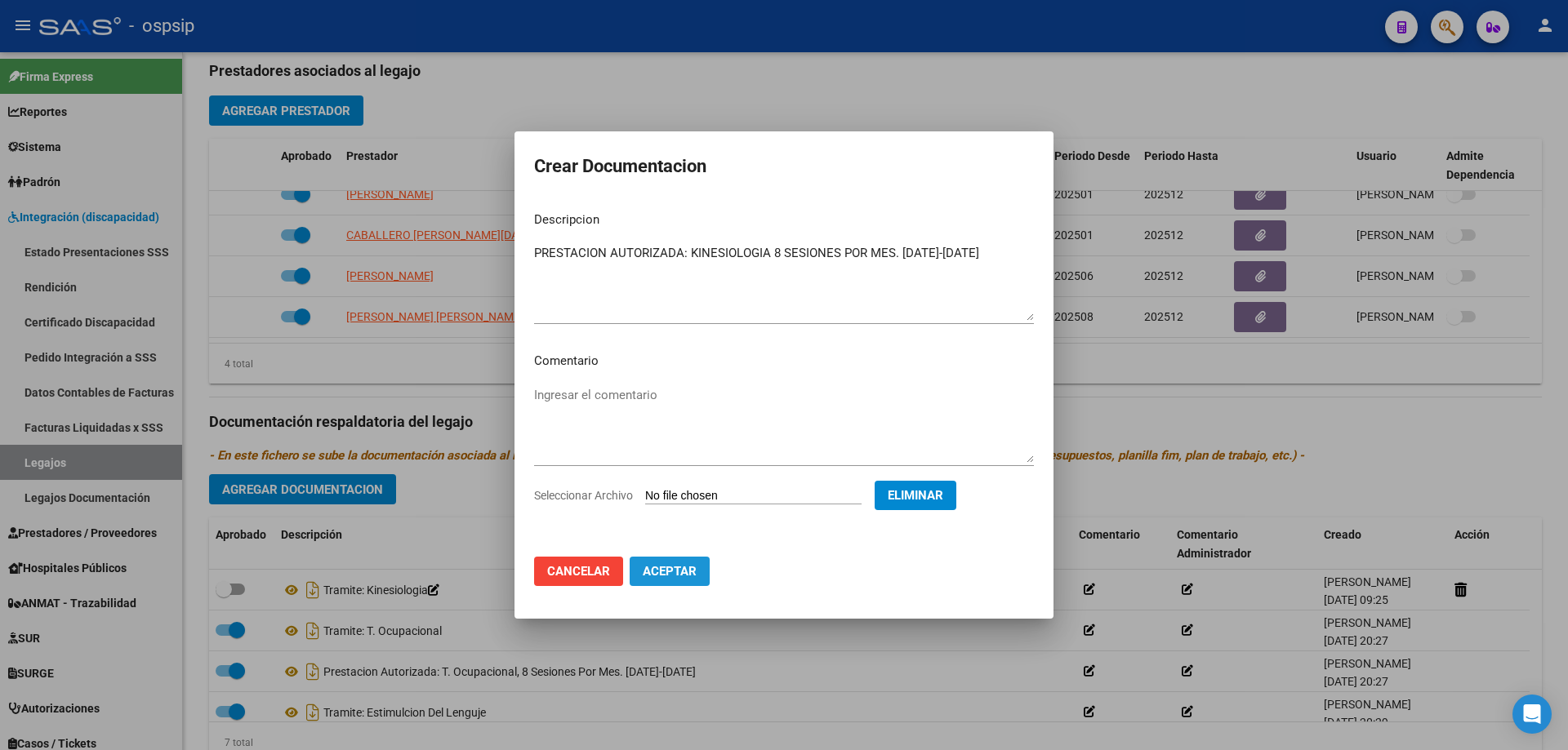
click at [682, 569] on span "Aceptar" at bounding box center [670, 572] width 54 height 15
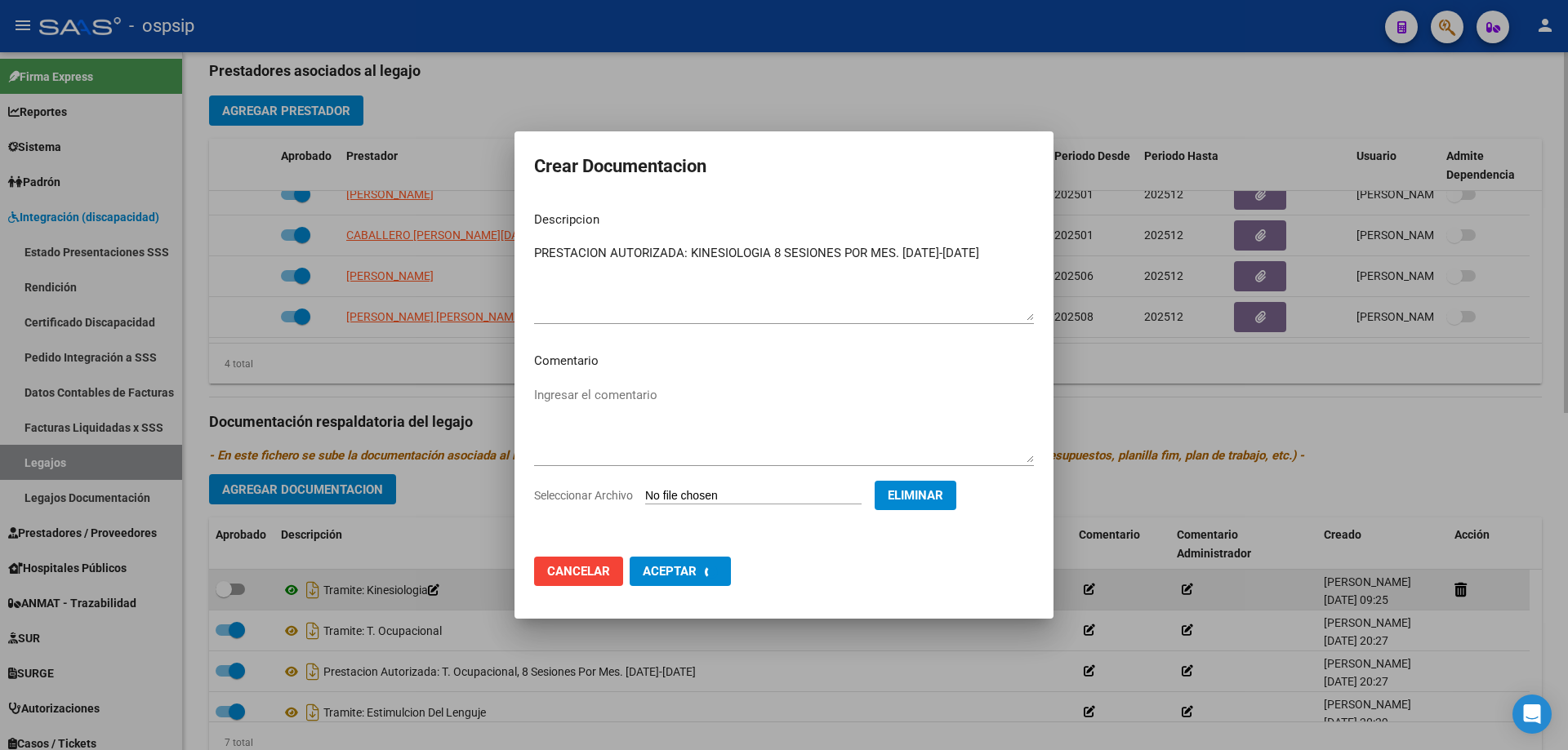
checkbox input "false"
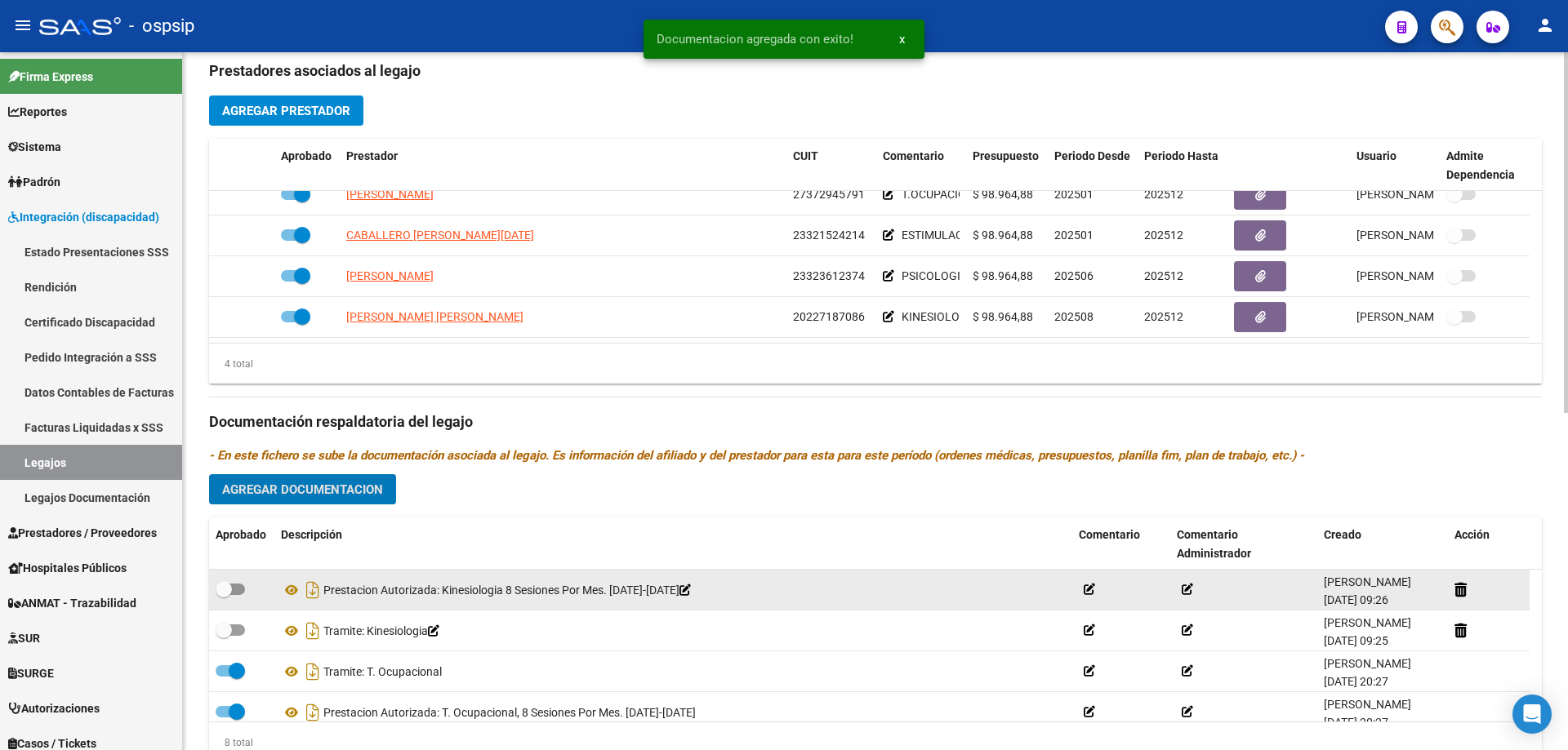
click at [235, 594] on span at bounding box center [230, 589] width 29 height 12
click at [224, 595] on input "checkbox" at bounding box center [223, 595] width 1 height 1
checkbox input "true"
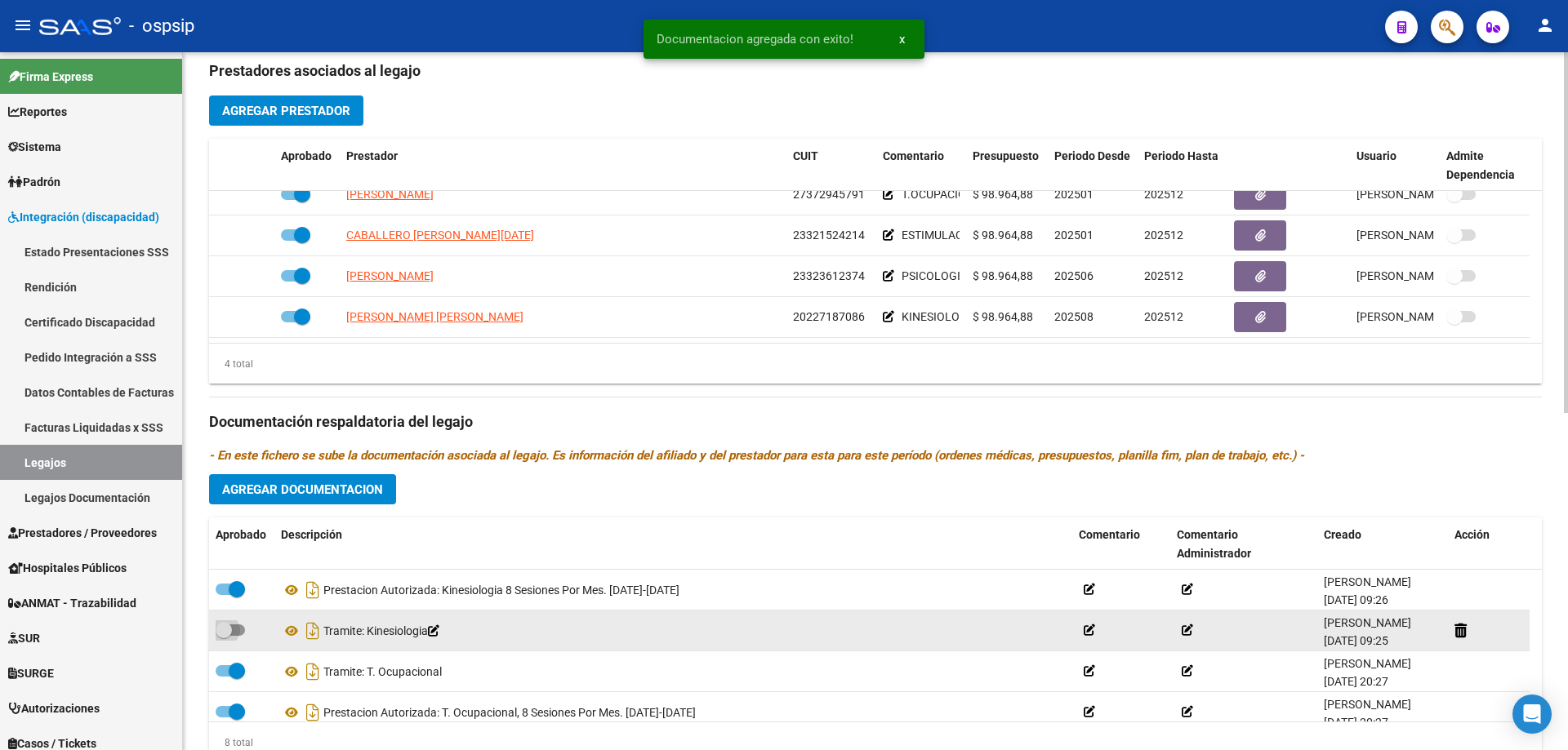
click at [239, 629] on span at bounding box center [230, 630] width 29 height 12
click at [224, 636] on input "checkbox" at bounding box center [223, 636] width 1 height 1
checkbox input "true"
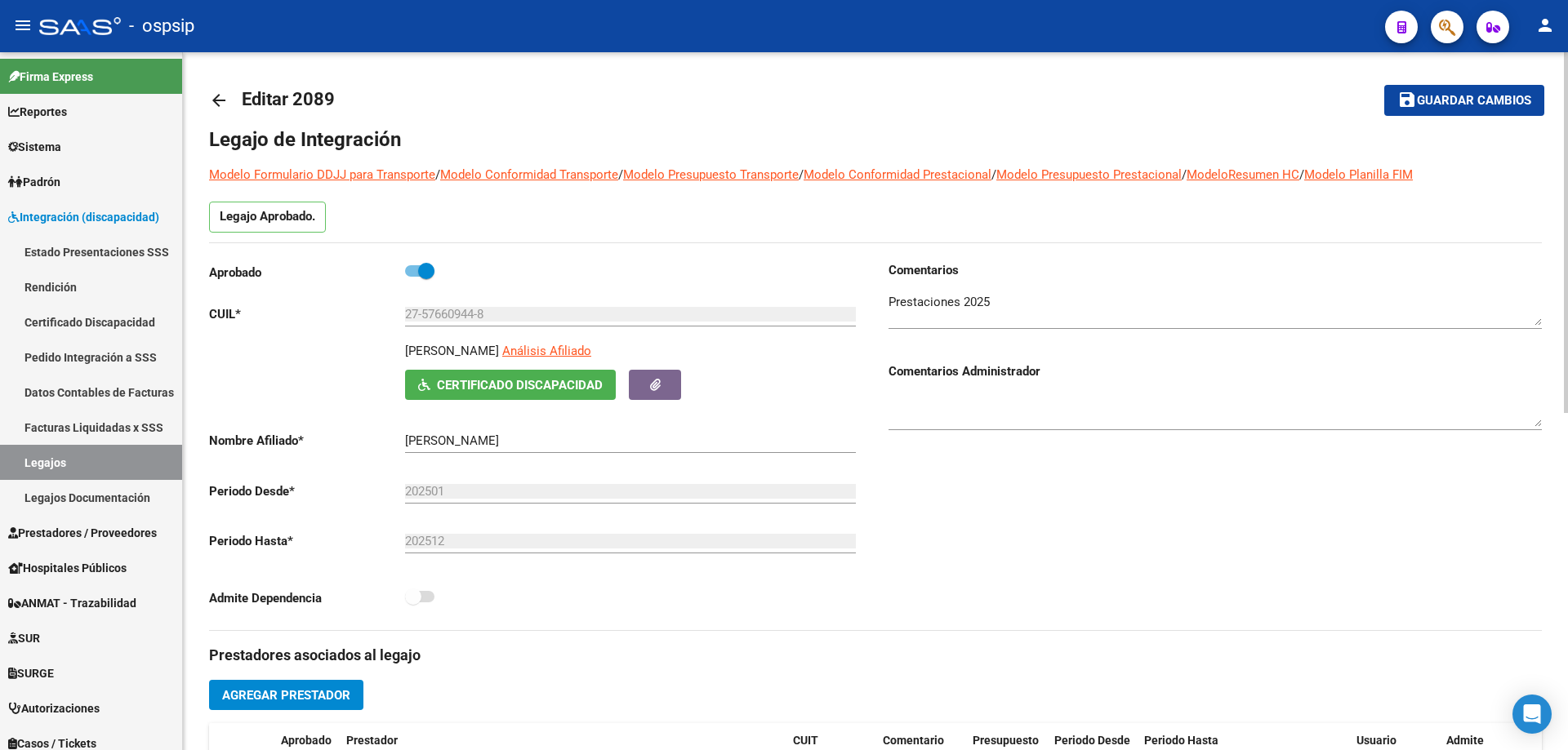
scroll to position [0, 0]
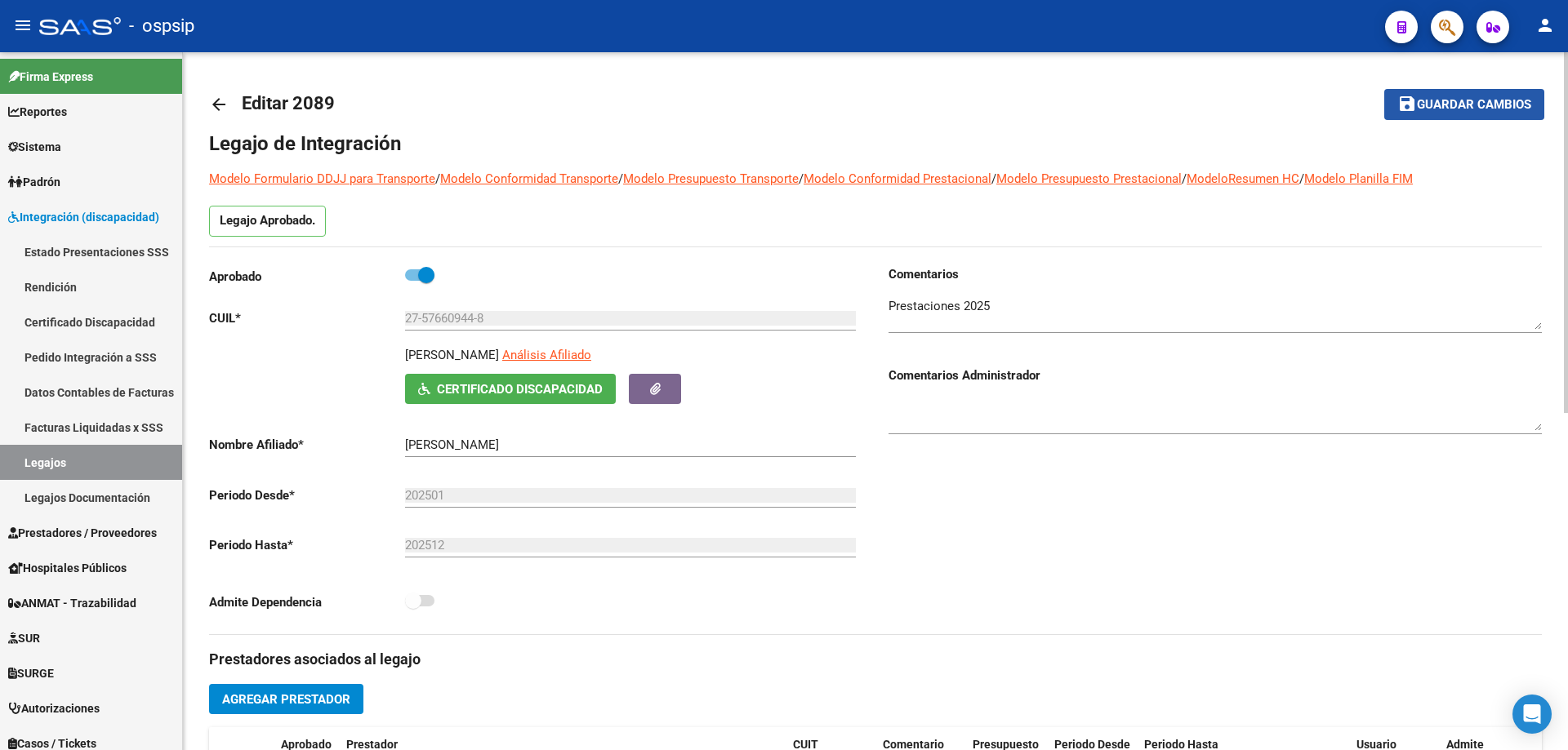
click at [1436, 105] on span "Guardar cambios" at bounding box center [1474, 106] width 114 height 15
click at [54, 471] on link "Legajos" at bounding box center [91, 463] width 182 height 35
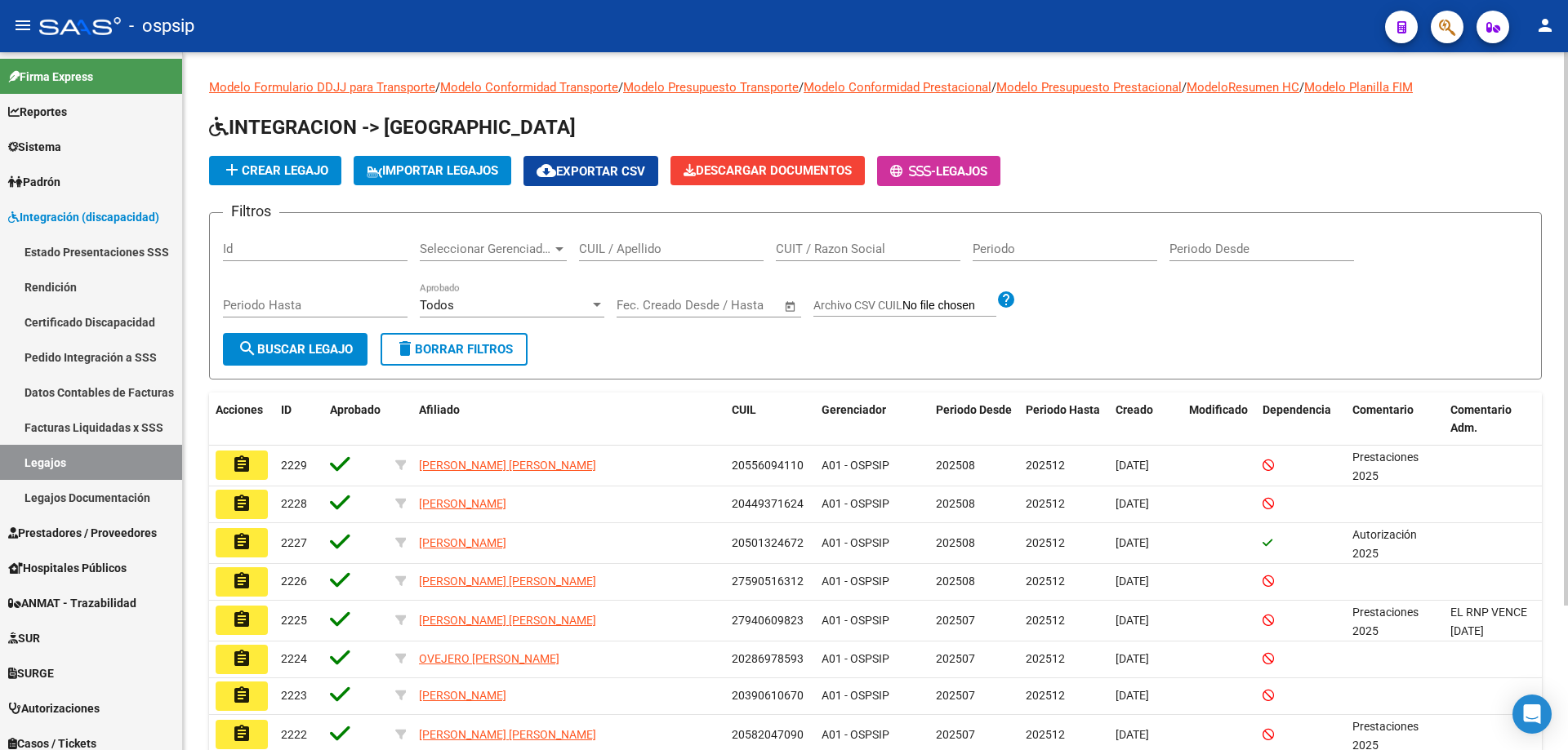
click at [618, 259] on div "CUIL / Apellido" at bounding box center [671, 244] width 185 height 35
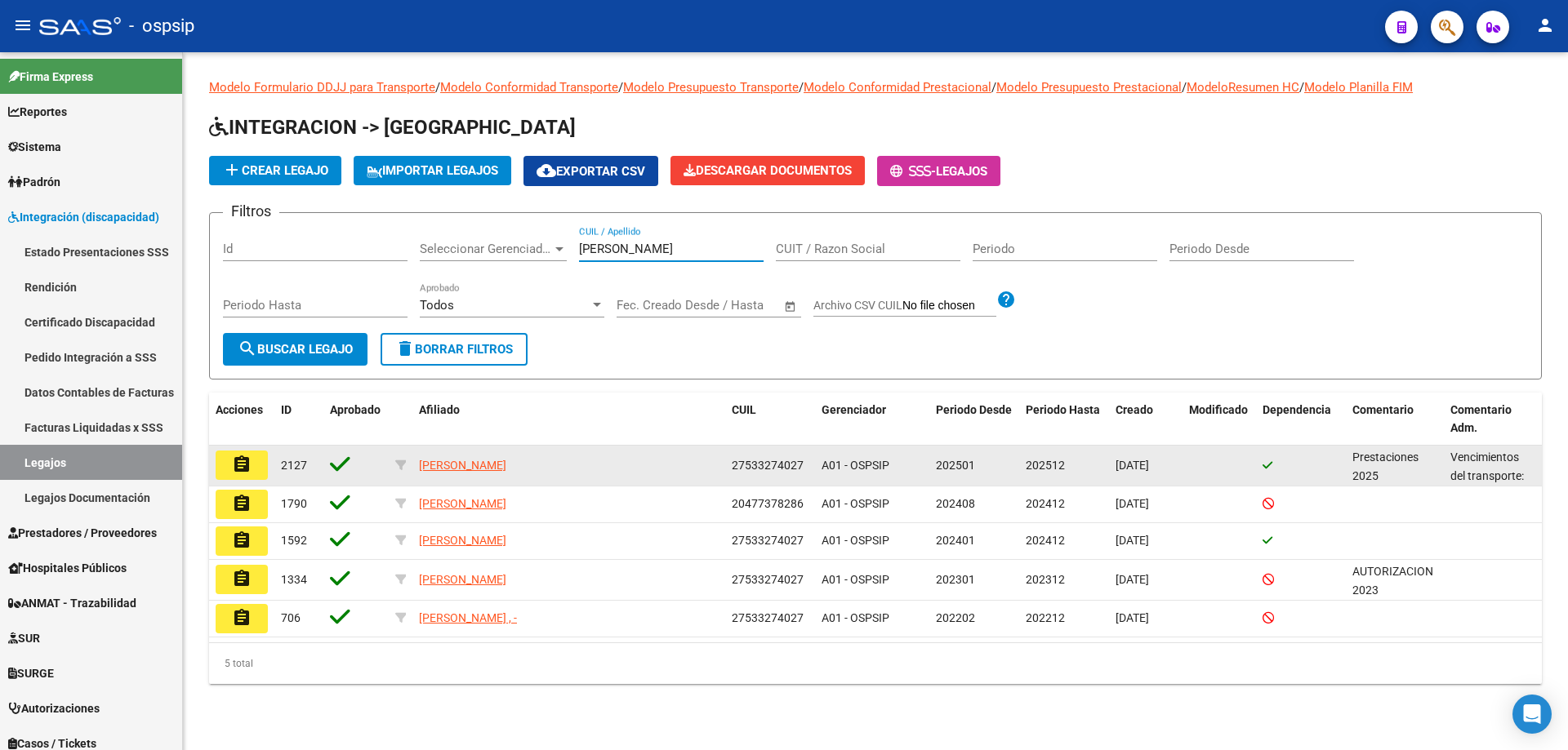
type input "[PERSON_NAME]"
click at [249, 475] on button "assignment" at bounding box center [241, 464] width 52 height 29
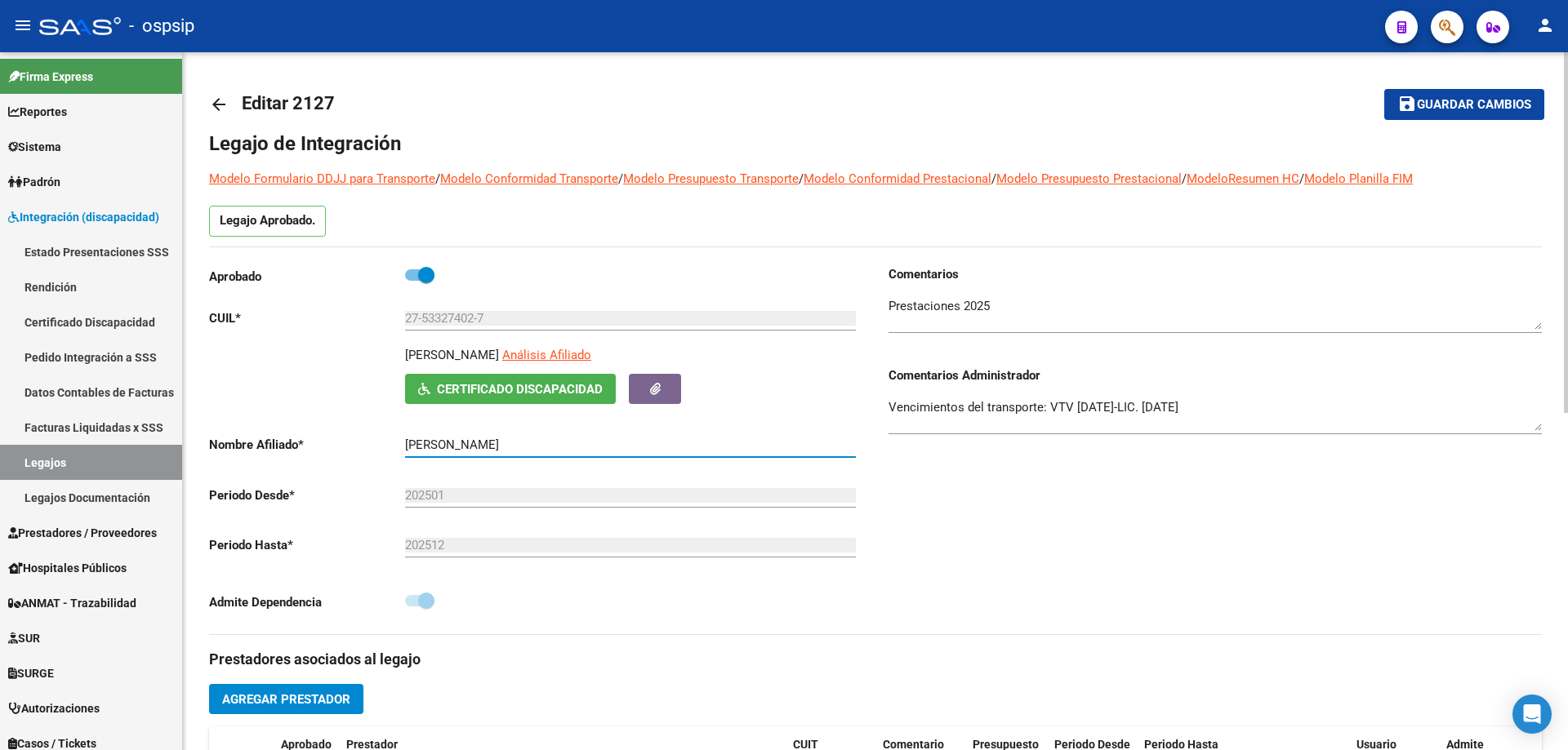
drag, startPoint x: 497, startPoint y: 444, endPoint x: 406, endPoint y: 445, distance: 91.0
click at [406, 445] on input "[PERSON_NAME]" at bounding box center [630, 445] width 450 height 15
drag, startPoint x: 489, startPoint y: 316, endPoint x: 390, endPoint y: 320, distance: 99.1
click at [390, 320] on app-form-text-field "CUIL * 27-53327402-7 Ingresar CUIL" at bounding box center [532, 319] width 647 height 15
drag, startPoint x: 405, startPoint y: 352, endPoint x: 493, endPoint y: 362, distance: 88.6
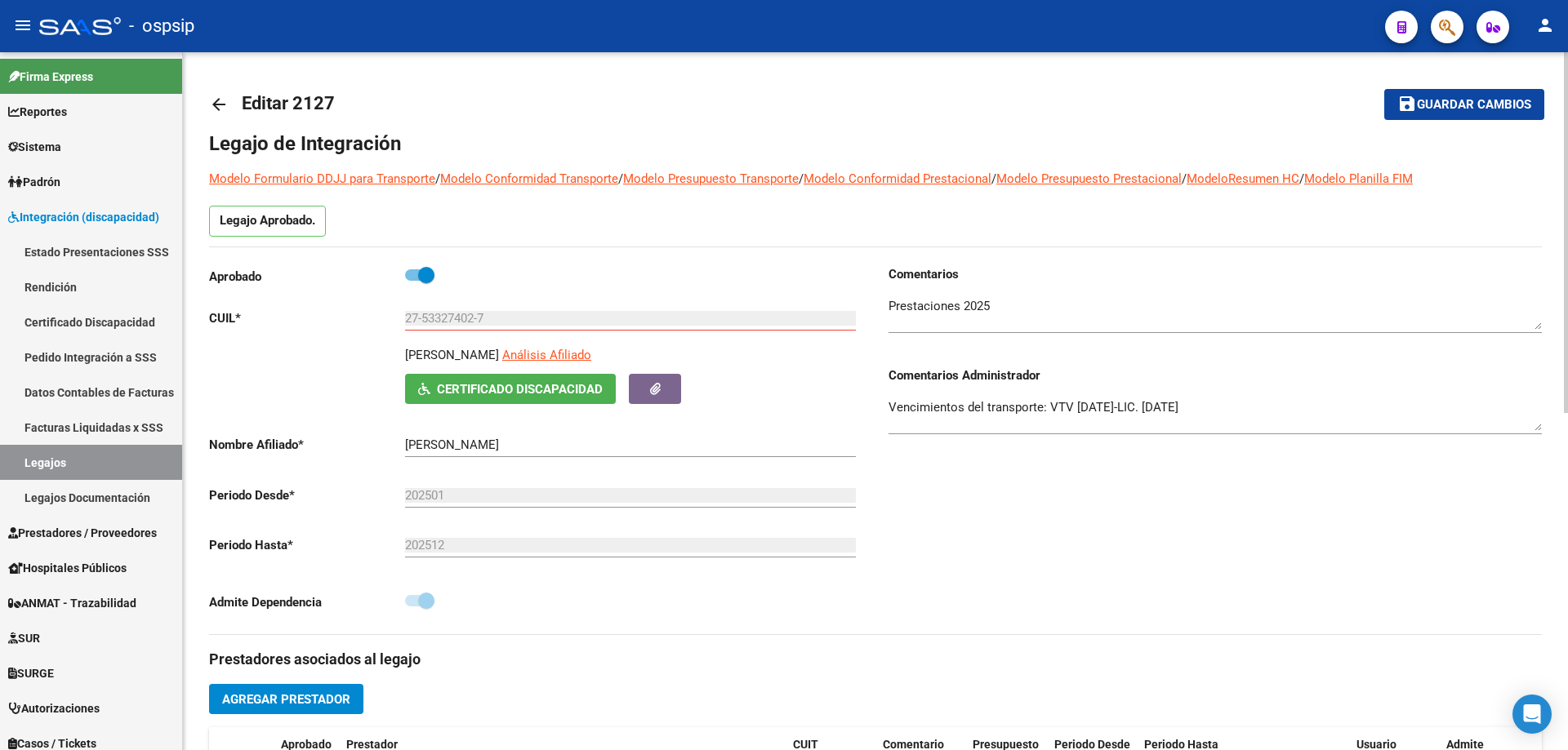
click at [493, 362] on div "[PERSON_NAME] Análisis Afiliado Certificado Discapacidad ARCA Padrón" at bounding box center [535, 375] width 654 height 58
copy p "[PERSON_NAME]"
drag, startPoint x: 404, startPoint y: 316, endPoint x: 414, endPoint y: 320, distance: 10.8
click at [475, 323] on app-form-text-field "CUIL * 27-53327402-7 Ingresar CUIL" at bounding box center [532, 319] width 647 height 15
drag, startPoint x: 405, startPoint y: 317, endPoint x: 508, endPoint y: 315, distance: 103.0
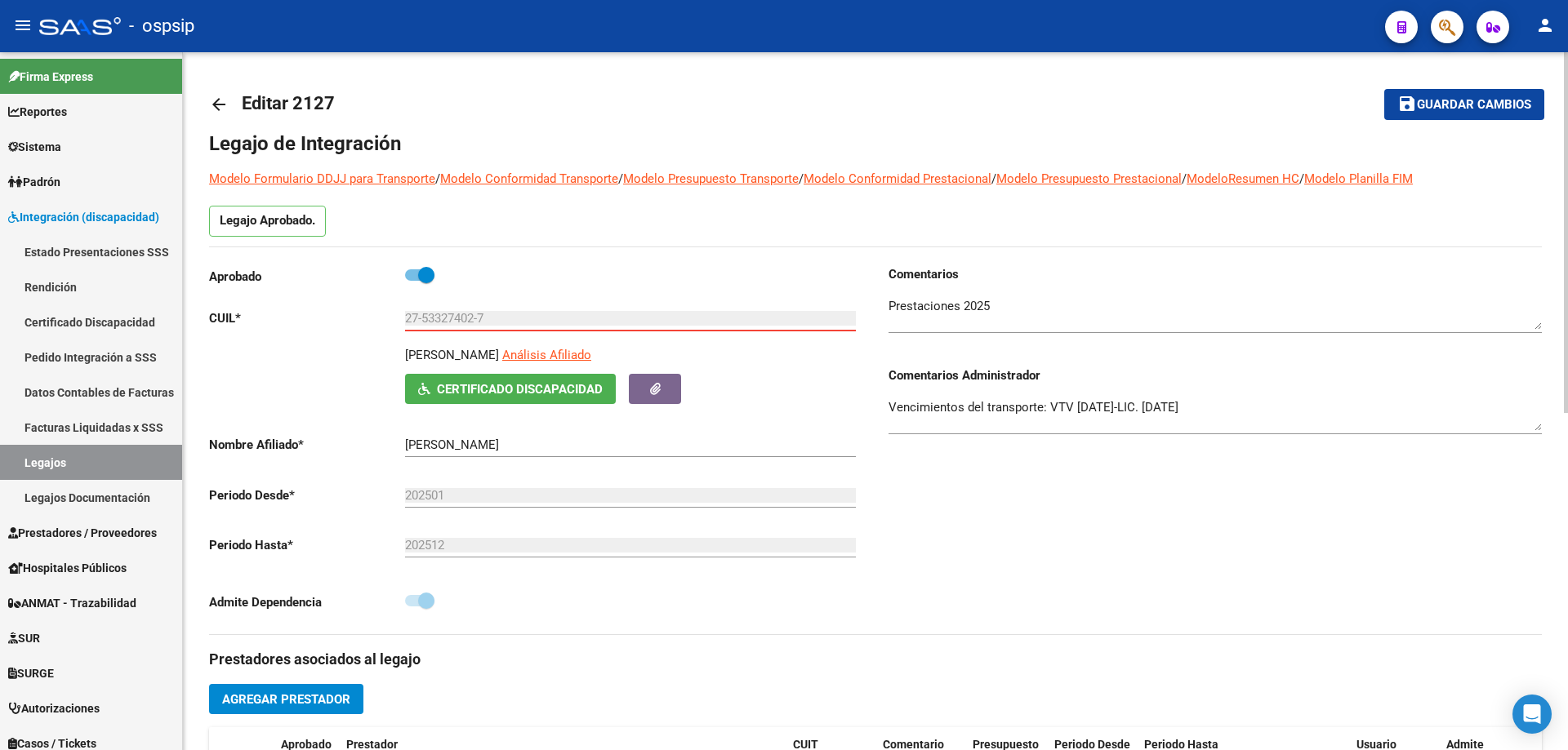
click at [508, 315] on input "27-53327402-7" at bounding box center [630, 319] width 450 height 15
drag, startPoint x: 406, startPoint y: 354, endPoint x: 495, endPoint y: 357, distance: 89.1
click at [496, 358] on p "[PERSON_NAME]" at bounding box center [451, 355] width 94 height 18
copy p "[PERSON_NAME]"
drag, startPoint x: 405, startPoint y: 320, endPoint x: 500, endPoint y: 319, distance: 95.0
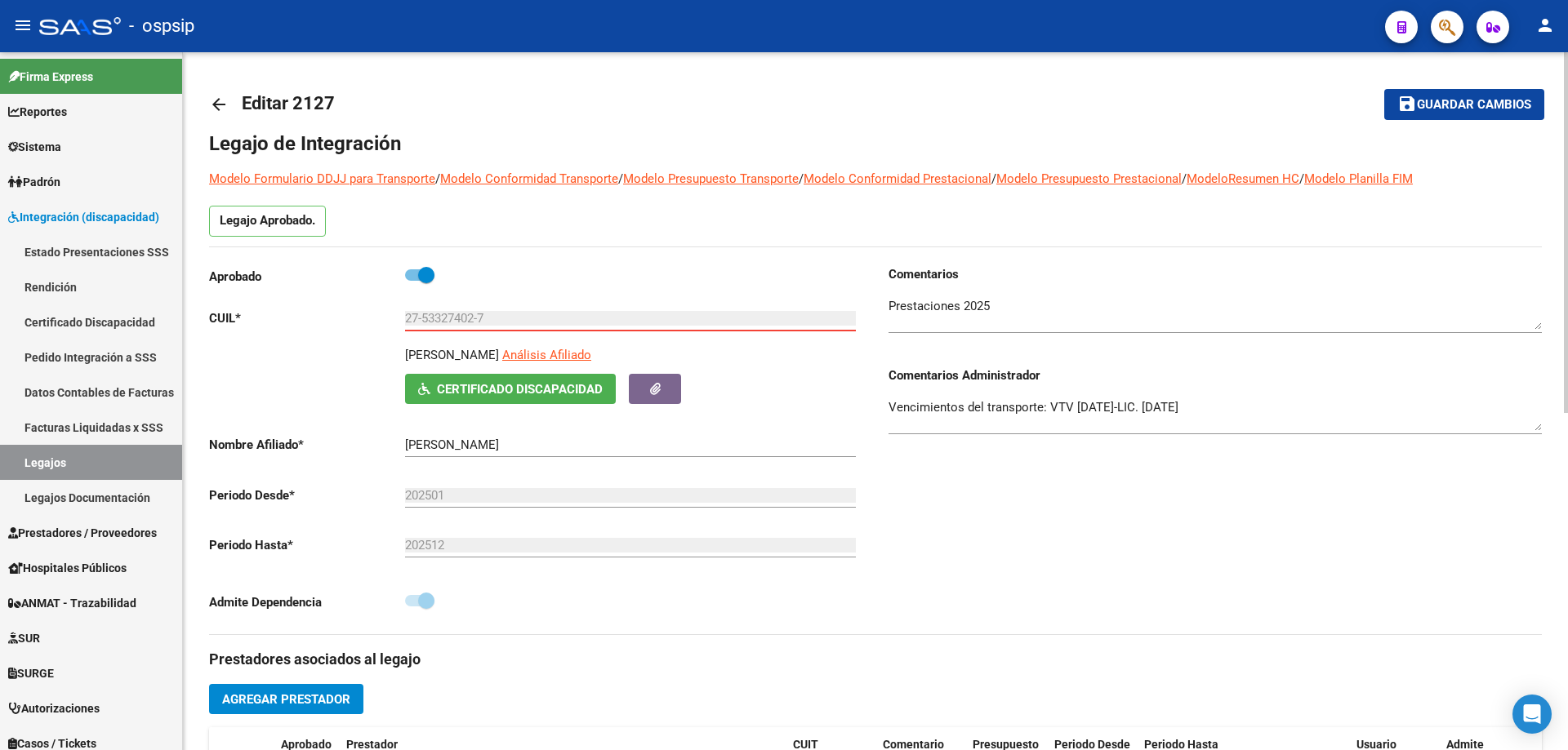
click at [500, 319] on input "27-53327402-7" at bounding box center [630, 319] width 450 height 15
drag, startPoint x: 493, startPoint y: 352, endPoint x: 406, endPoint y: 344, distance: 87.4
click at [406, 344] on div "Aprobado CUIL * 27-53327402-7 Ingresar [PERSON_NAME] Análisis Afiliado Certific…" at bounding box center [535, 444] width 654 height 356
copy div "Ingresar [PERSON_NAME]"
drag, startPoint x: 493, startPoint y: 318, endPoint x: 403, endPoint y: 325, distance: 90.3
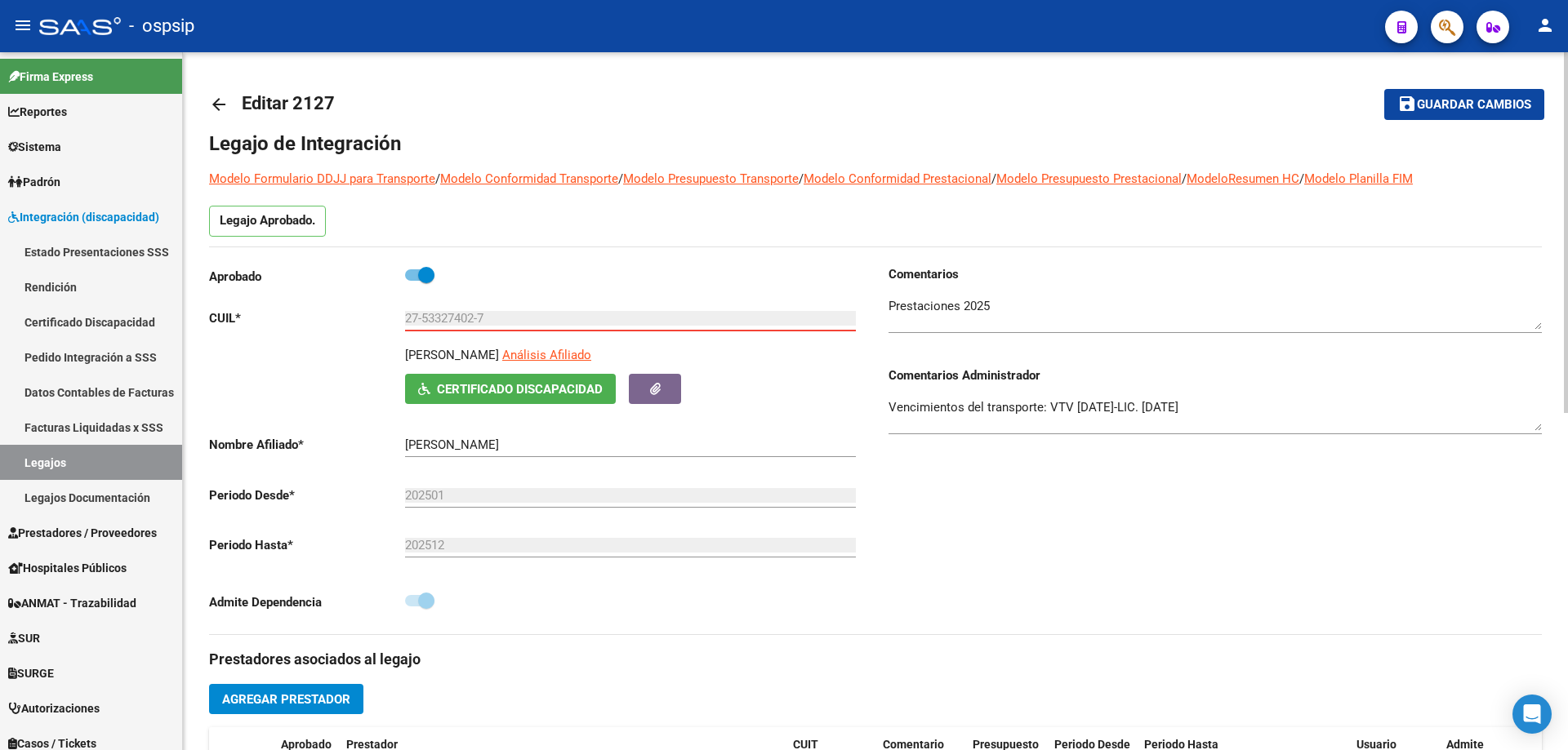
click at [403, 325] on app-form-text-field "CUIL * 27-53327402-7 Ingresar CUIL" at bounding box center [532, 319] width 647 height 15
